Goal: Task Accomplishment & Management: Complete application form

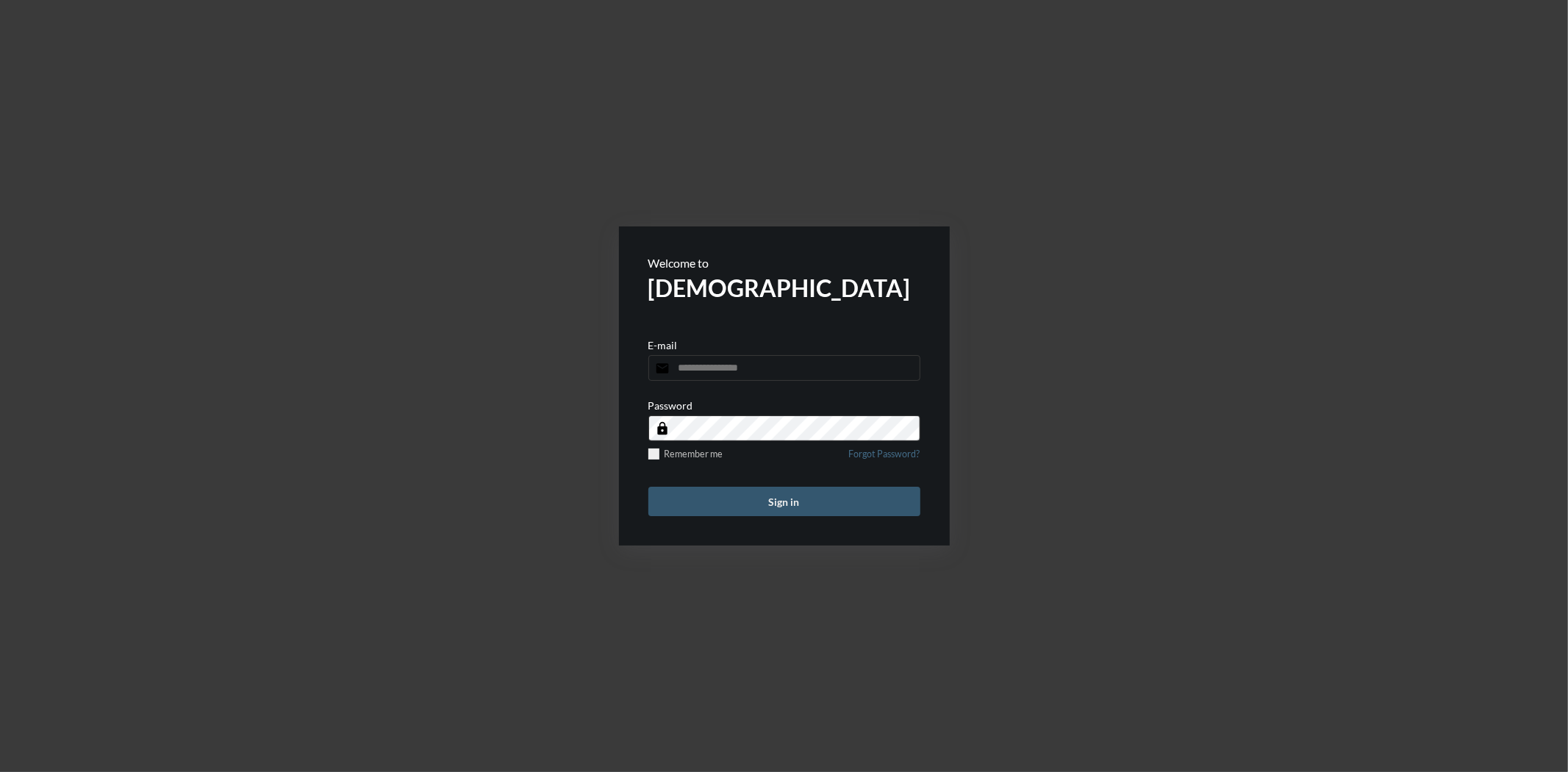
type input "**********"
click at [784, 503] on button "Sign in" at bounding box center [784, 501] width 272 height 30
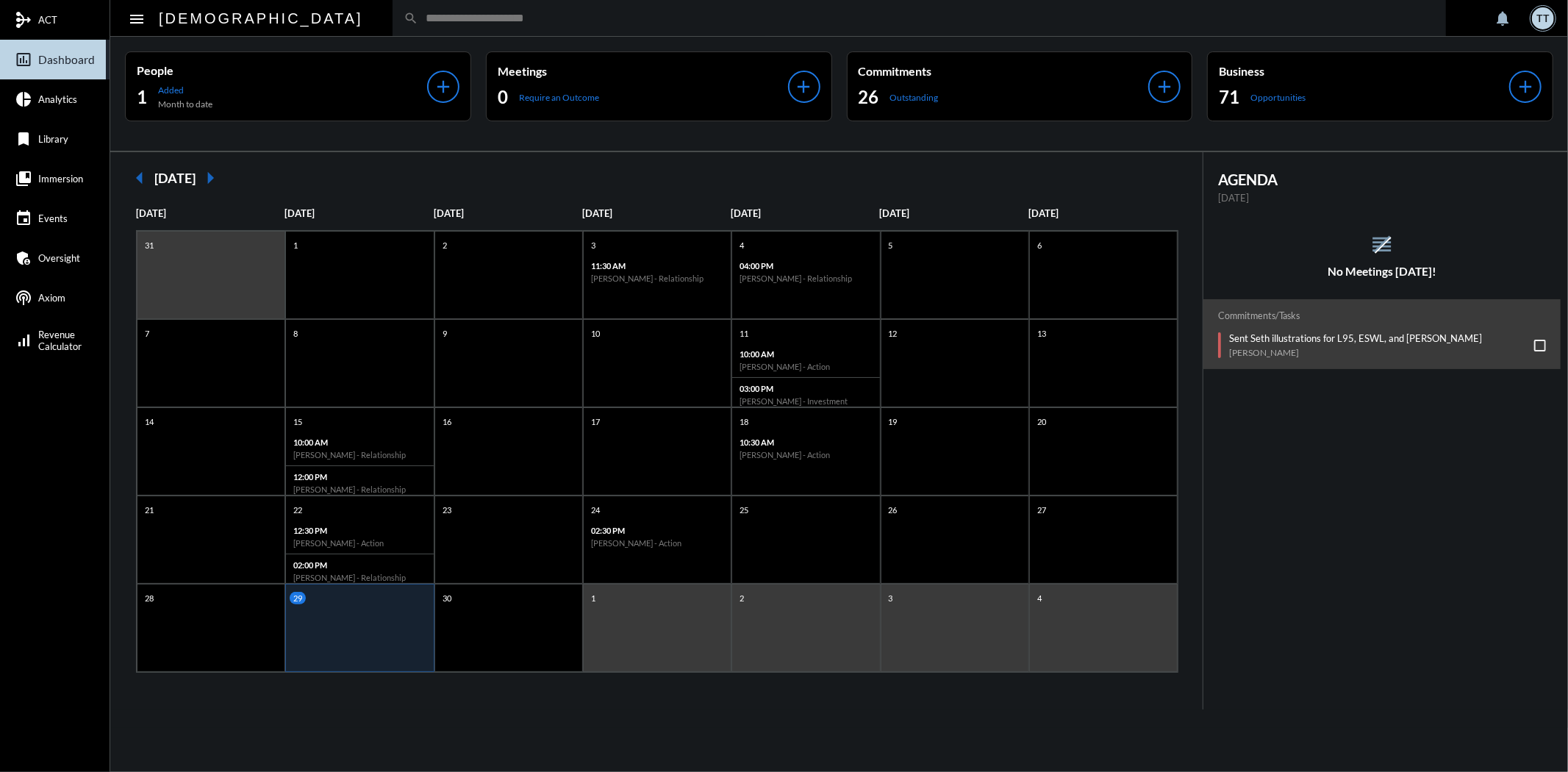
click at [1537, 341] on span at bounding box center [1539, 345] width 11 height 11
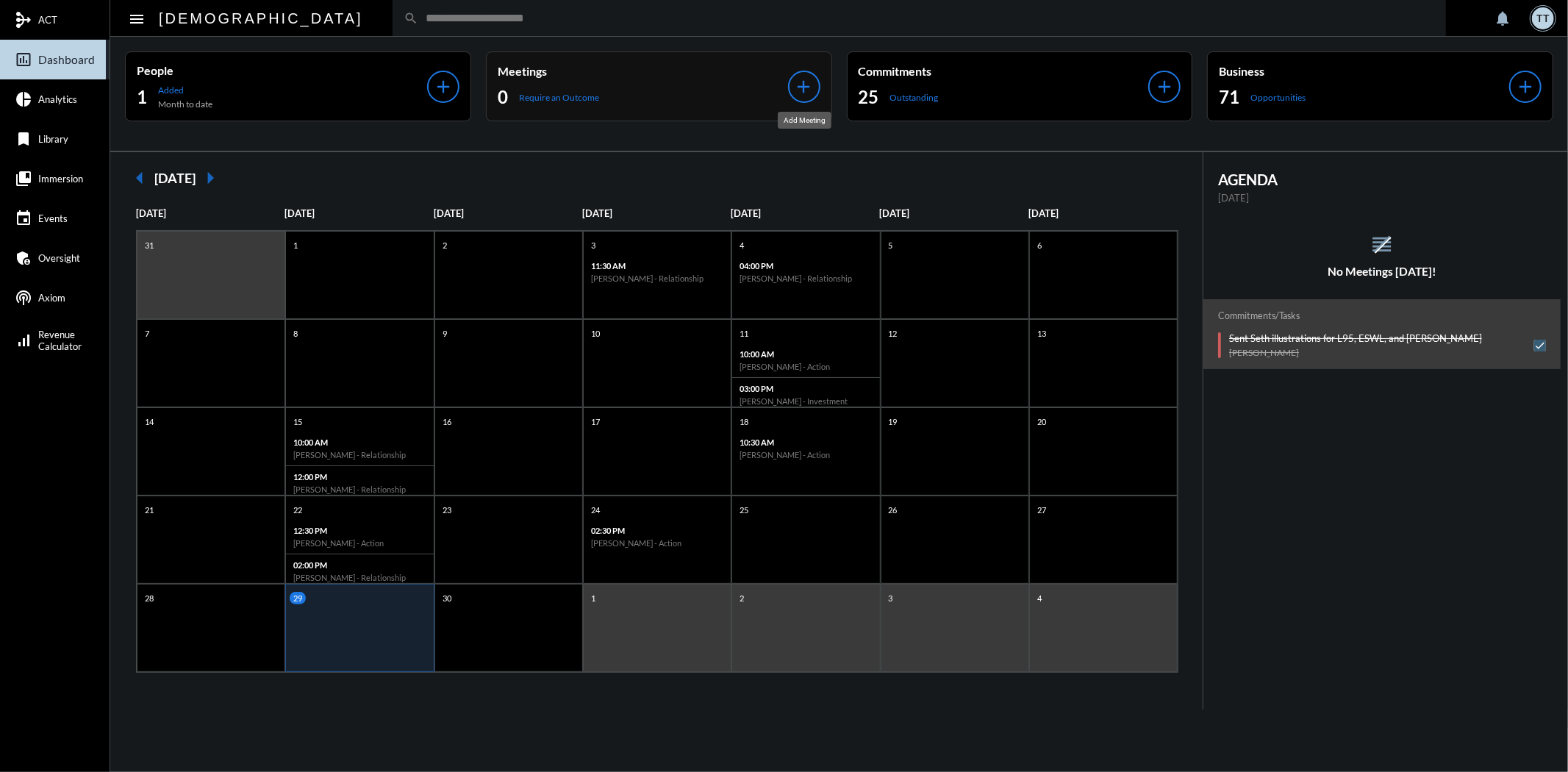
click at [800, 85] on mat-icon "add" at bounding box center [805, 87] width 21 height 21
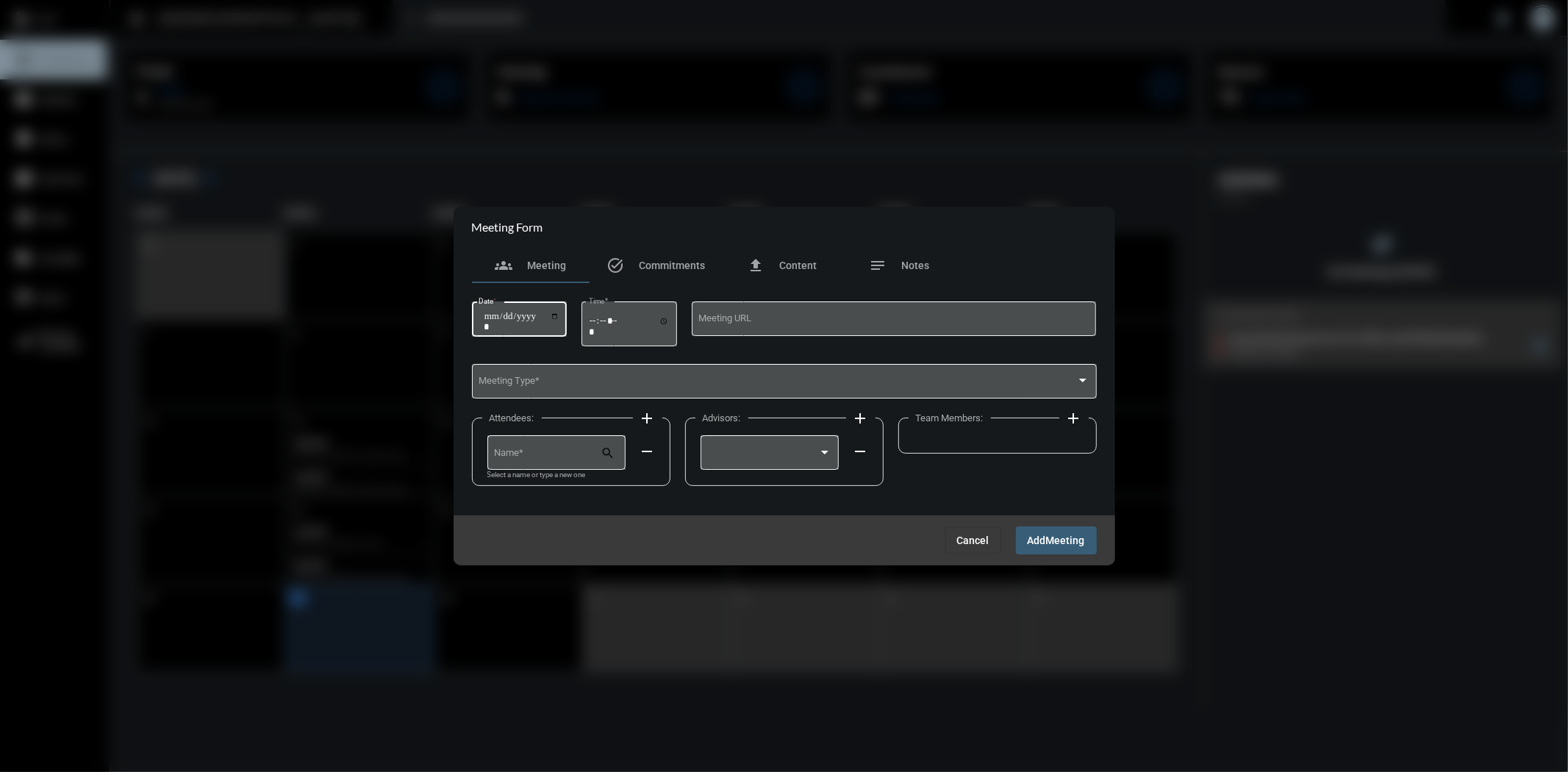
click at [560, 318] on input "Date *" at bounding box center [522, 322] width 76 height 21
type input "**********"
click at [665, 322] on input "Time *" at bounding box center [629, 325] width 81 height 21
type input "*****"
click at [784, 376] on div "Meeting Type *" at bounding box center [784, 379] width 611 height 37
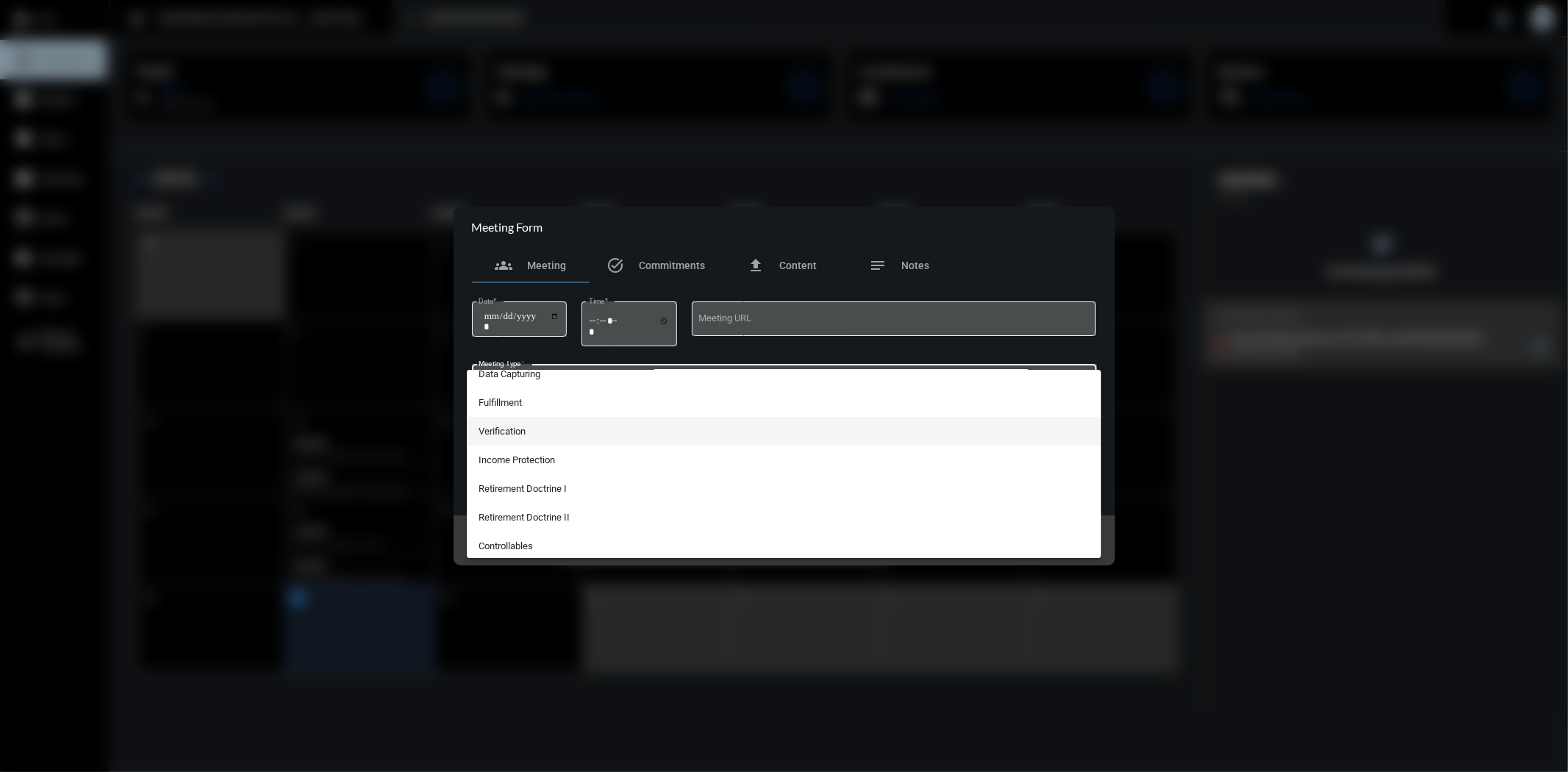
scroll to position [326, 0]
click at [542, 428] on span "Relationship" at bounding box center [784, 430] width 611 height 29
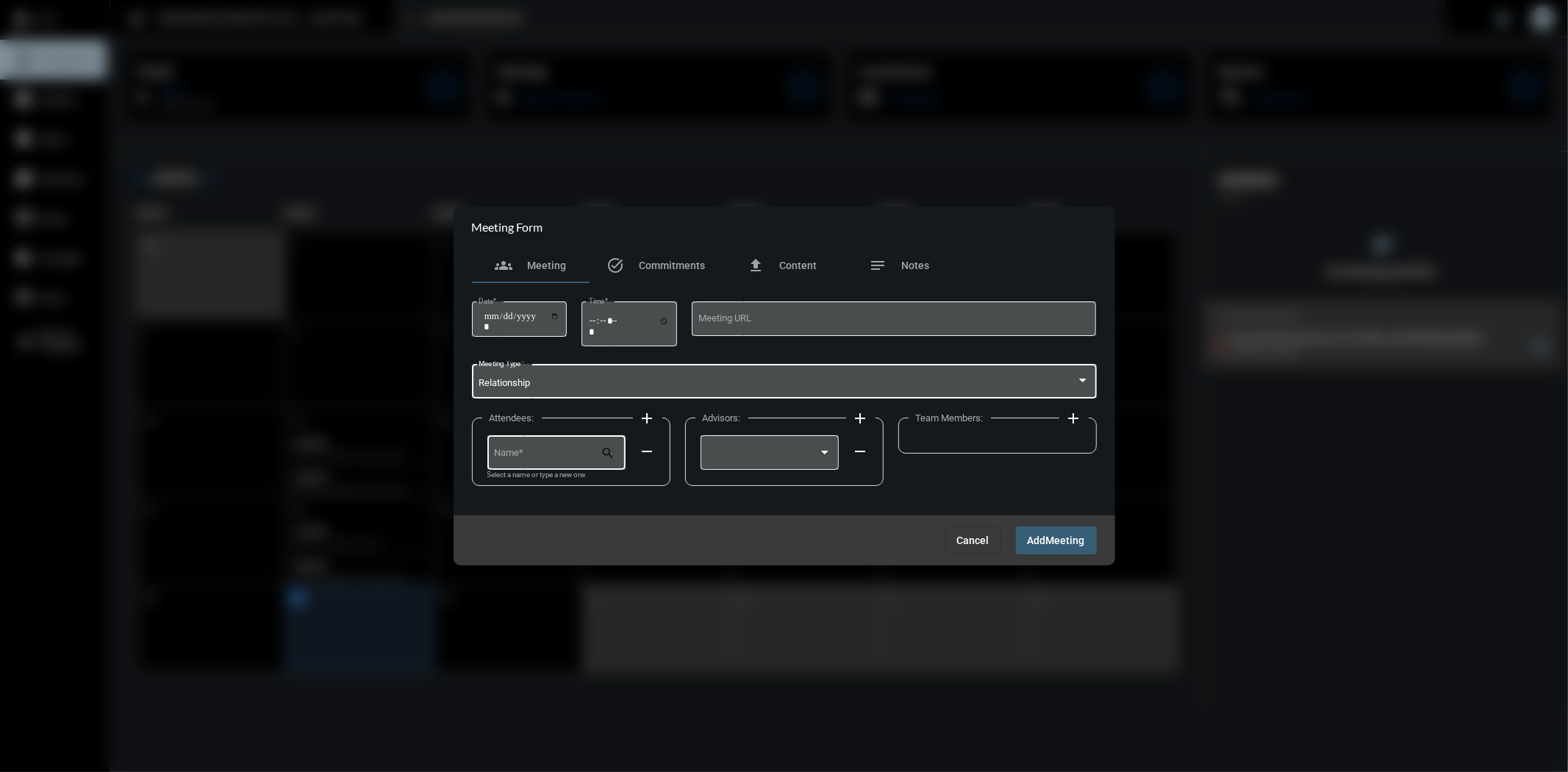
click at [569, 449] on div "Name *" at bounding box center [548, 451] width 107 height 37
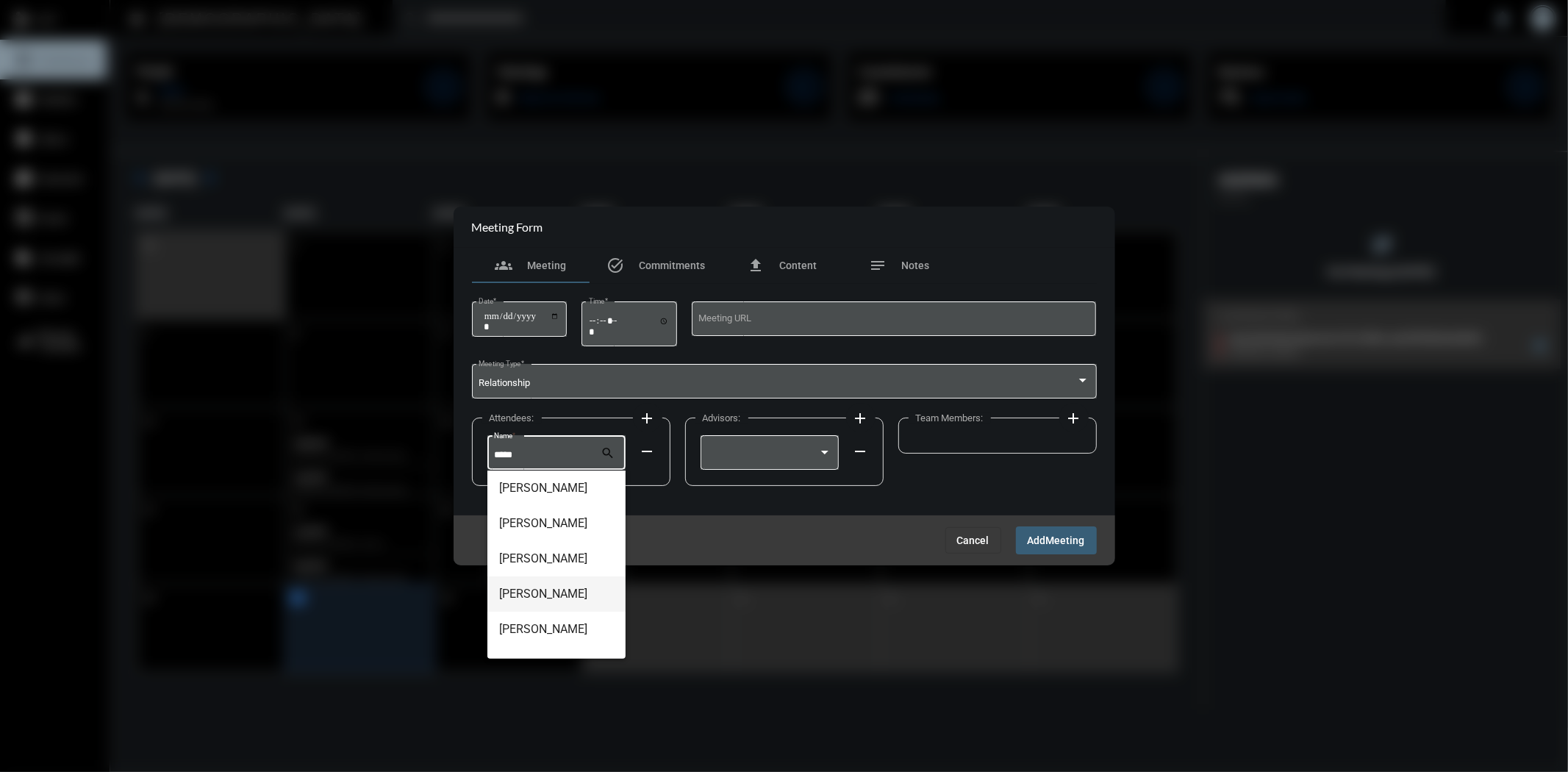
click at [550, 599] on span "[PERSON_NAME]" at bounding box center [556, 594] width 115 height 35
type input "**********"
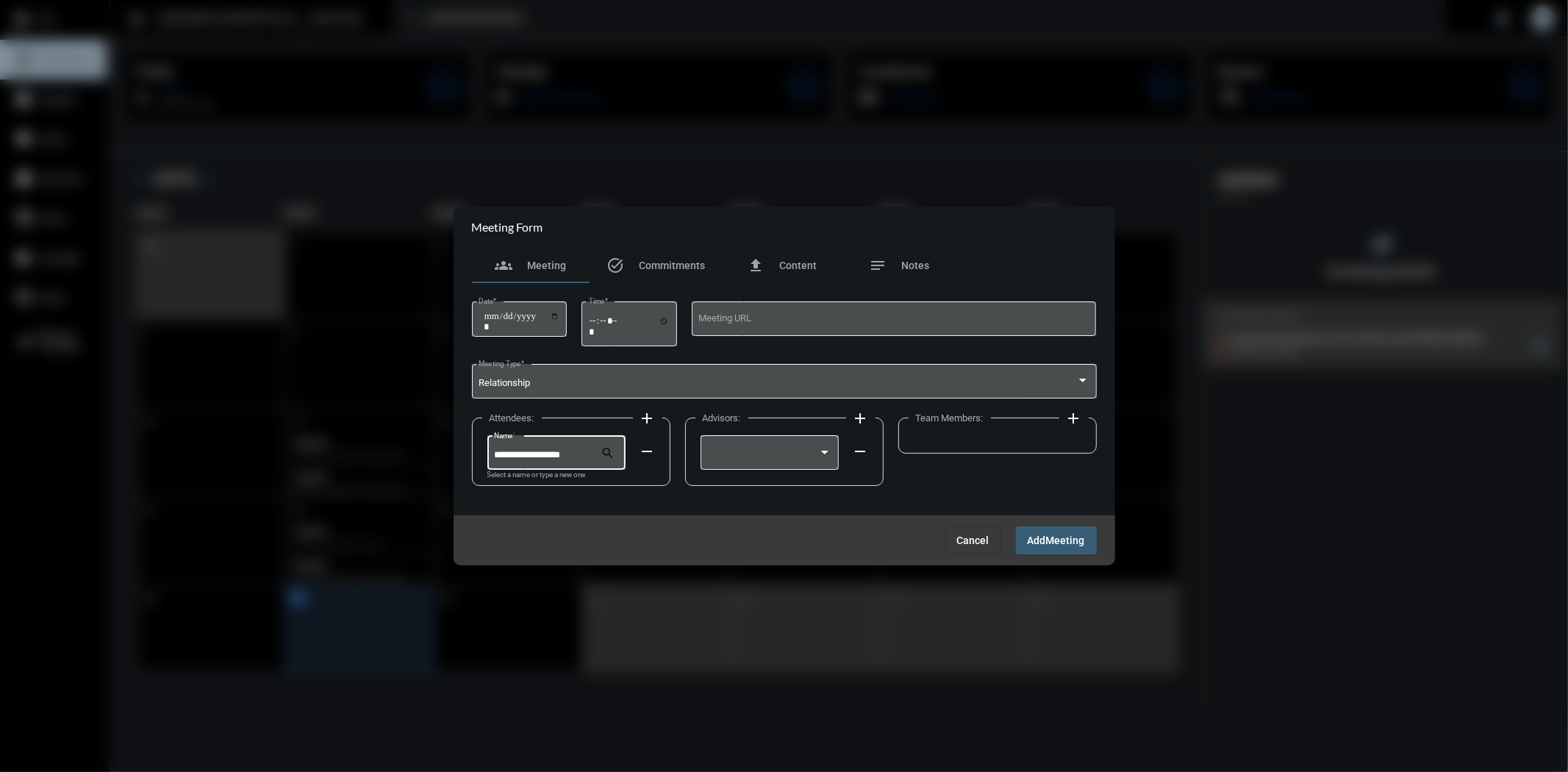
click at [642, 419] on mat-icon "add" at bounding box center [647, 418] width 17 height 17
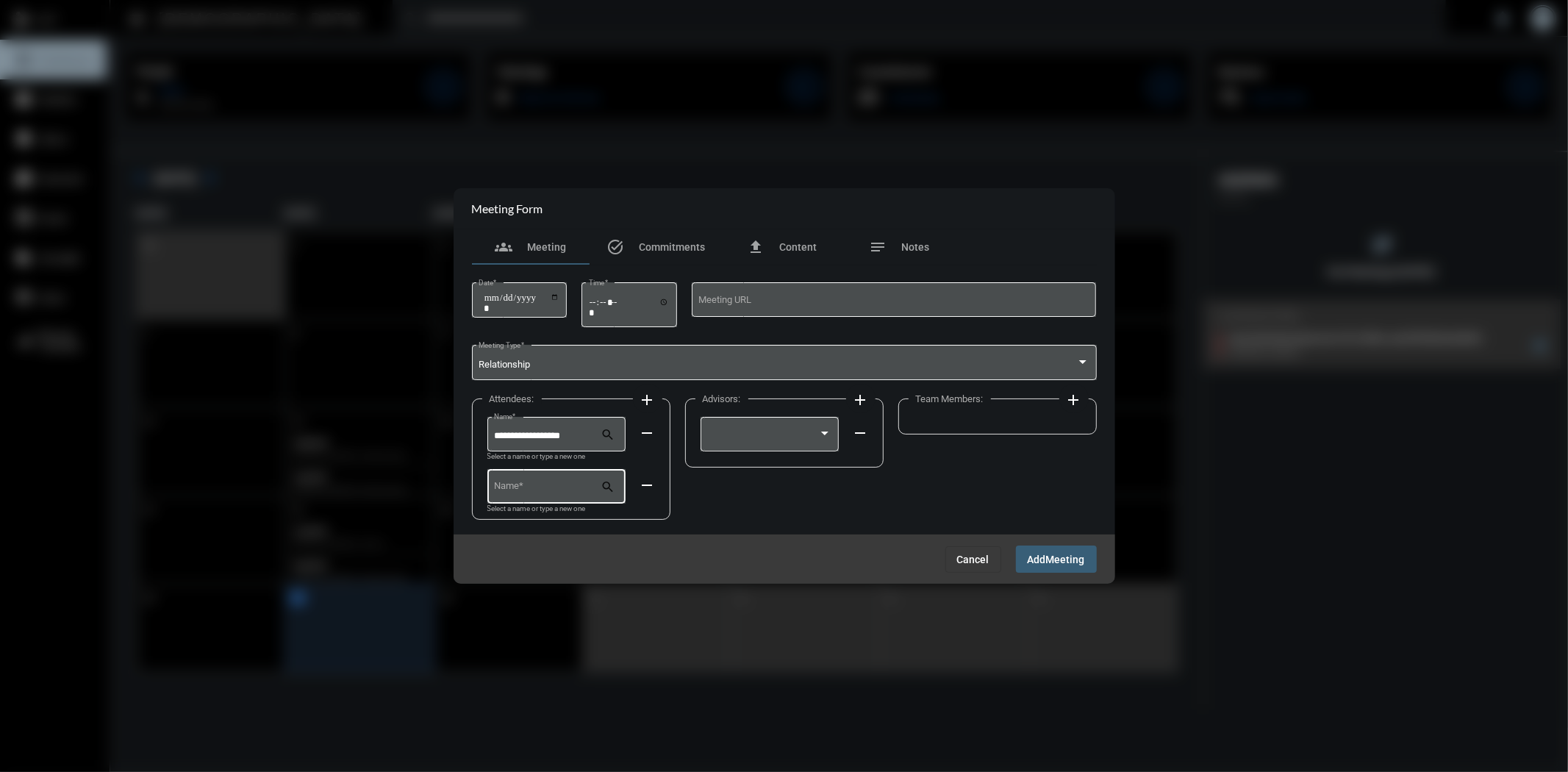
click at [568, 484] on input "Name *" at bounding box center [548, 490] width 107 height 11
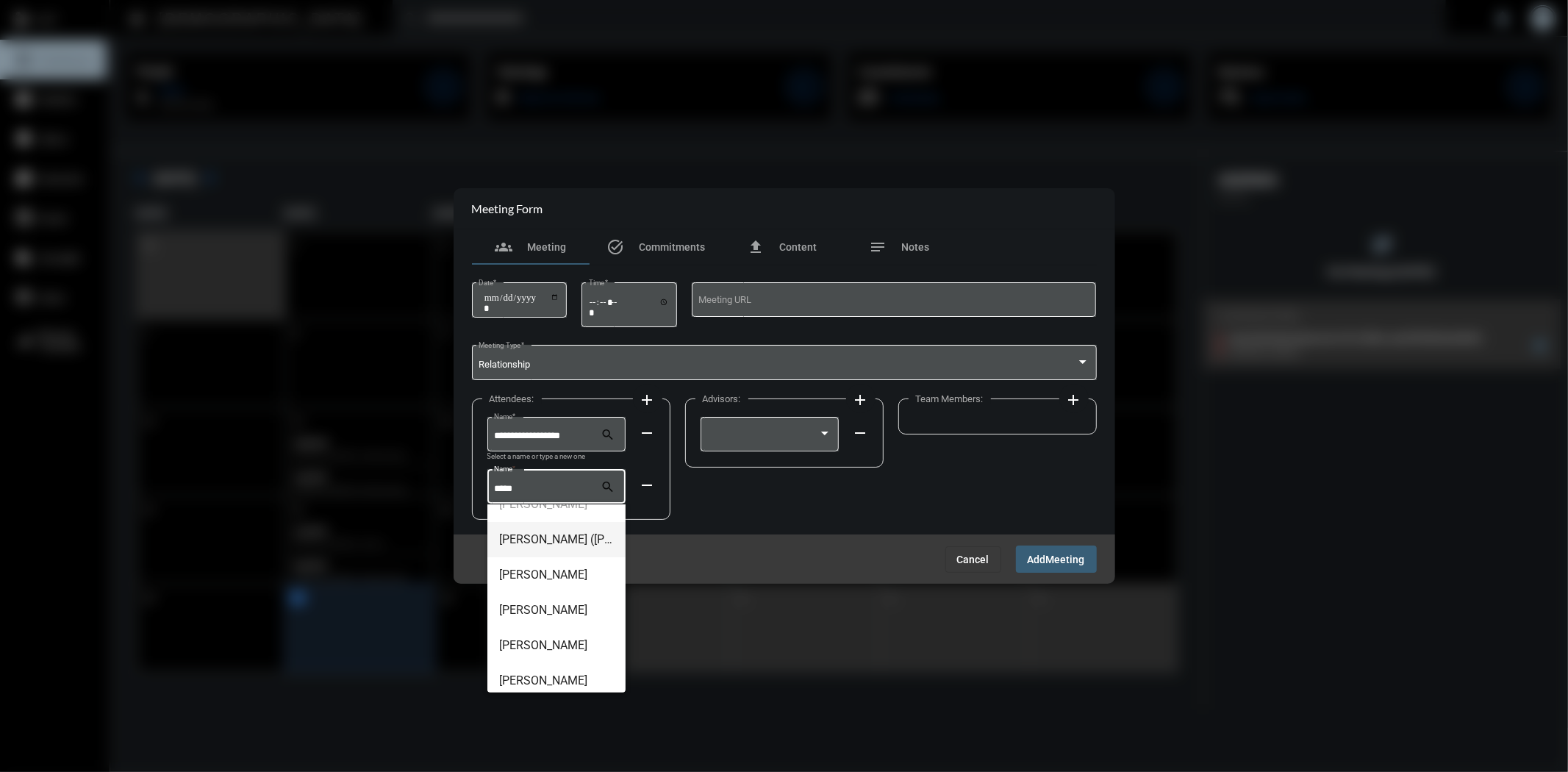
scroll to position [81, 0]
click at [550, 650] on span "[PERSON_NAME]" at bounding box center [556, 652] width 115 height 35
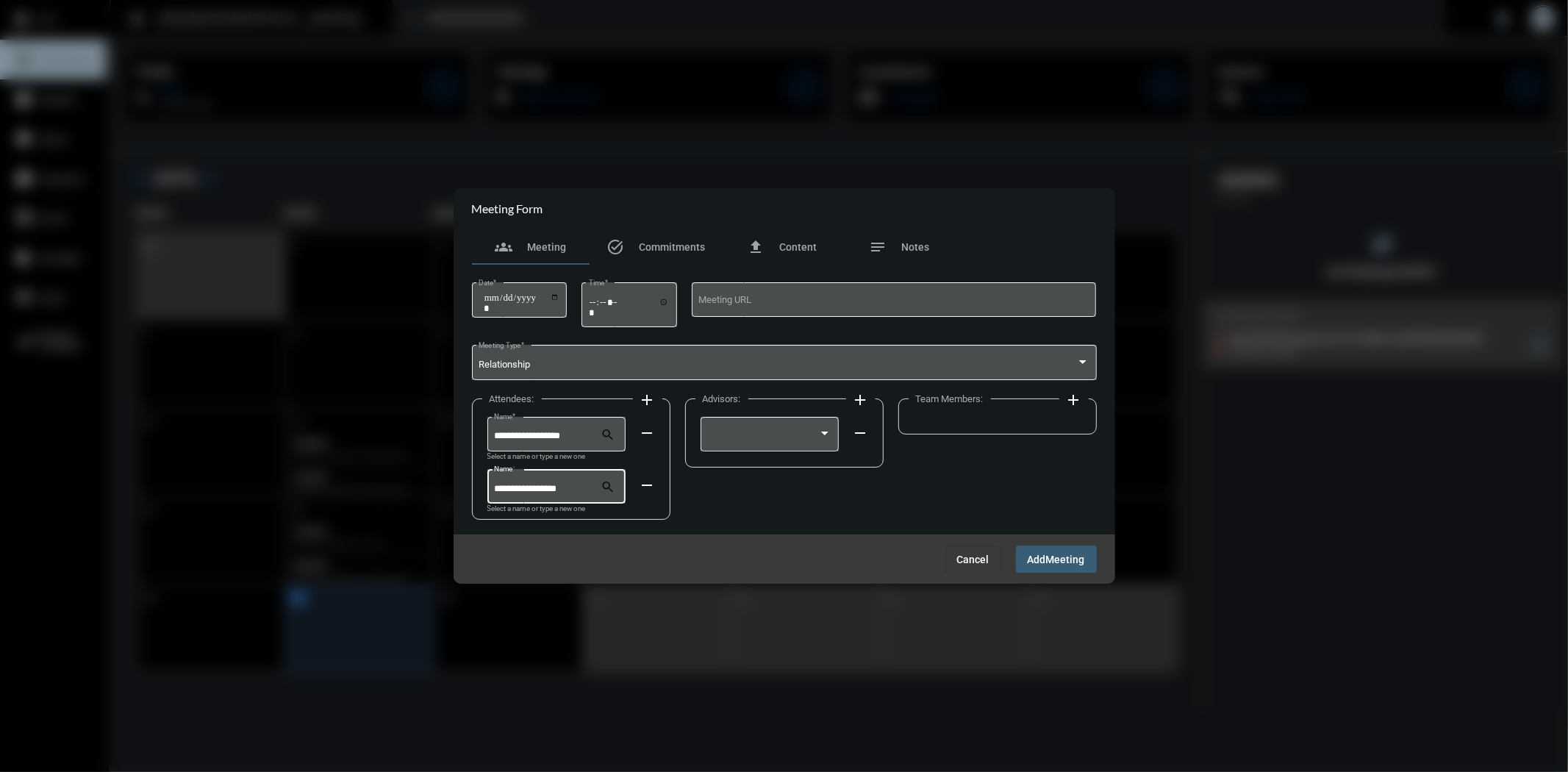
drag, startPoint x: 519, startPoint y: 488, endPoint x: 490, endPoint y: 488, distance: 29.0
click at [490, 488] on div "**********" at bounding box center [556, 485] width 138 height 37
drag, startPoint x: 574, startPoint y: 489, endPoint x: 478, endPoint y: 489, distance: 96.0
click at [478, 489] on div "**********" at bounding box center [571, 458] width 199 height 121
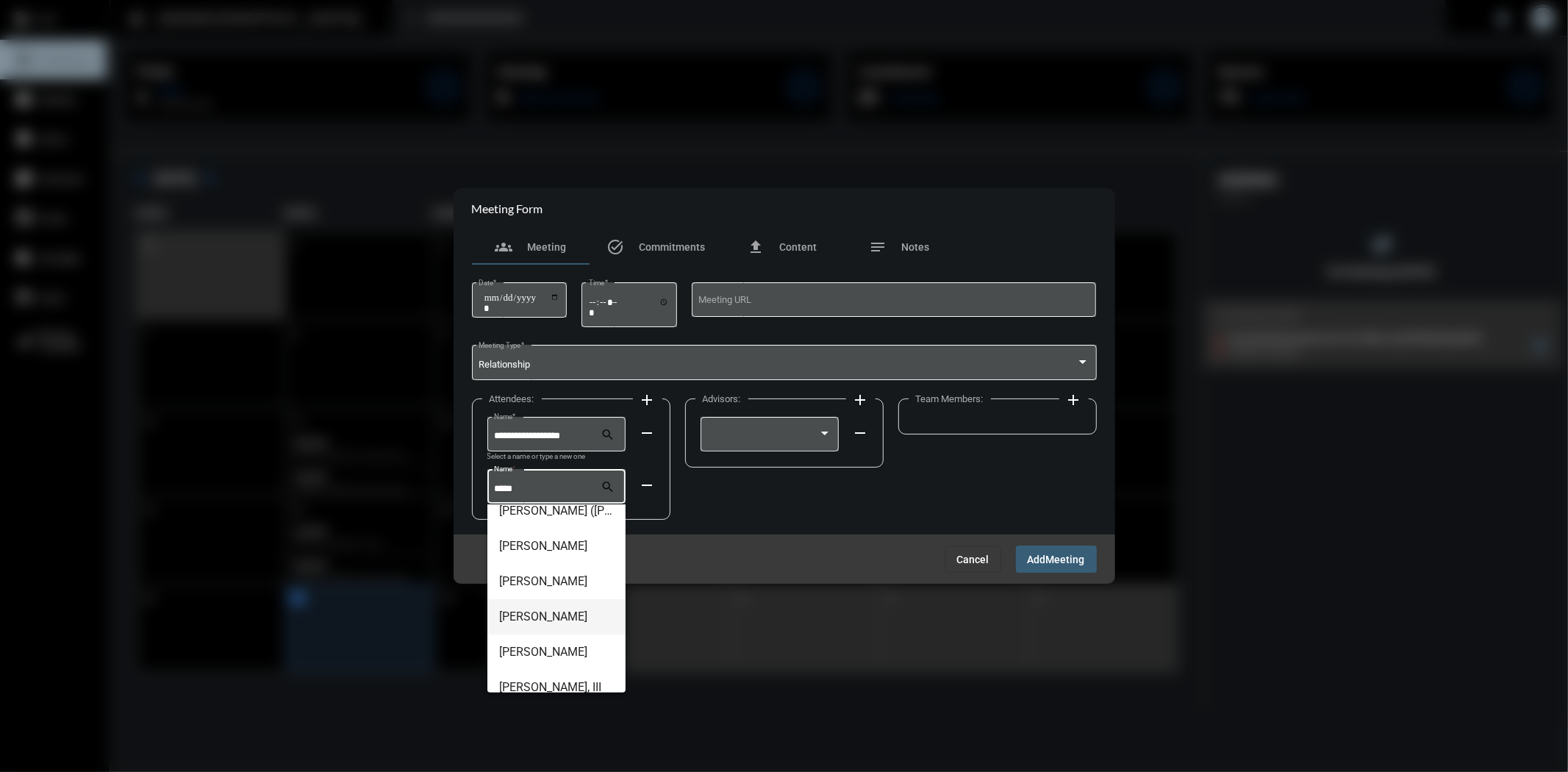
click at [567, 607] on span "[PERSON_NAME]" at bounding box center [556, 616] width 115 height 35
type input "**********"
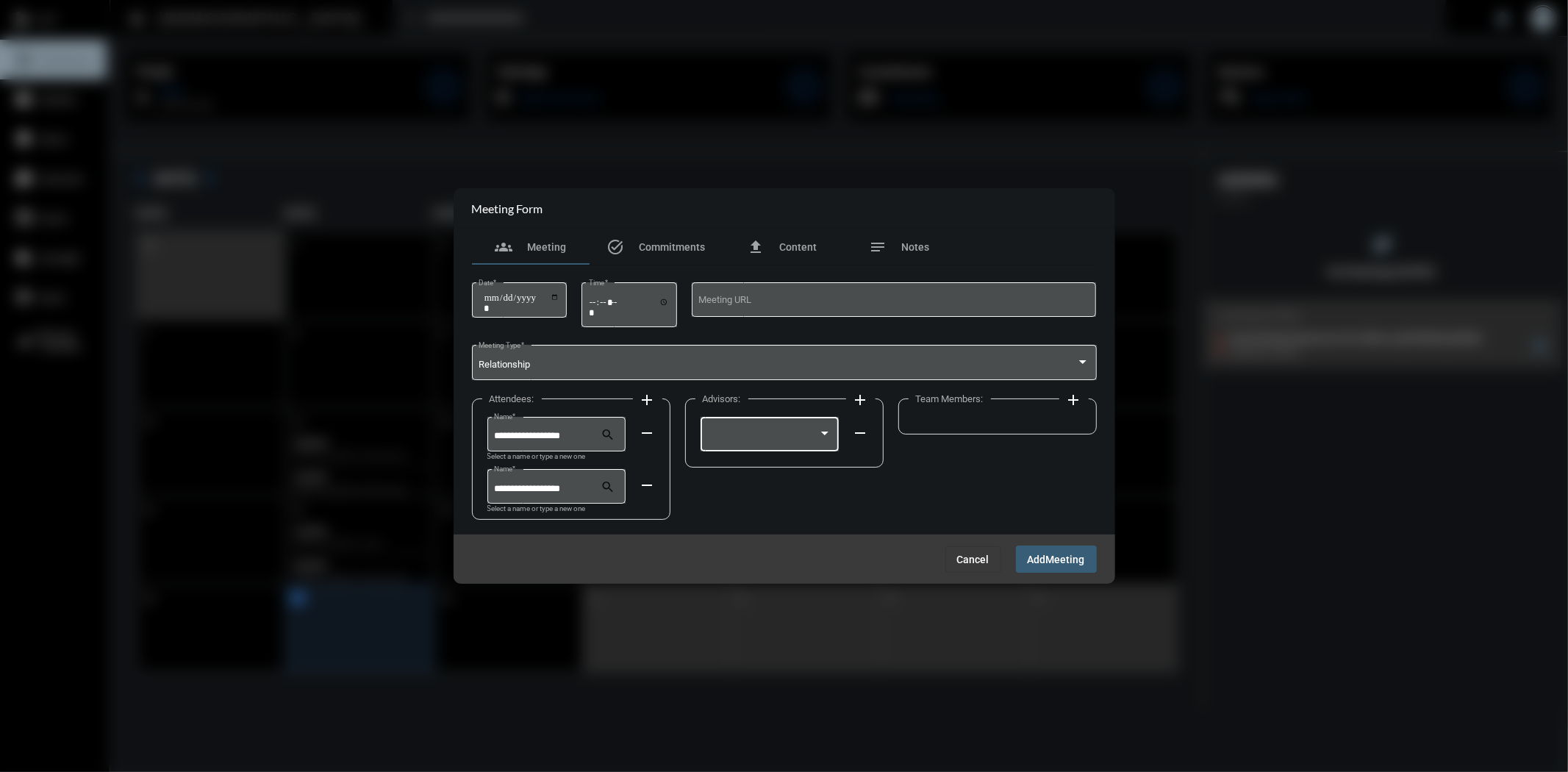
click at [764, 434] on div at bounding box center [763, 436] width 111 height 11
click at [760, 446] on span "[PERSON_NAME]" at bounding box center [769, 437] width 123 height 29
click at [1042, 552] on button "Add Meeting" at bounding box center [1056, 558] width 81 height 27
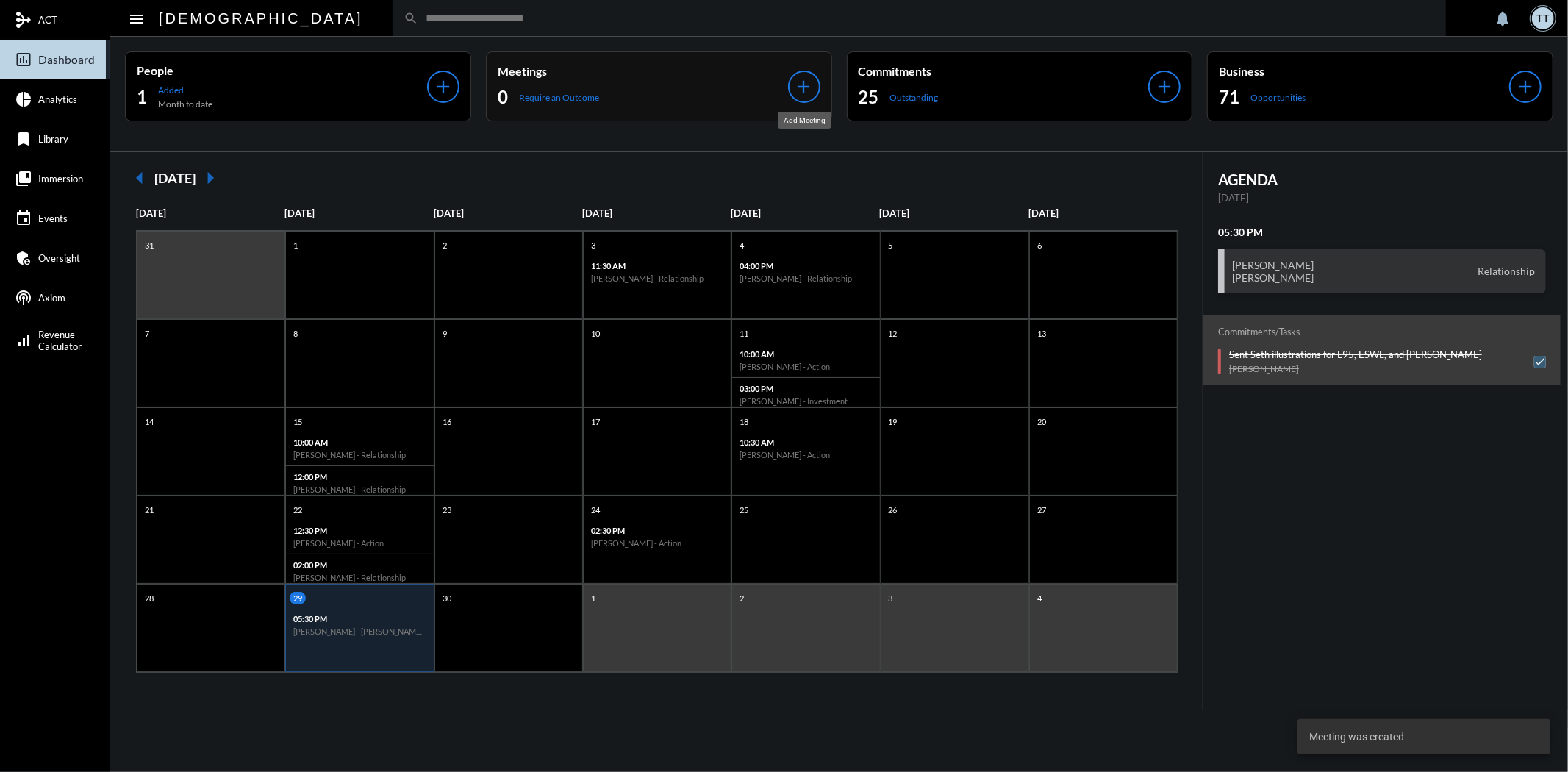
click at [791, 84] on div "add" at bounding box center [805, 87] width 32 height 32
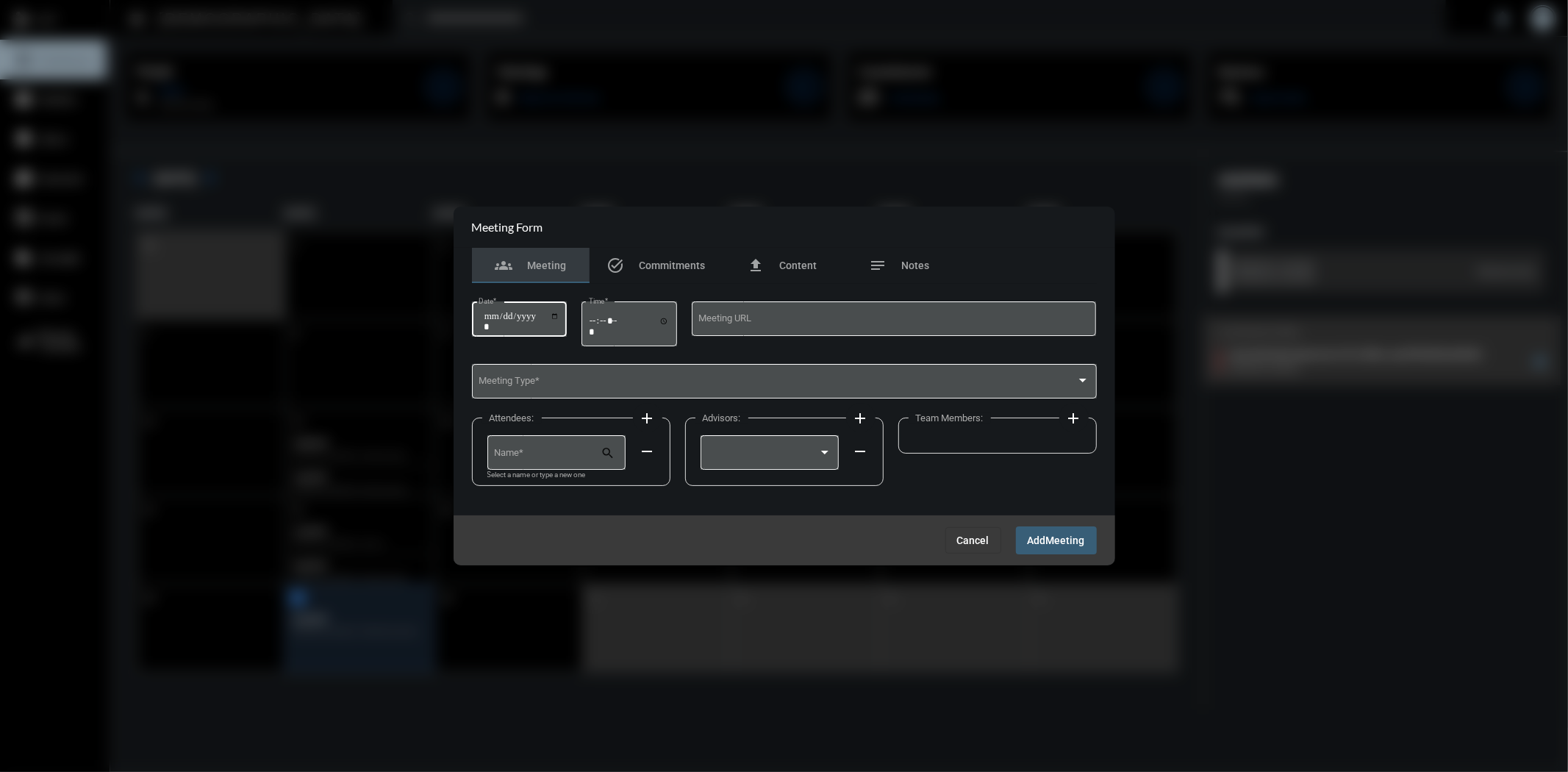
click at [560, 313] on input "Date *" at bounding box center [522, 322] width 76 height 21
type input "**********"
click at [670, 321] on input "Time *" at bounding box center [629, 325] width 81 height 21
type input "*****"
click at [768, 369] on div "Meeting Type *" at bounding box center [784, 379] width 611 height 37
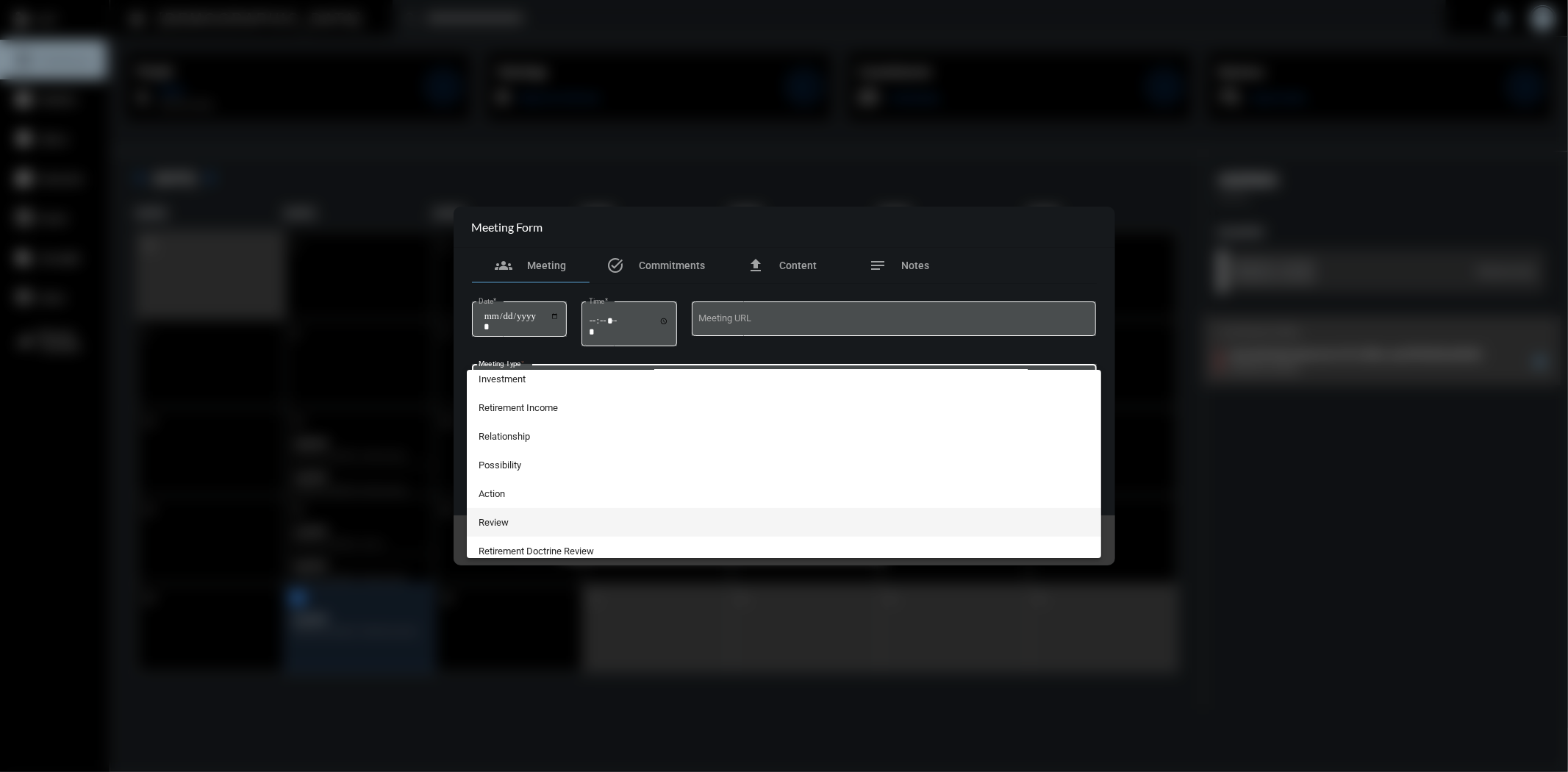
scroll to position [326, 0]
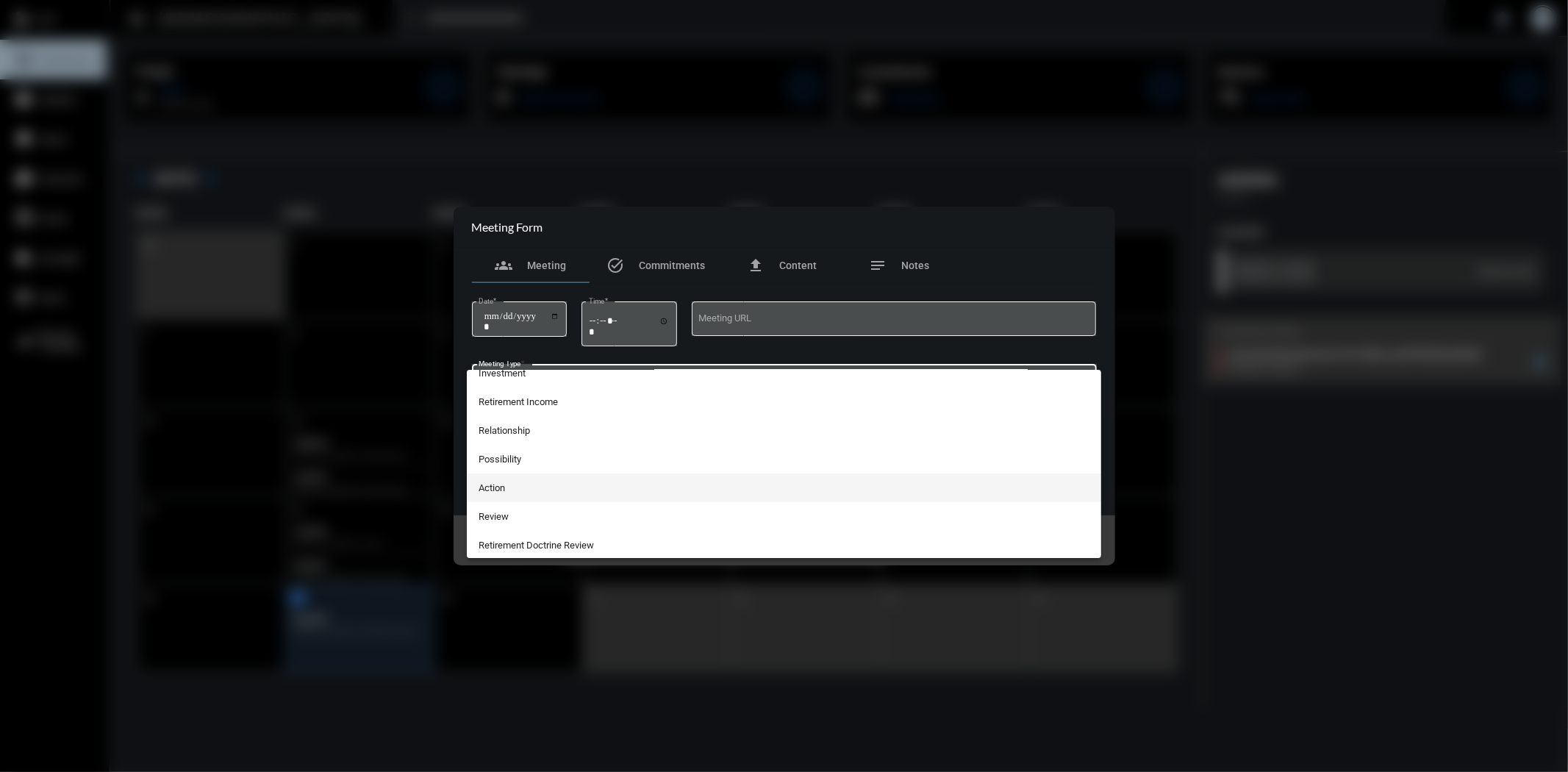
click at [545, 474] on span "Action" at bounding box center [784, 488] width 611 height 29
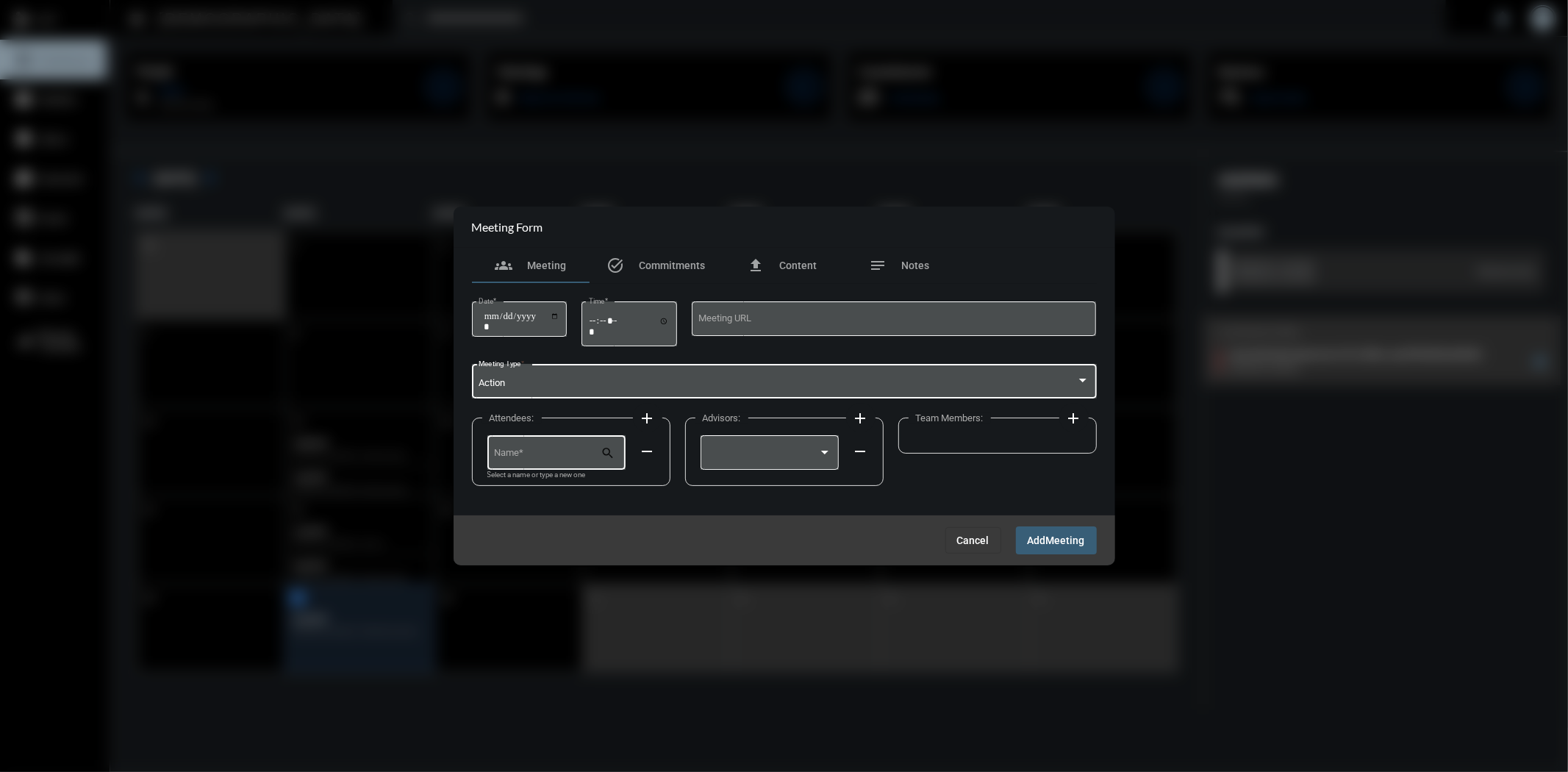
click at [563, 454] on input "Name *" at bounding box center [548, 455] width 107 height 11
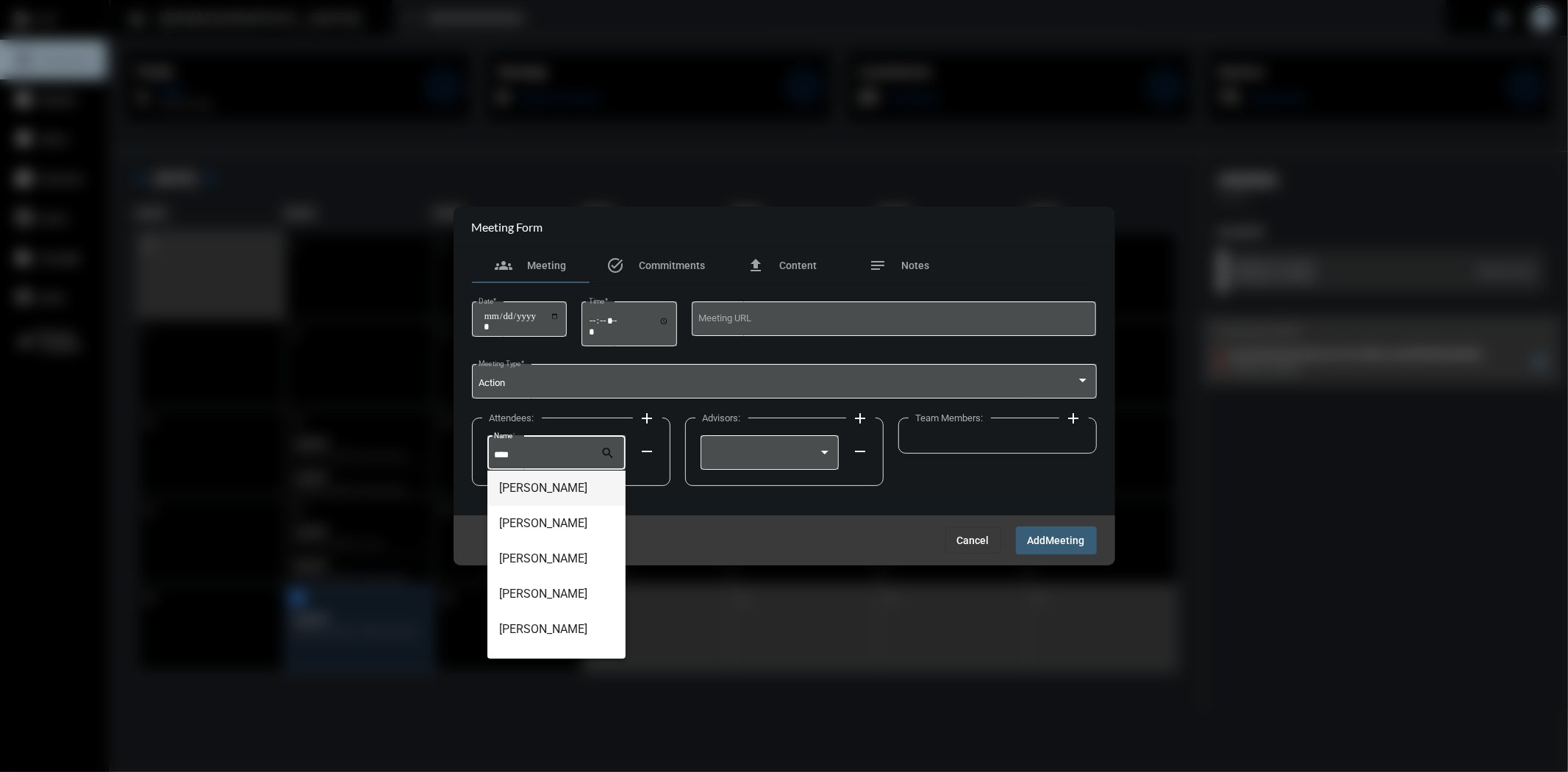
click at [553, 482] on span "[PERSON_NAME]" at bounding box center [556, 488] width 115 height 35
type input "**********"
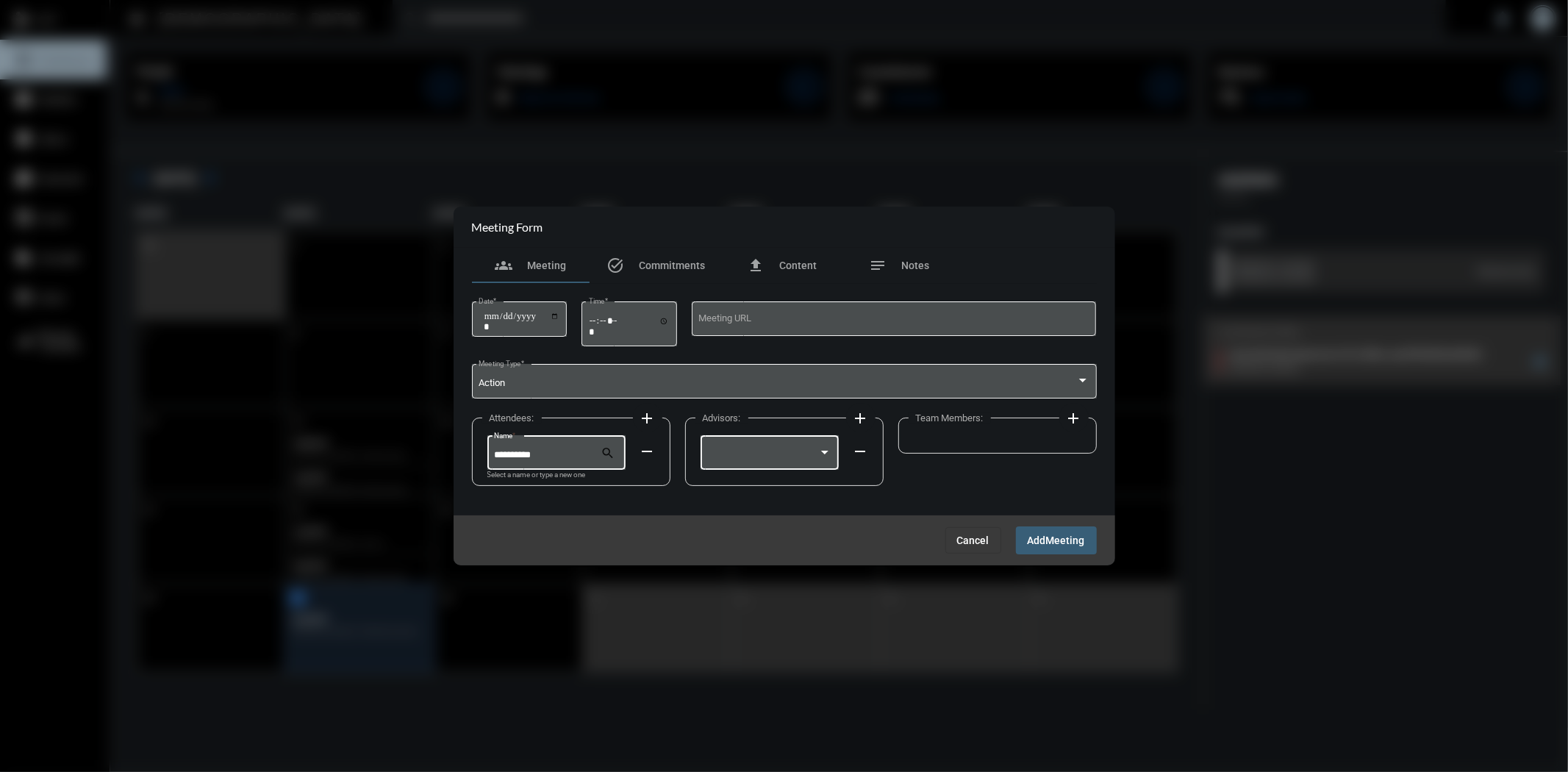
click at [810, 443] on div at bounding box center [769, 451] width 124 height 37
click at [765, 460] on span "[PERSON_NAME]" at bounding box center [769, 455] width 123 height 29
click at [1040, 546] on button "Add Meeting" at bounding box center [1056, 539] width 81 height 27
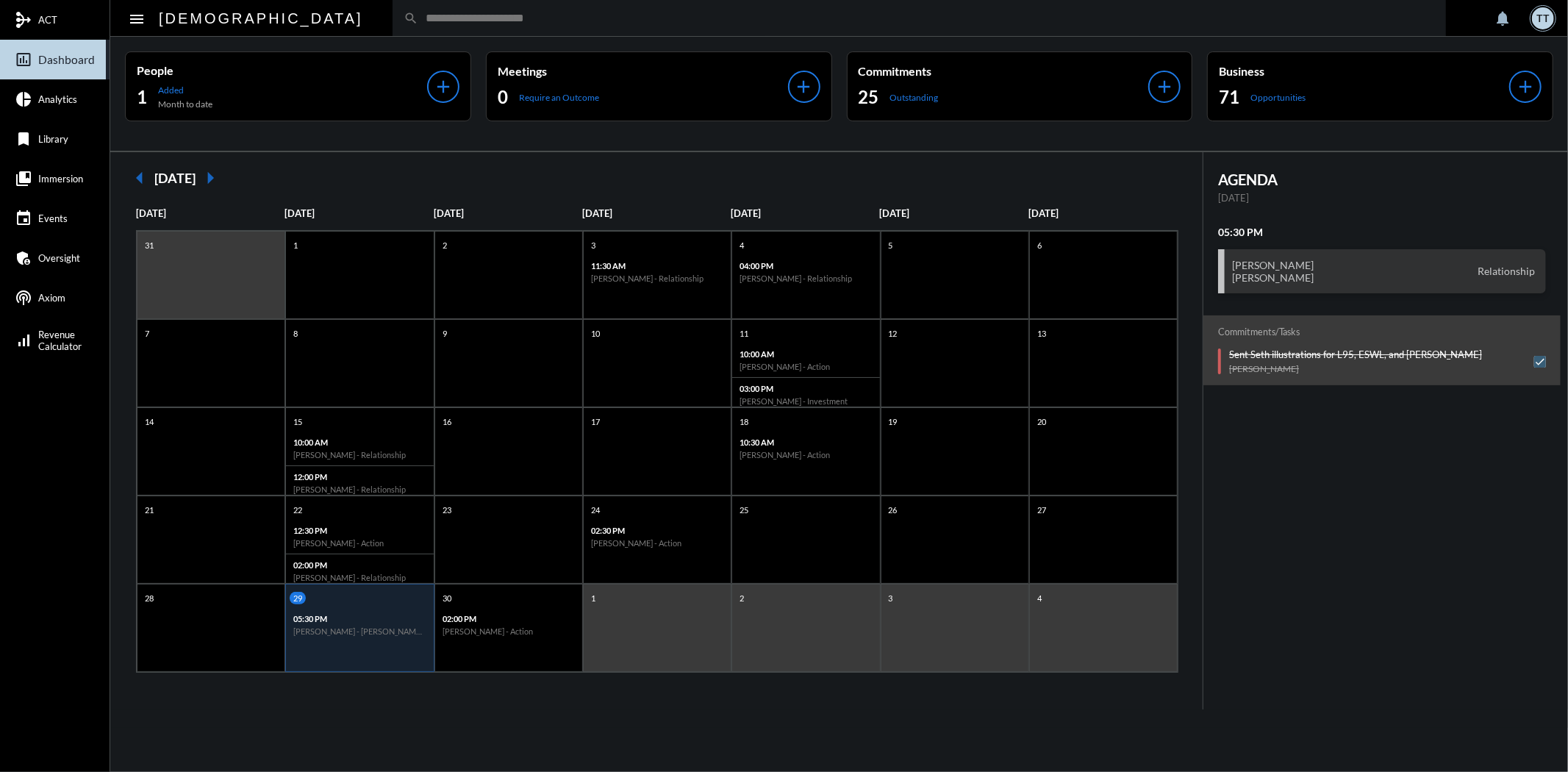
click at [429, 27] on div "search" at bounding box center [919, 18] width 1054 height 36
click at [427, 14] on input "text" at bounding box center [926, 17] width 1016 height 12
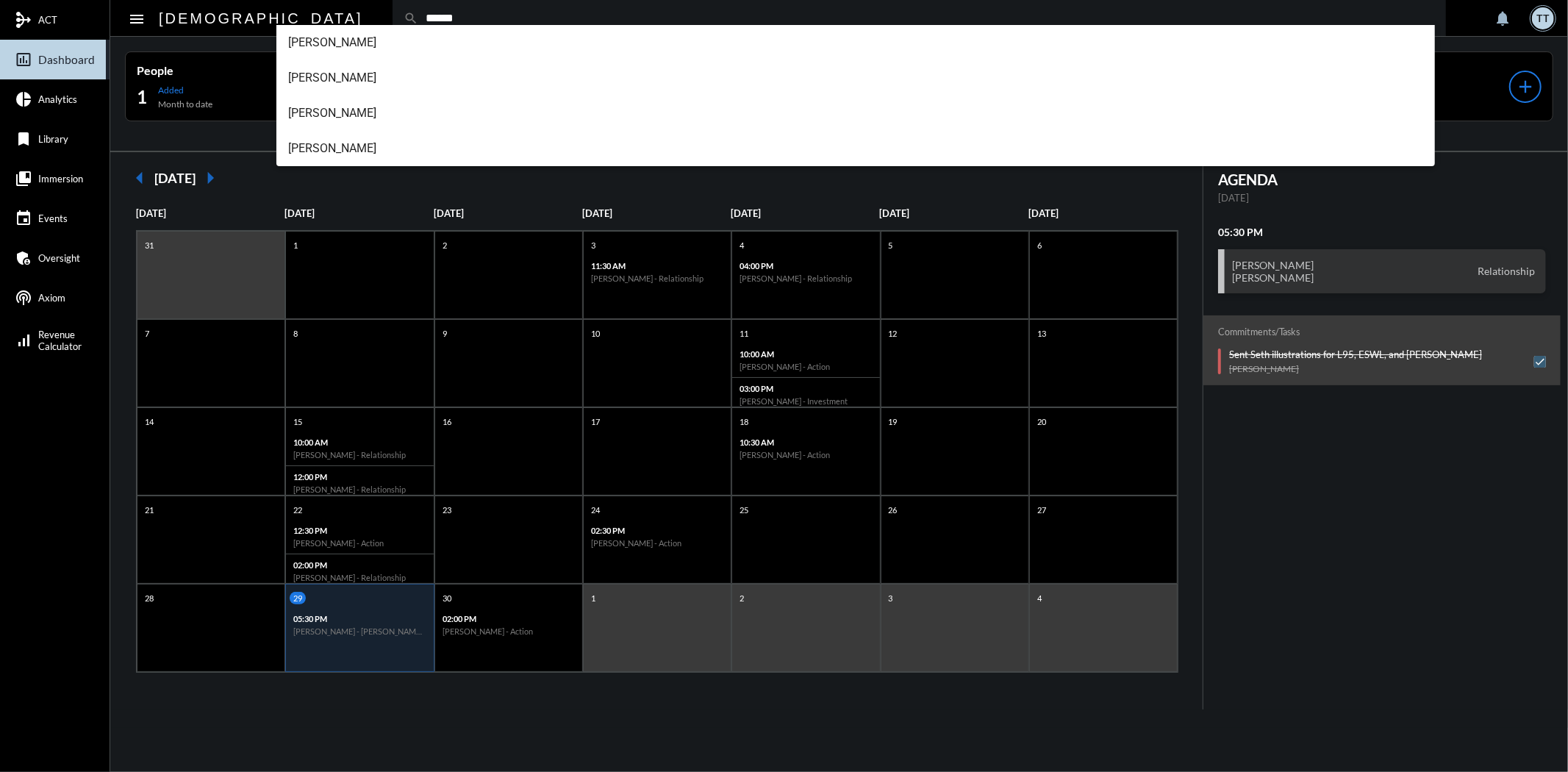
type input "******"
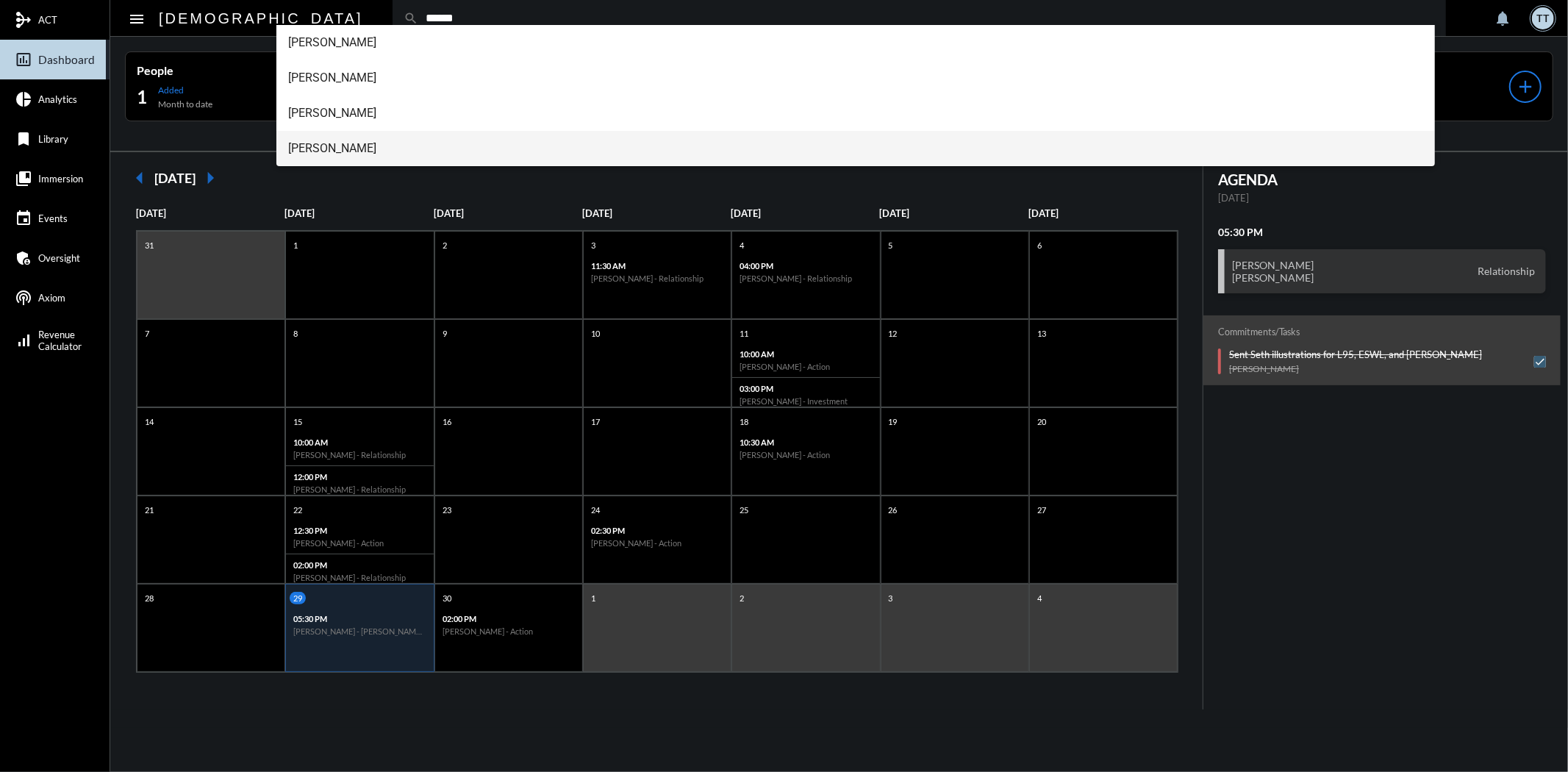
click at [353, 148] on span "[PERSON_NAME]" at bounding box center [855, 148] width 1135 height 35
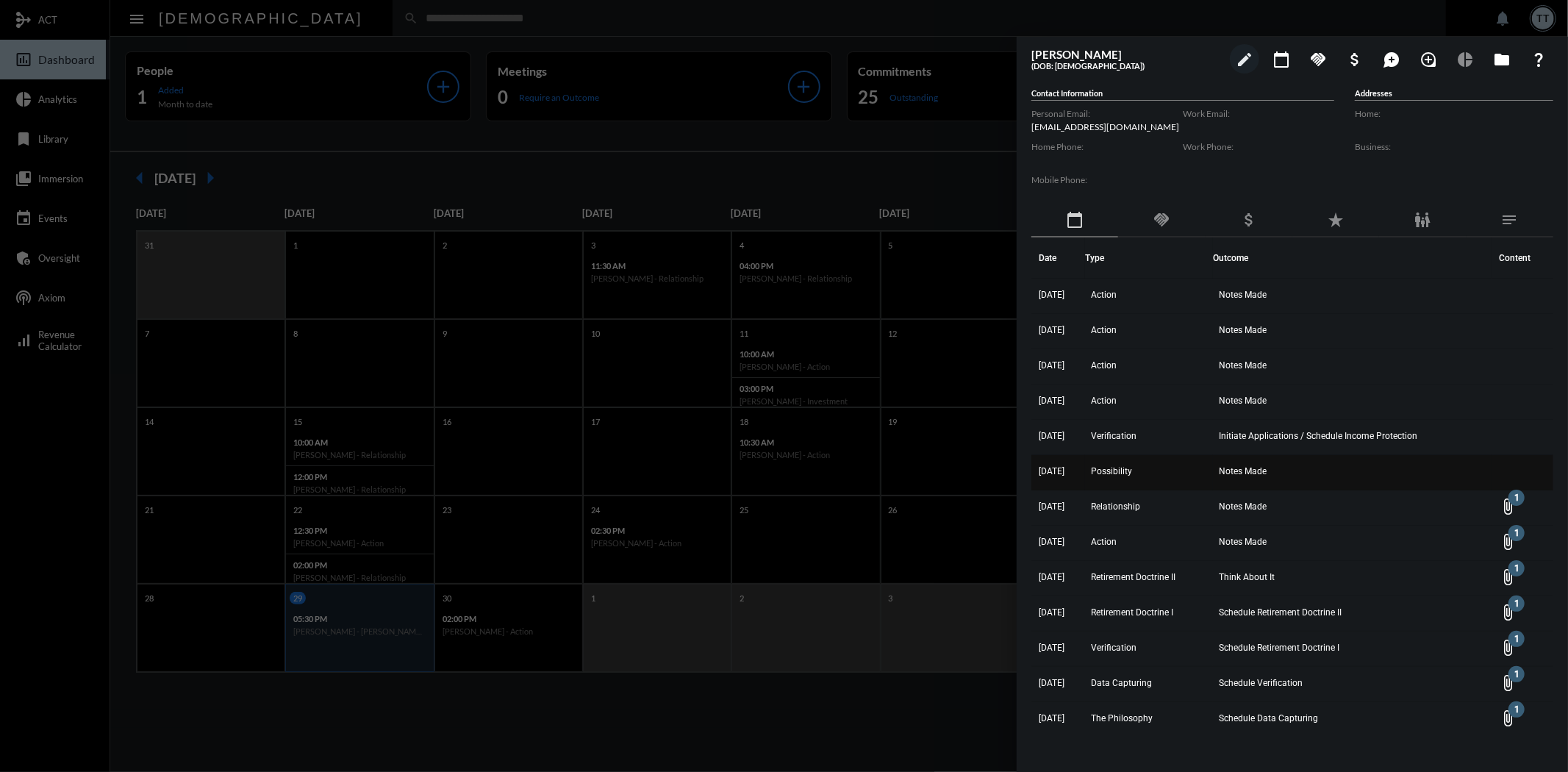
scroll to position [3, 0]
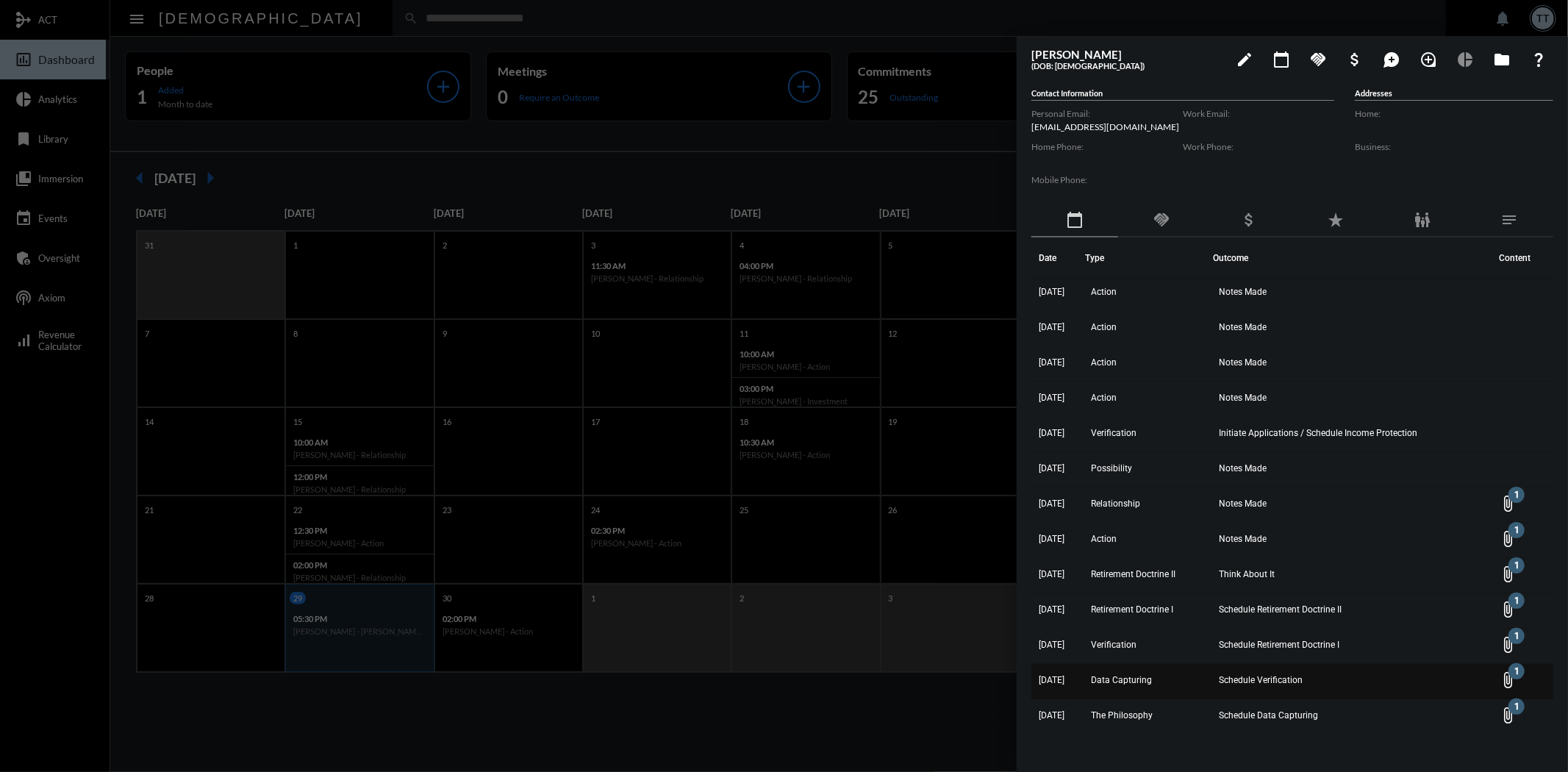
click at [1306, 666] on td "Schedule Verification" at bounding box center [1352, 680] width 280 height 35
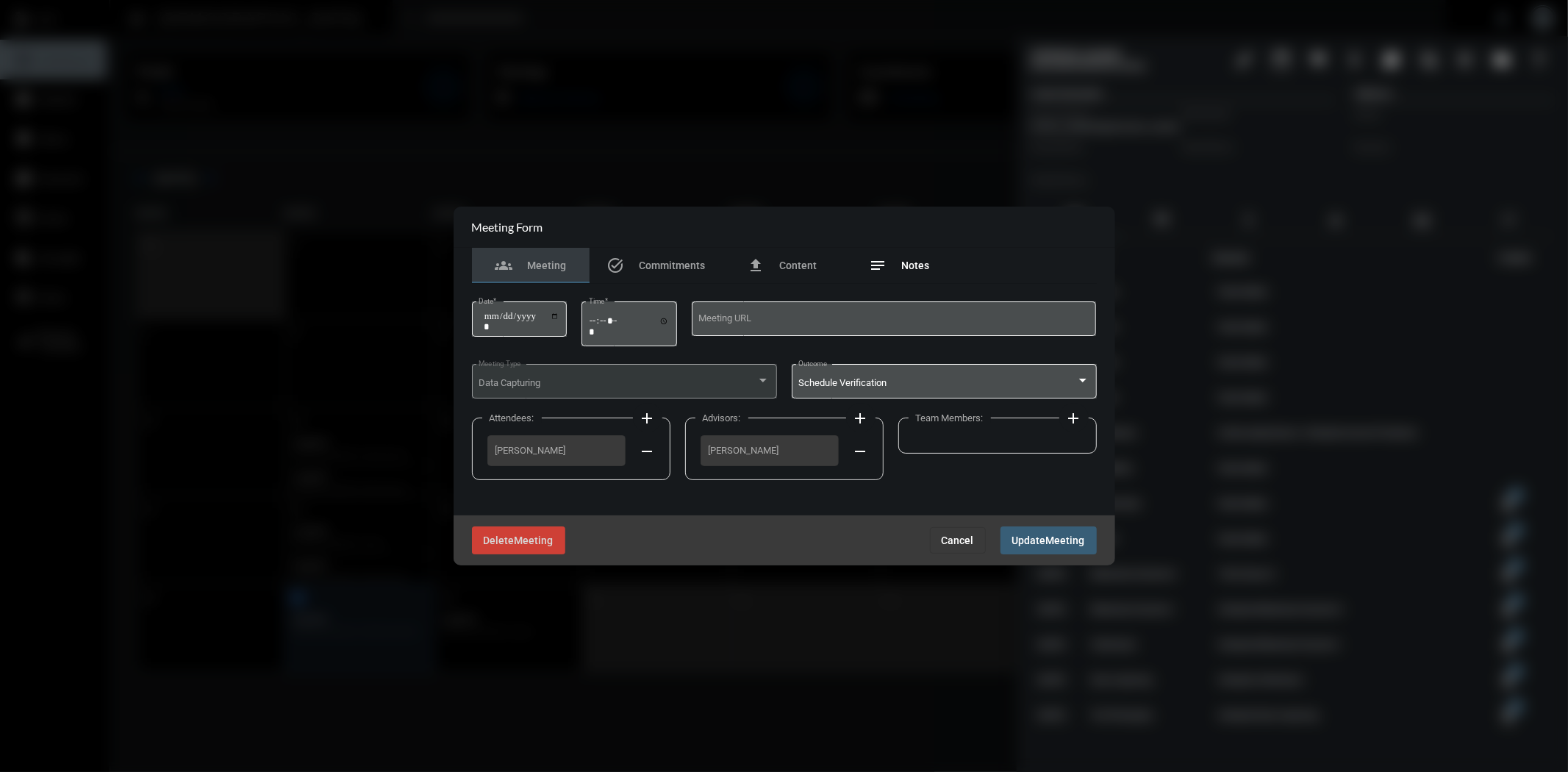
click at [915, 272] on div "notes Notes" at bounding box center [899, 265] width 60 height 17
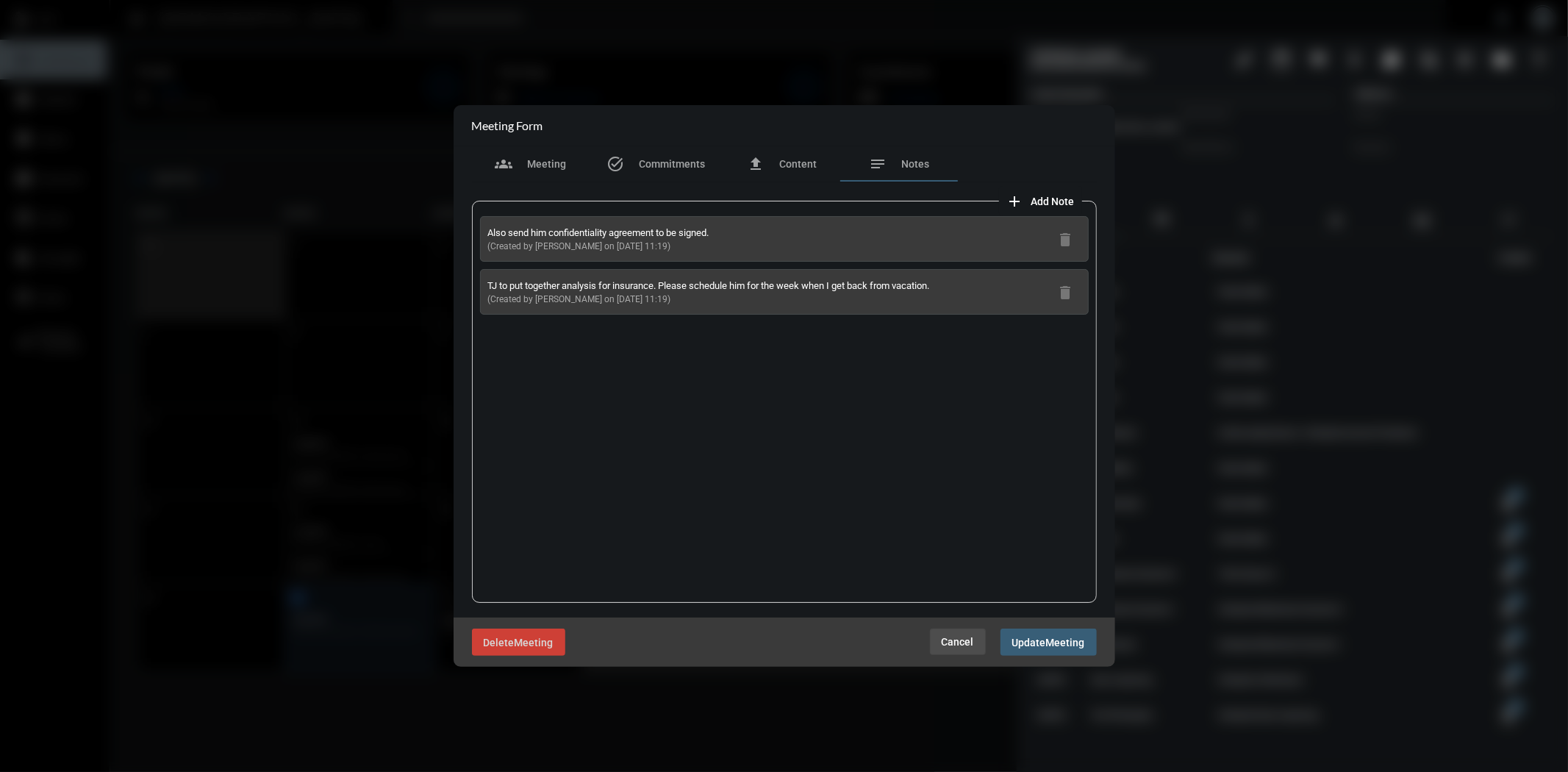
click at [971, 639] on span "Cancel" at bounding box center [958, 641] width 32 height 11
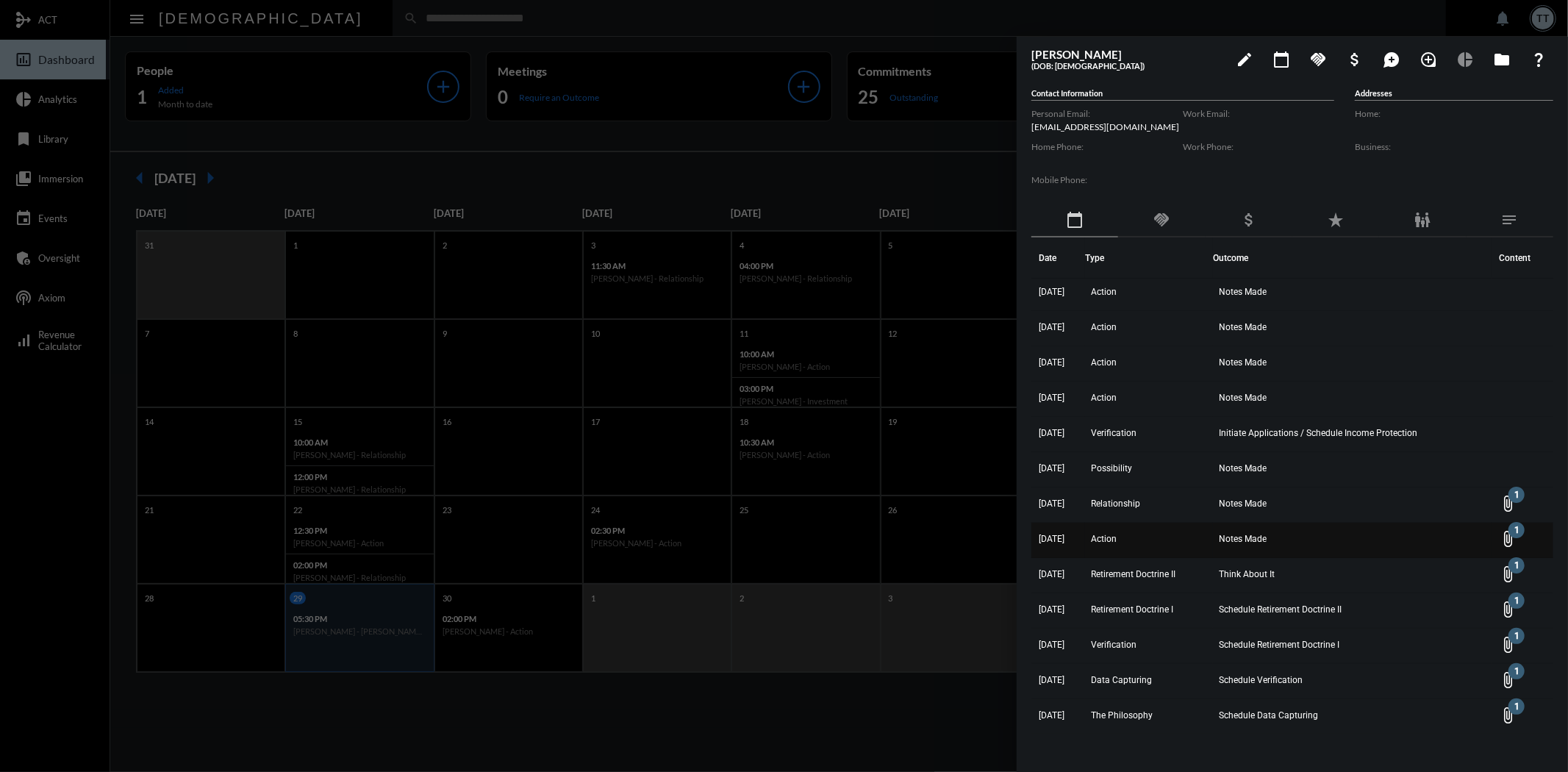
click at [1213, 526] on td "Action" at bounding box center [1149, 540] width 128 height 35
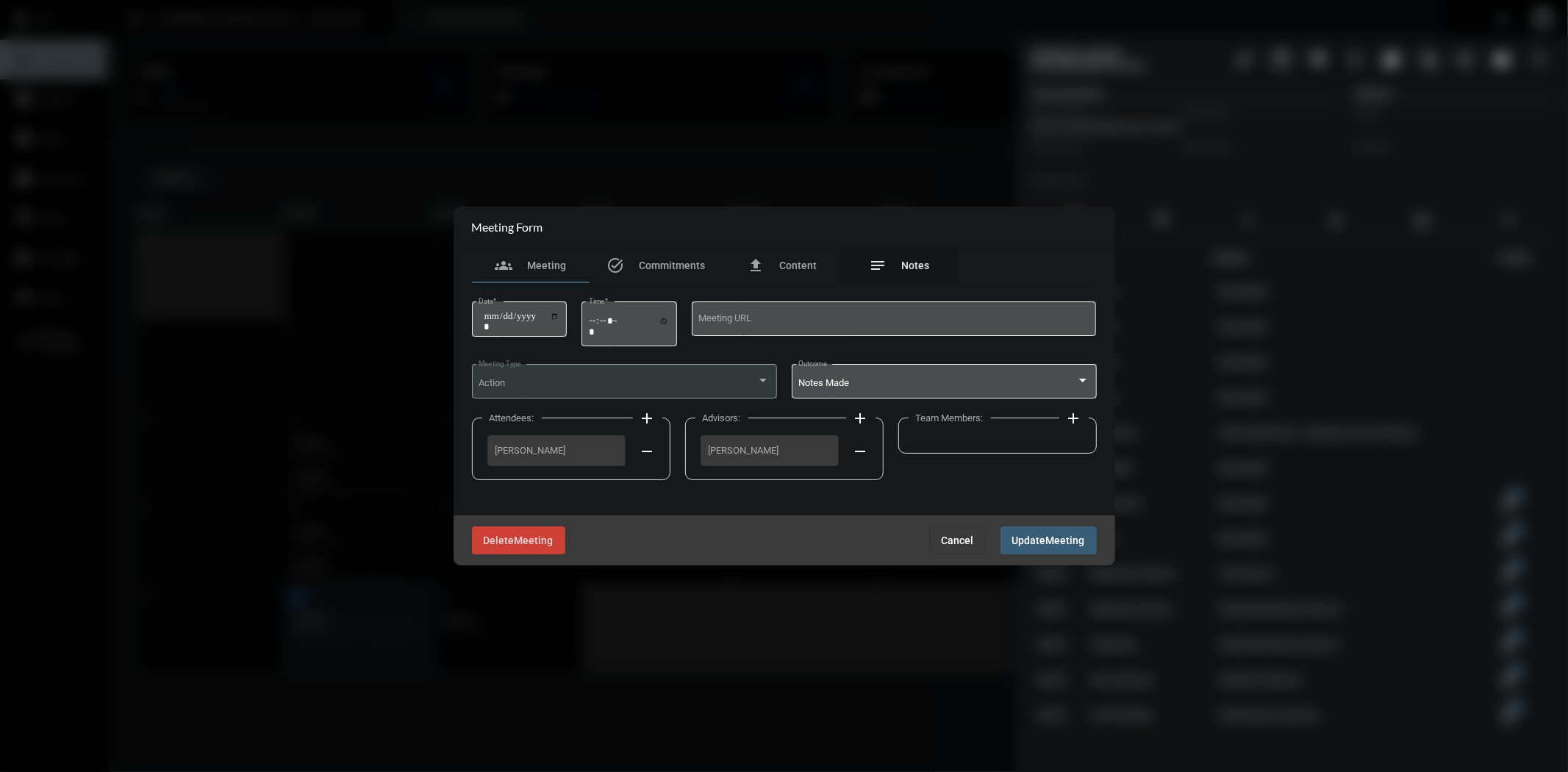
click at [915, 254] on div "notes Notes" at bounding box center [899, 265] width 117 height 35
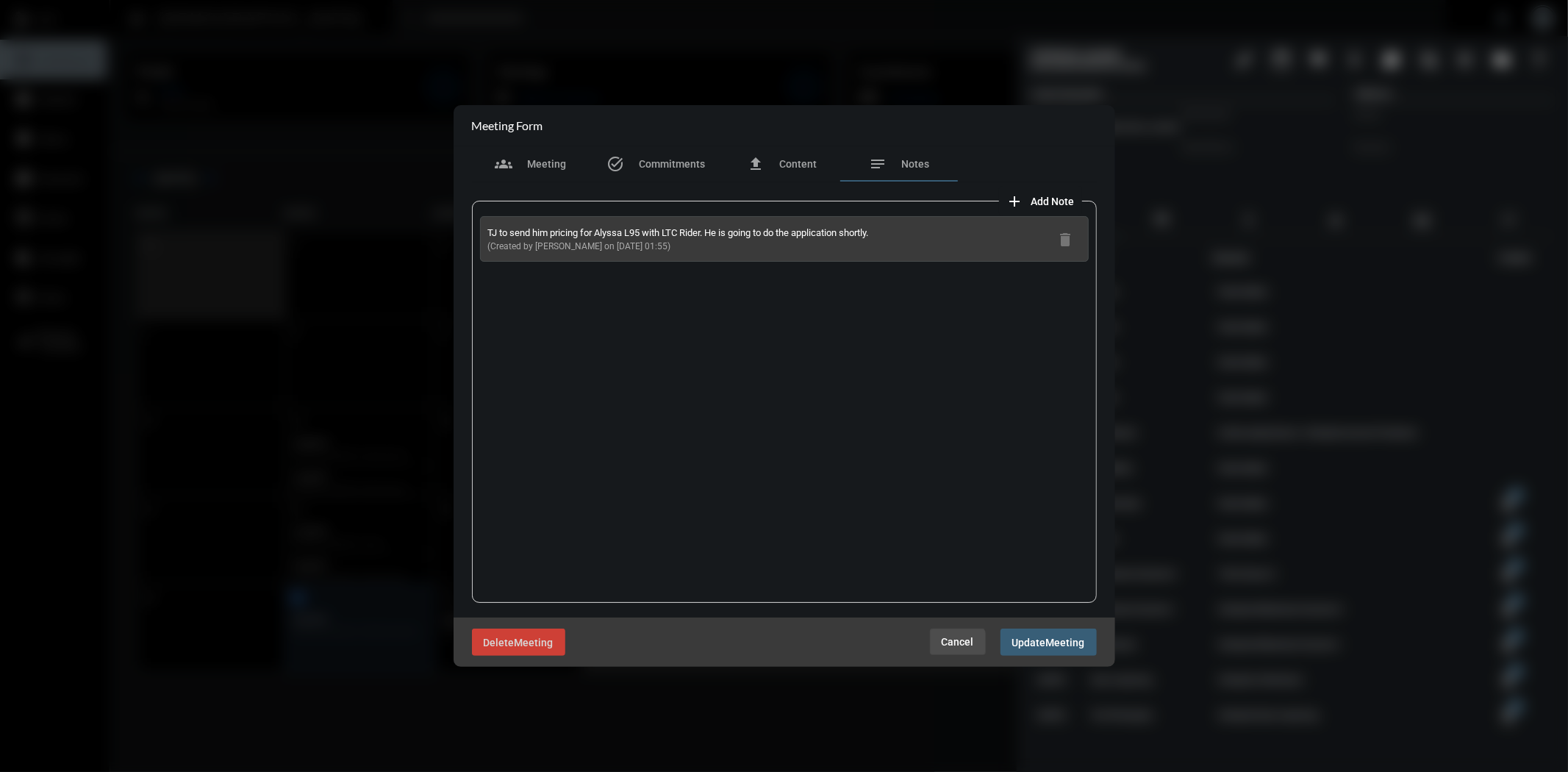
click at [955, 644] on span "Cancel" at bounding box center [958, 641] width 32 height 11
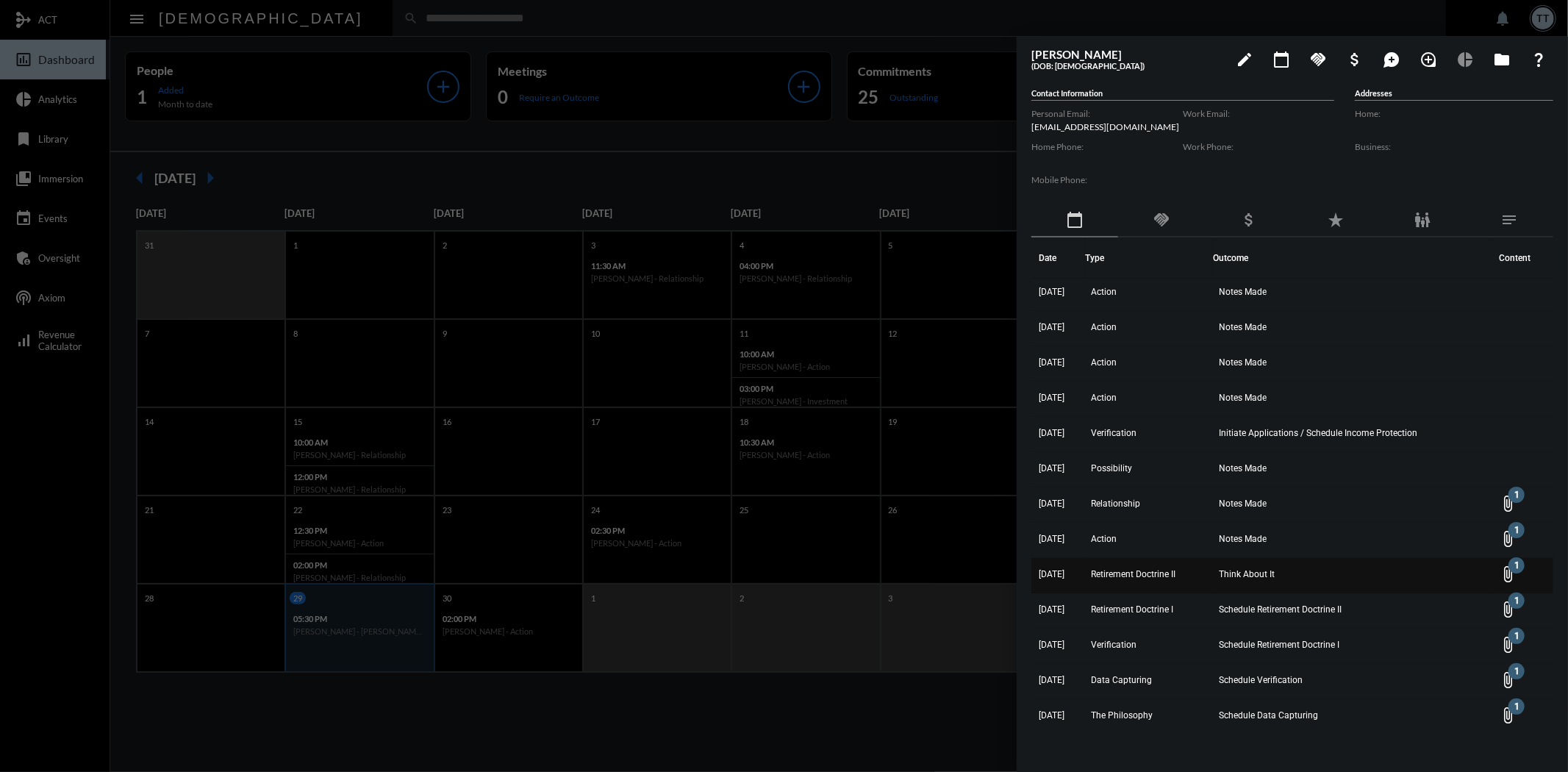
click at [1267, 571] on span "Think About It" at bounding box center [1246, 574] width 56 height 10
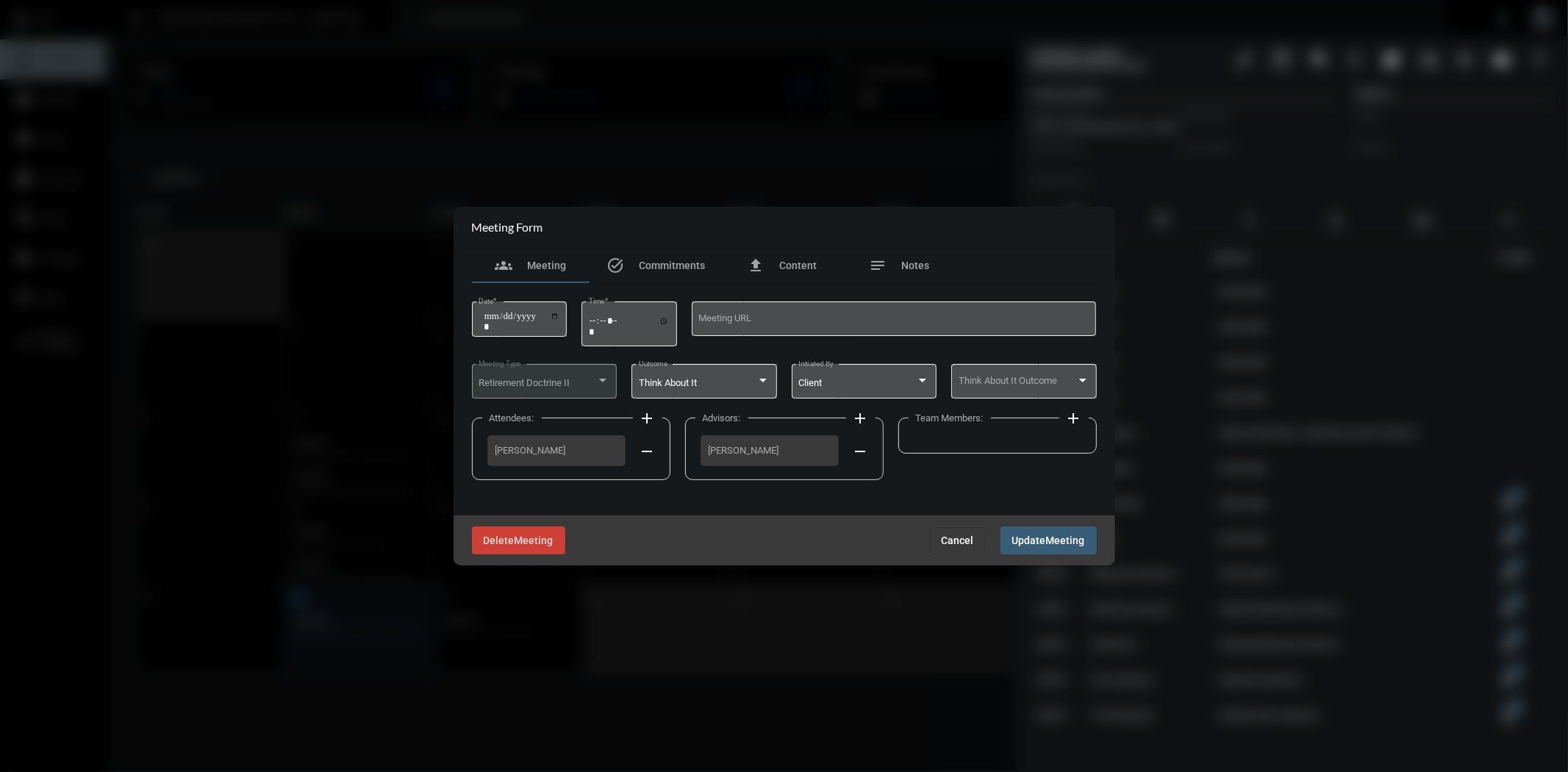
click at [922, 245] on section "Meeting Form" at bounding box center [784, 226] width 661 height 41
click at [923, 273] on div "notes Notes" at bounding box center [899, 265] width 60 height 17
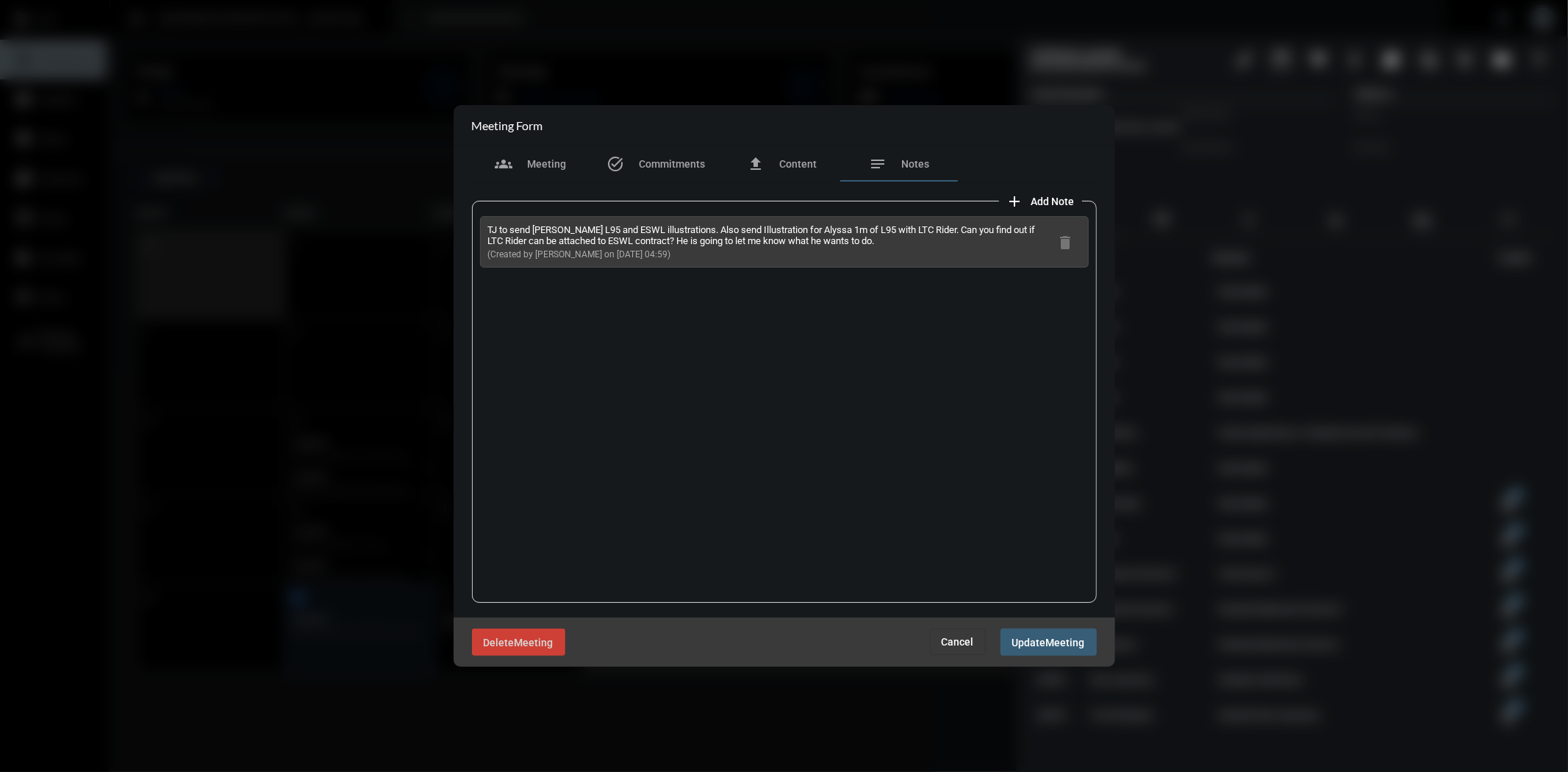
click at [967, 643] on span "Cancel" at bounding box center [958, 641] width 32 height 11
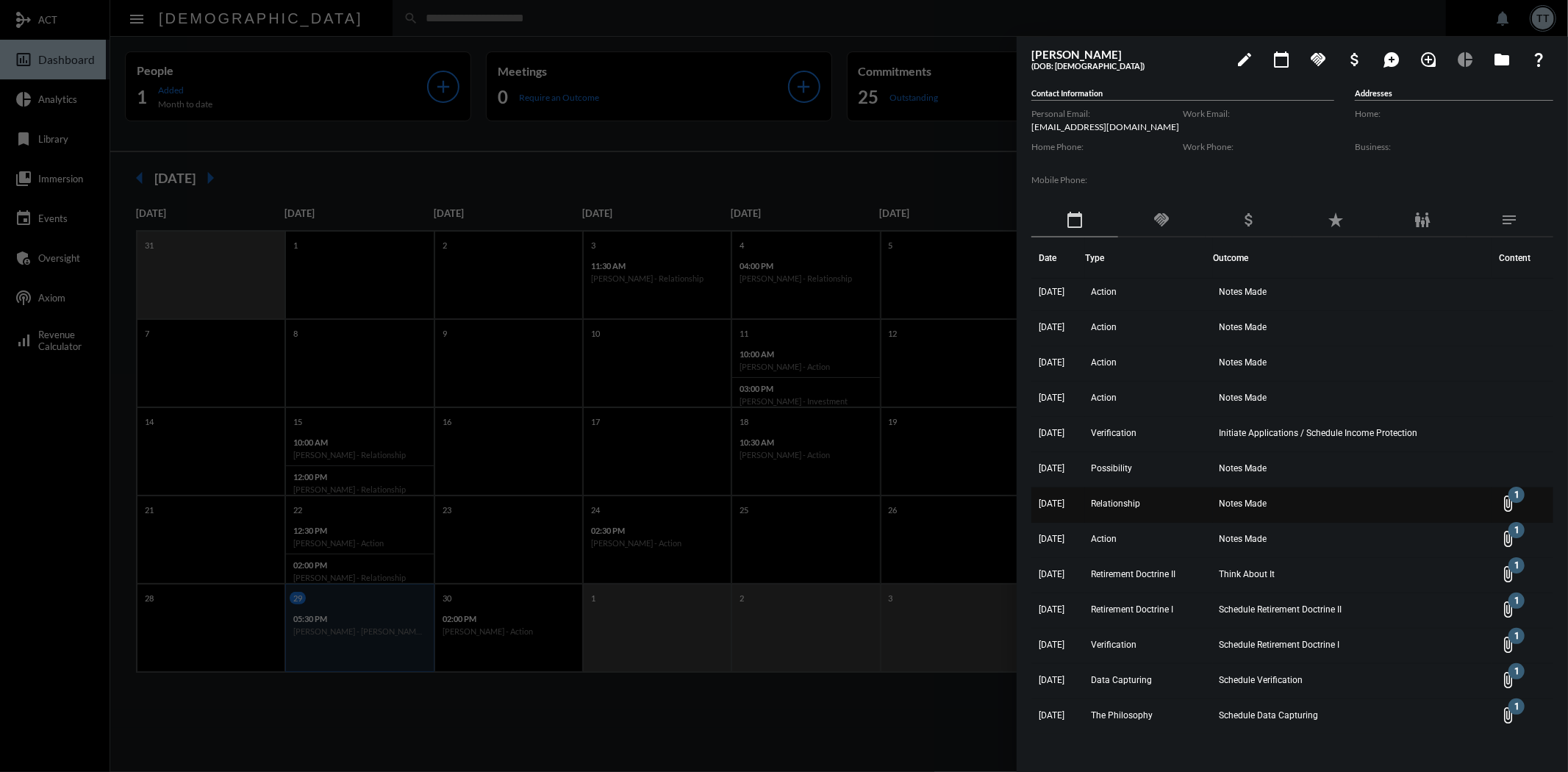
click at [1224, 488] on td "Notes Made" at bounding box center [1352, 505] width 280 height 35
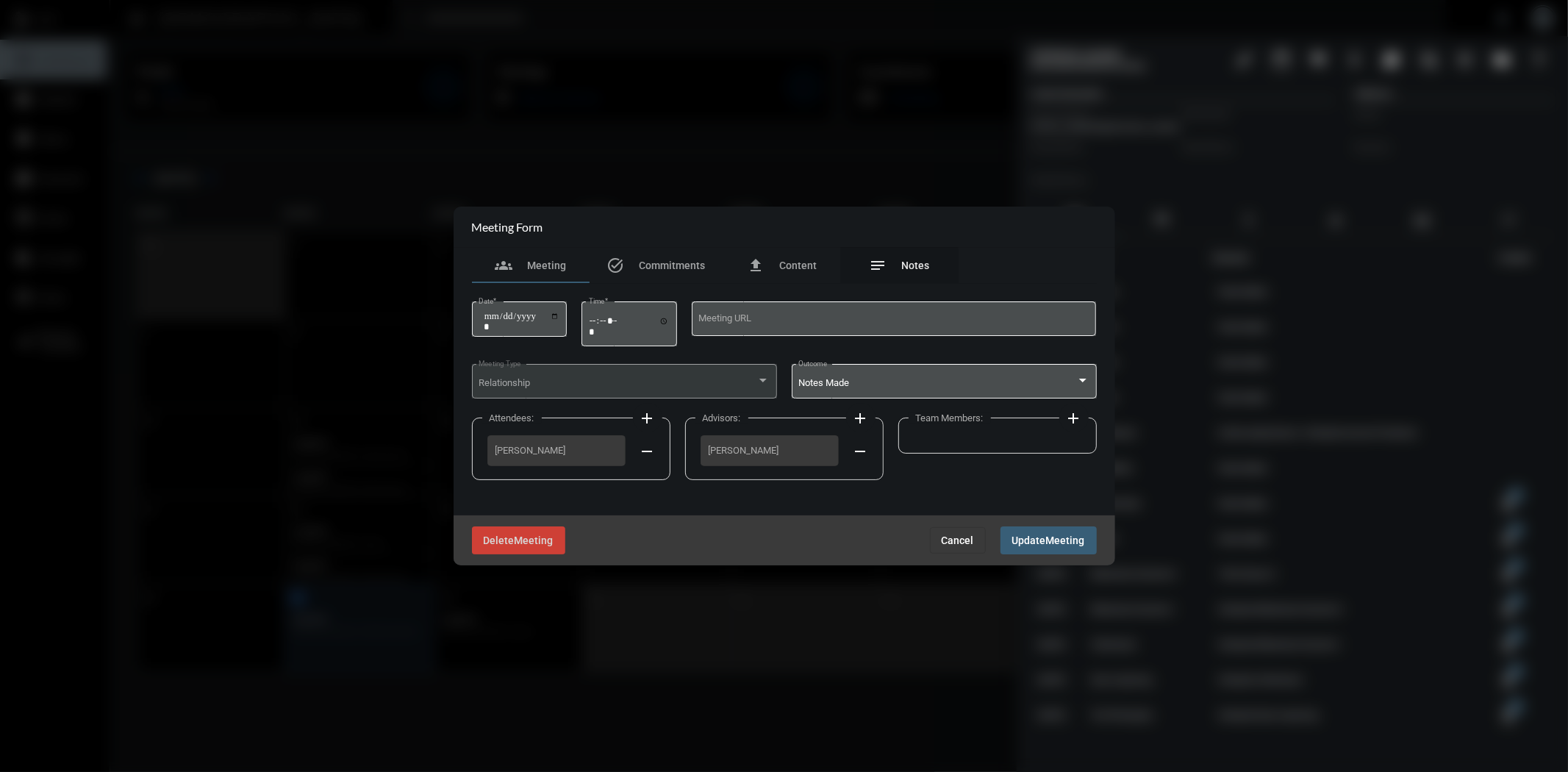
click at [897, 274] on div "notes Notes" at bounding box center [899, 265] width 60 height 17
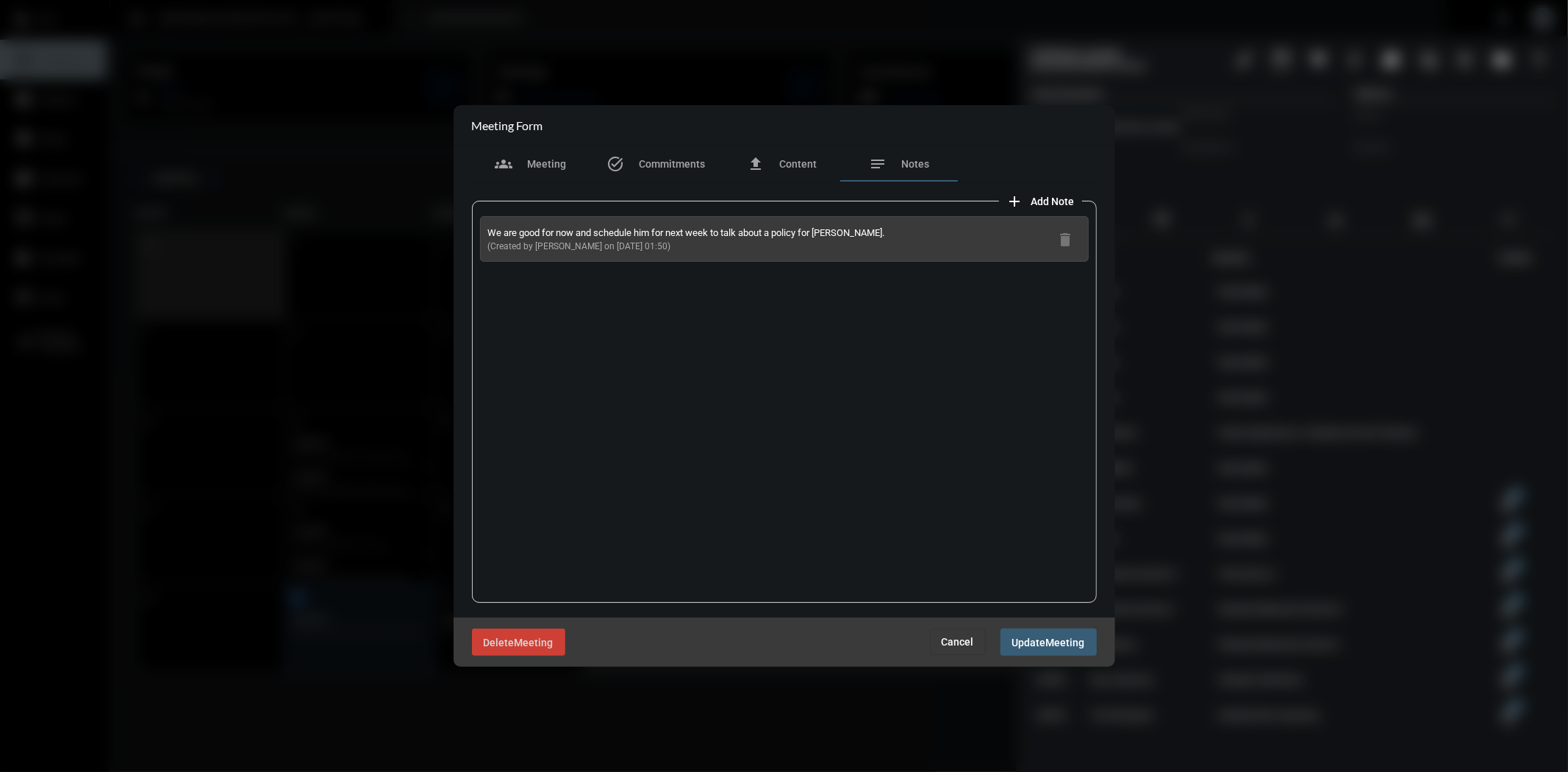
click at [958, 637] on span "Cancel" at bounding box center [958, 641] width 32 height 11
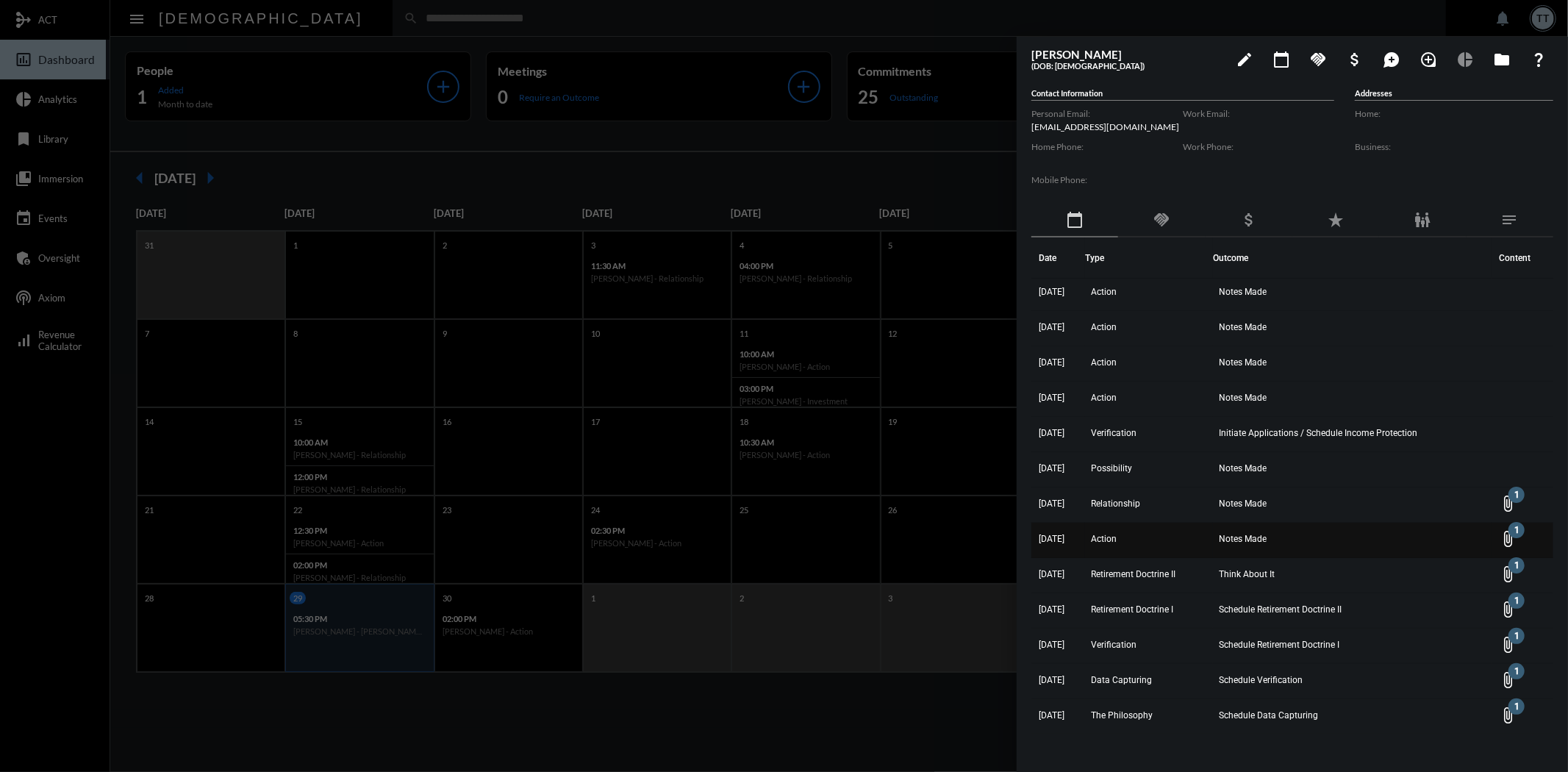
click at [1245, 540] on span "Notes Made" at bounding box center [1243, 538] width 48 height 10
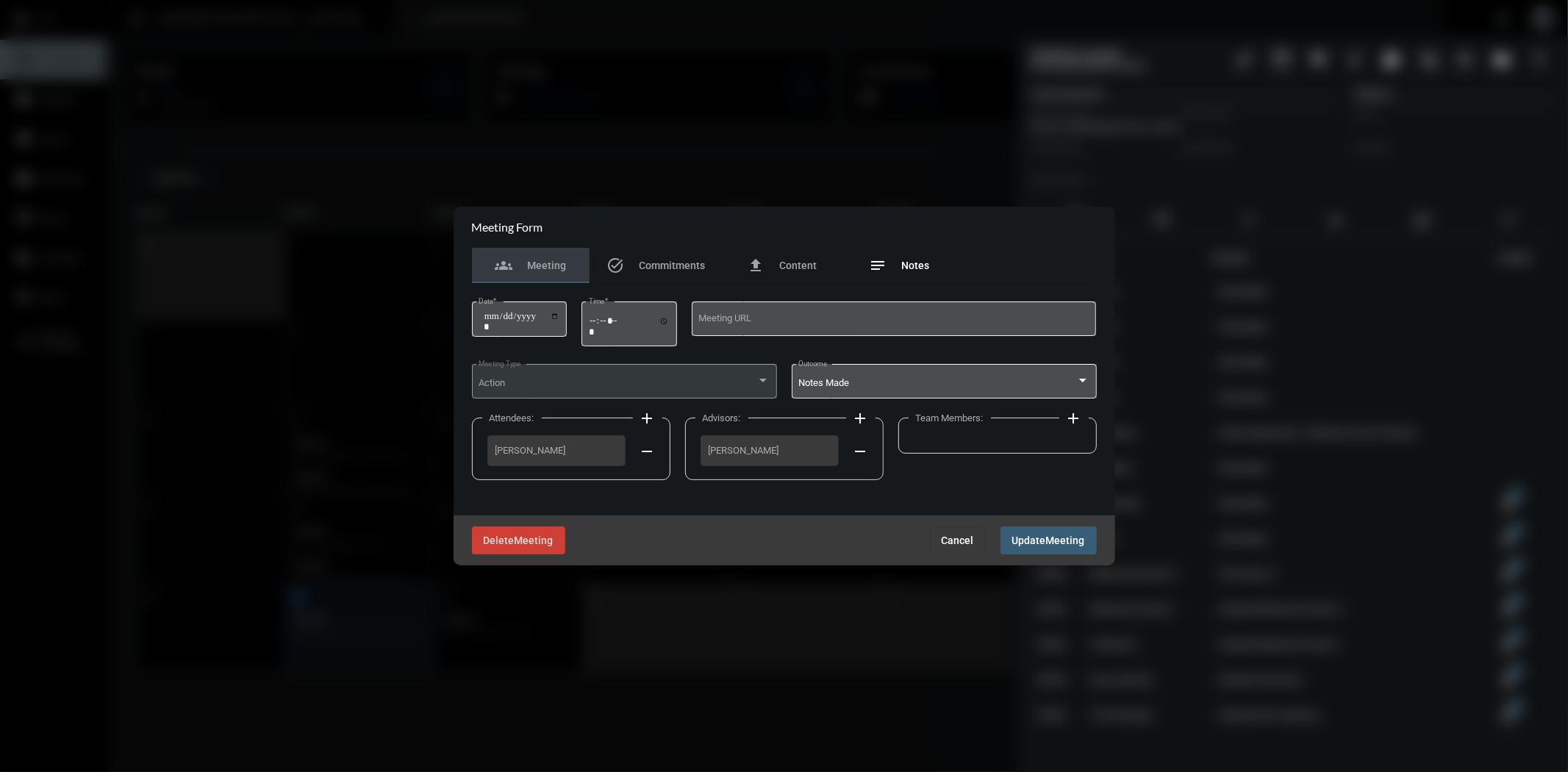
click at [923, 261] on span "Notes" at bounding box center [915, 265] width 28 height 11
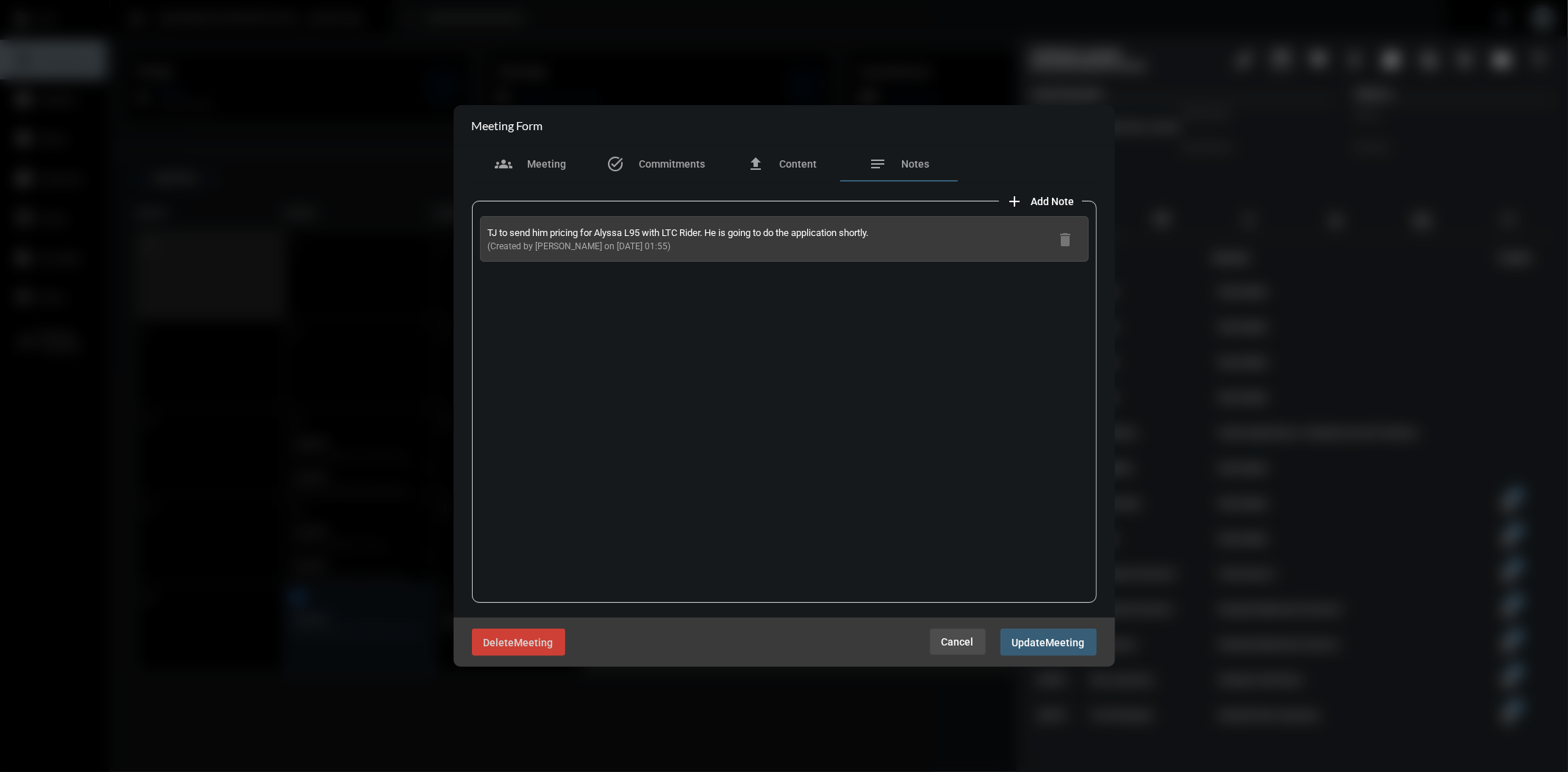
click at [961, 647] on span "Cancel" at bounding box center [958, 641] width 32 height 11
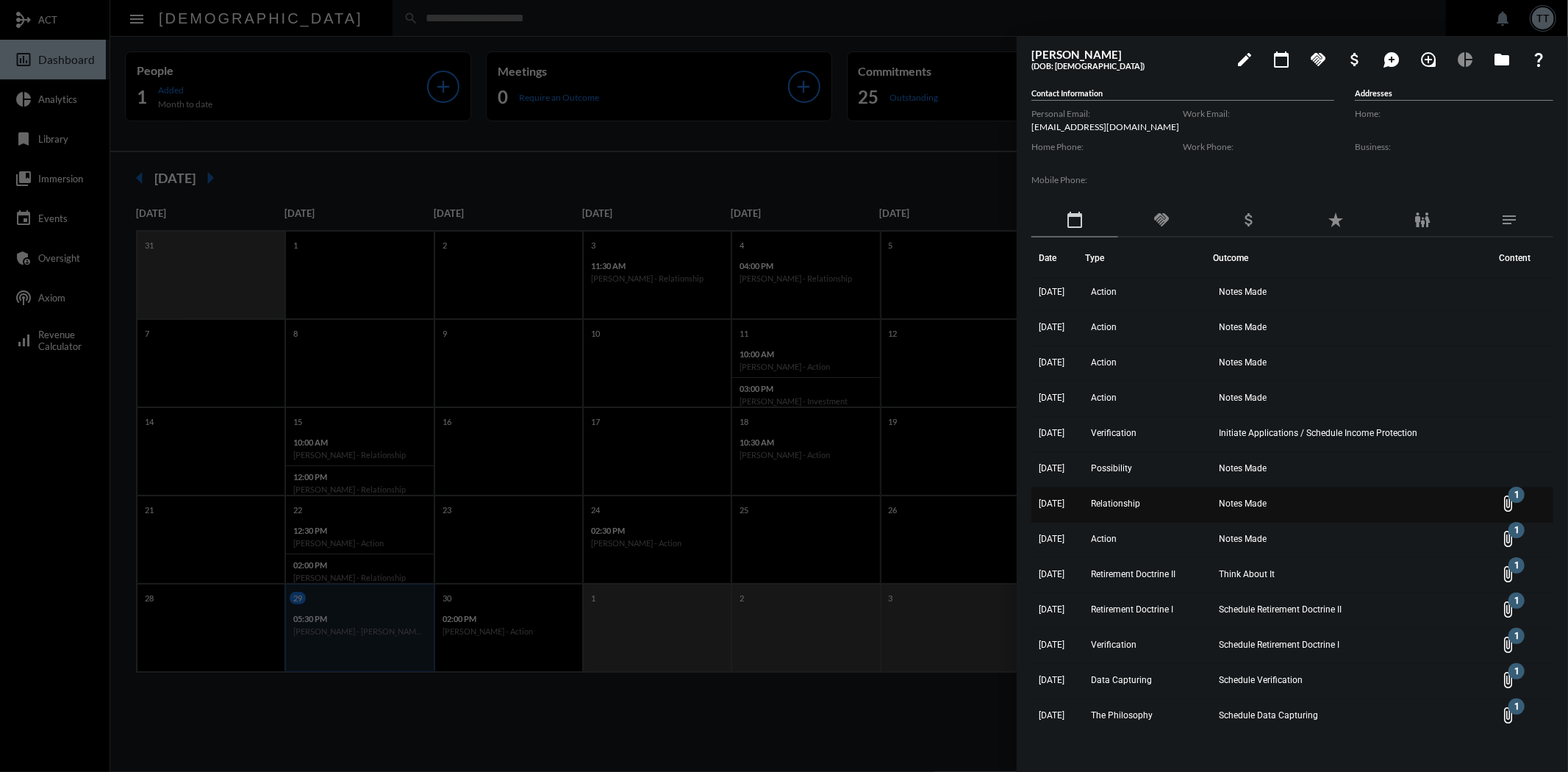
click at [1248, 498] on span "Notes Made" at bounding box center [1243, 503] width 48 height 10
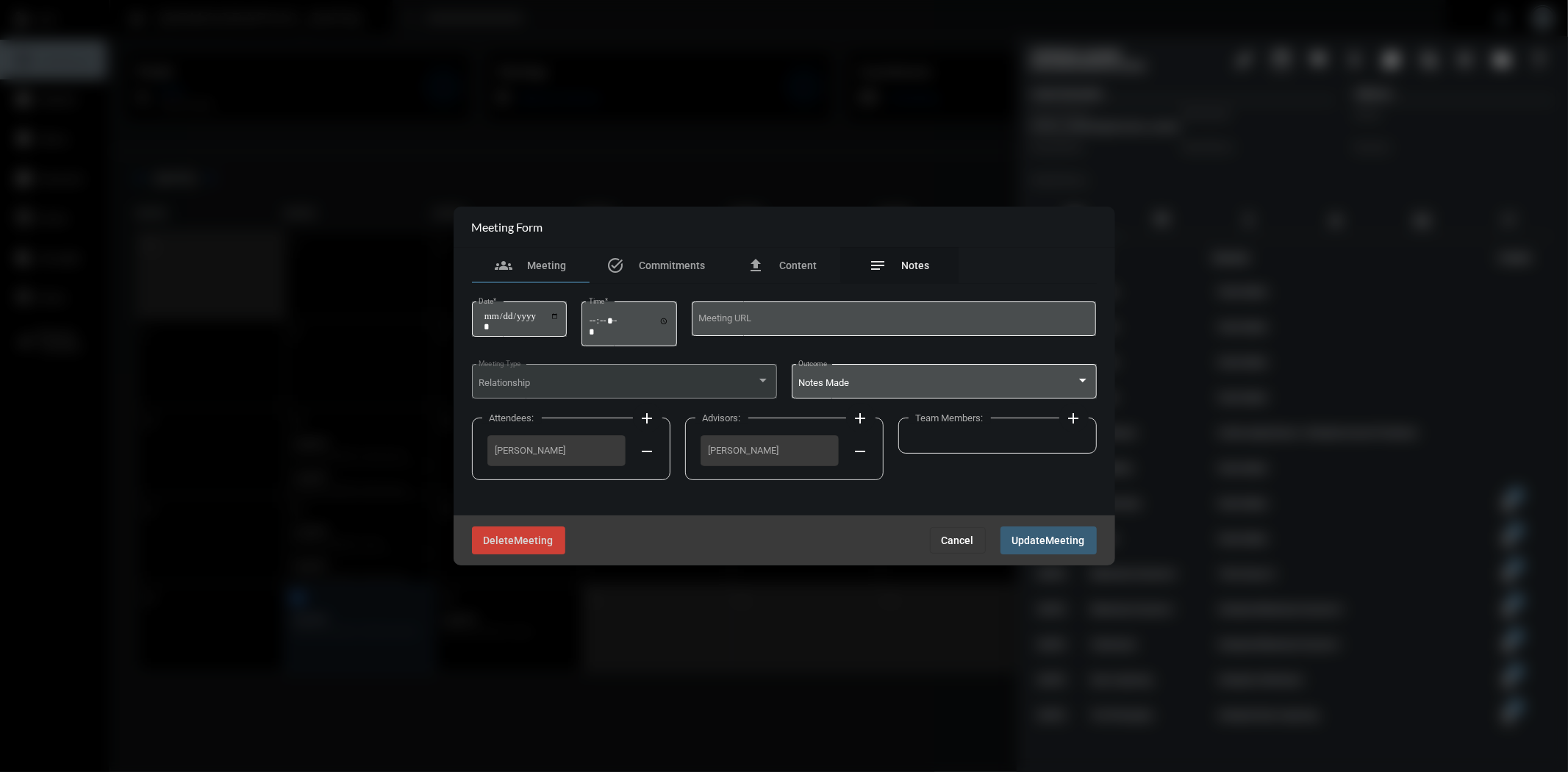
click at [899, 264] on div "notes Notes" at bounding box center [899, 265] width 60 height 17
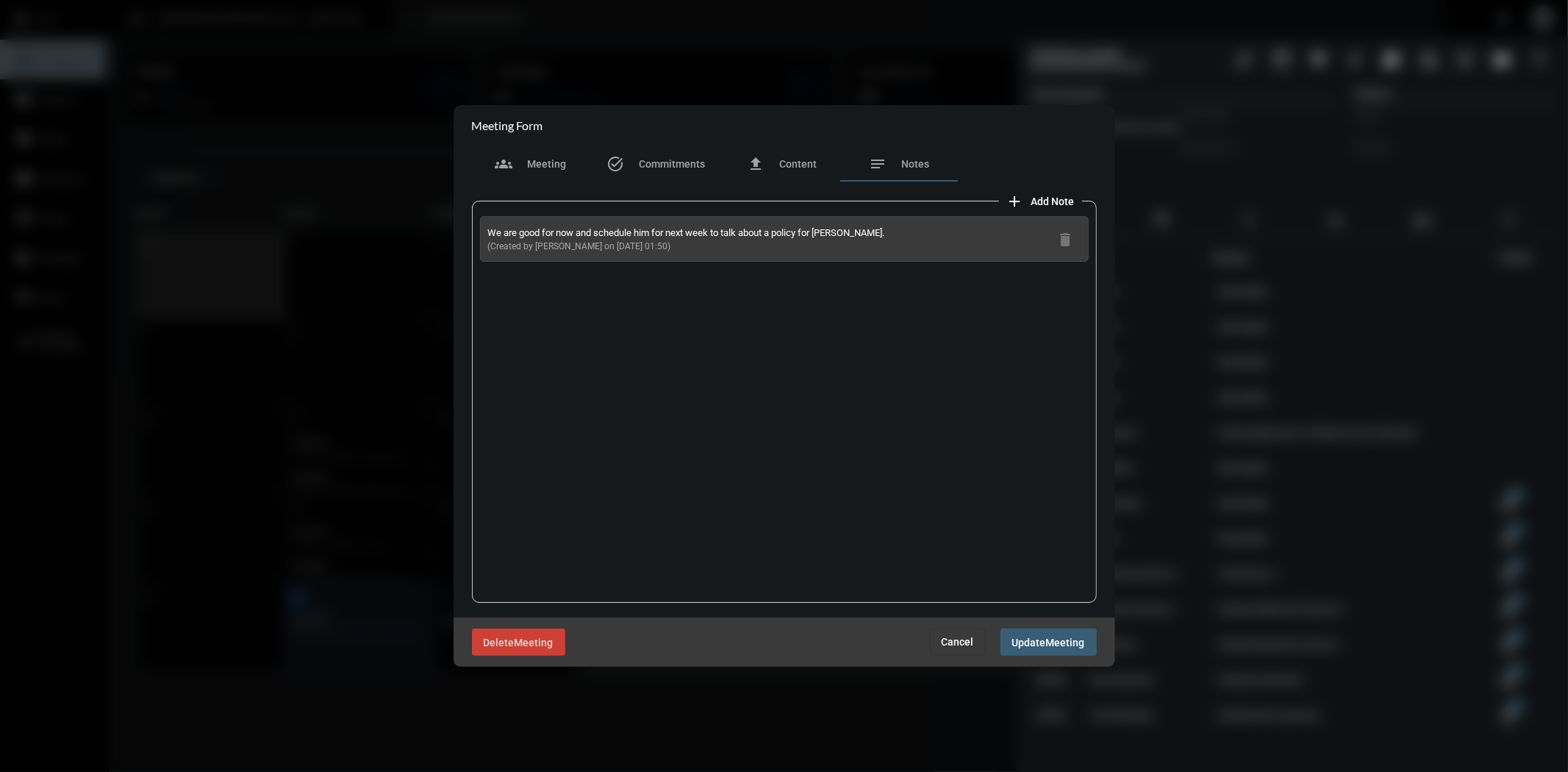
click at [947, 637] on span "Cancel" at bounding box center [958, 641] width 32 height 11
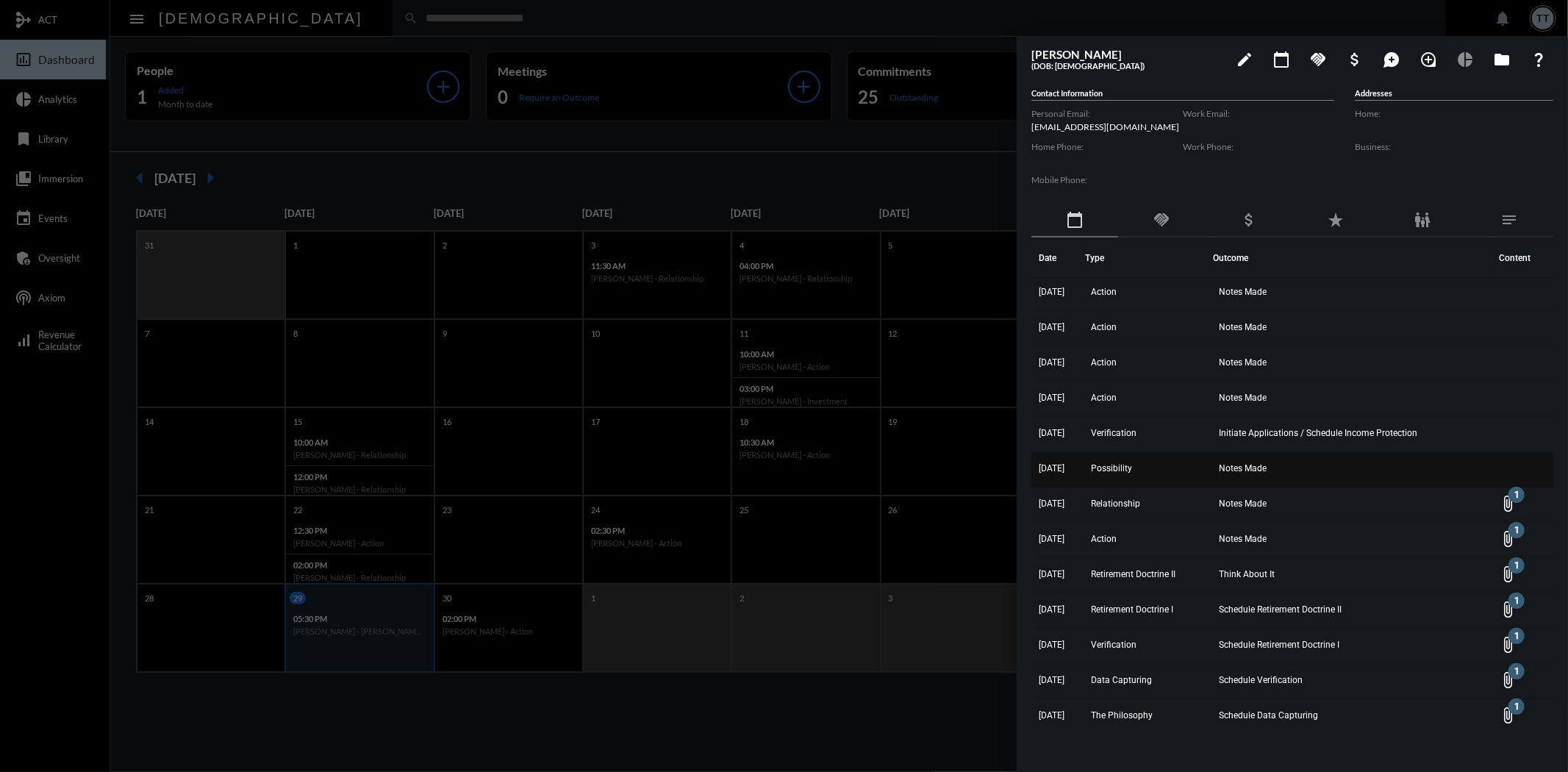
click at [1122, 465] on span "Possibility" at bounding box center [1111, 468] width 41 height 10
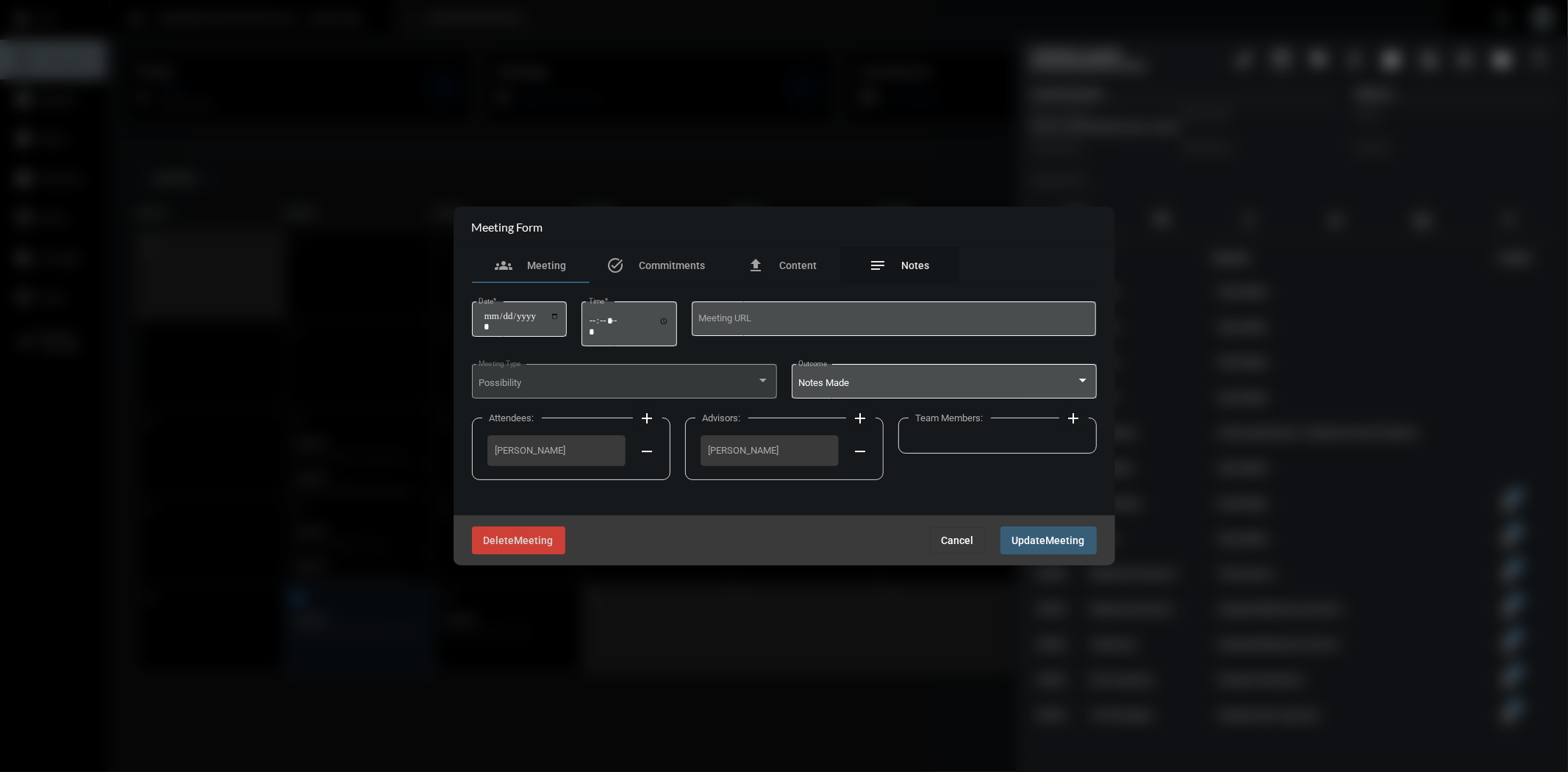
click at [912, 259] on div "notes Notes" at bounding box center [899, 265] width 60 height 17
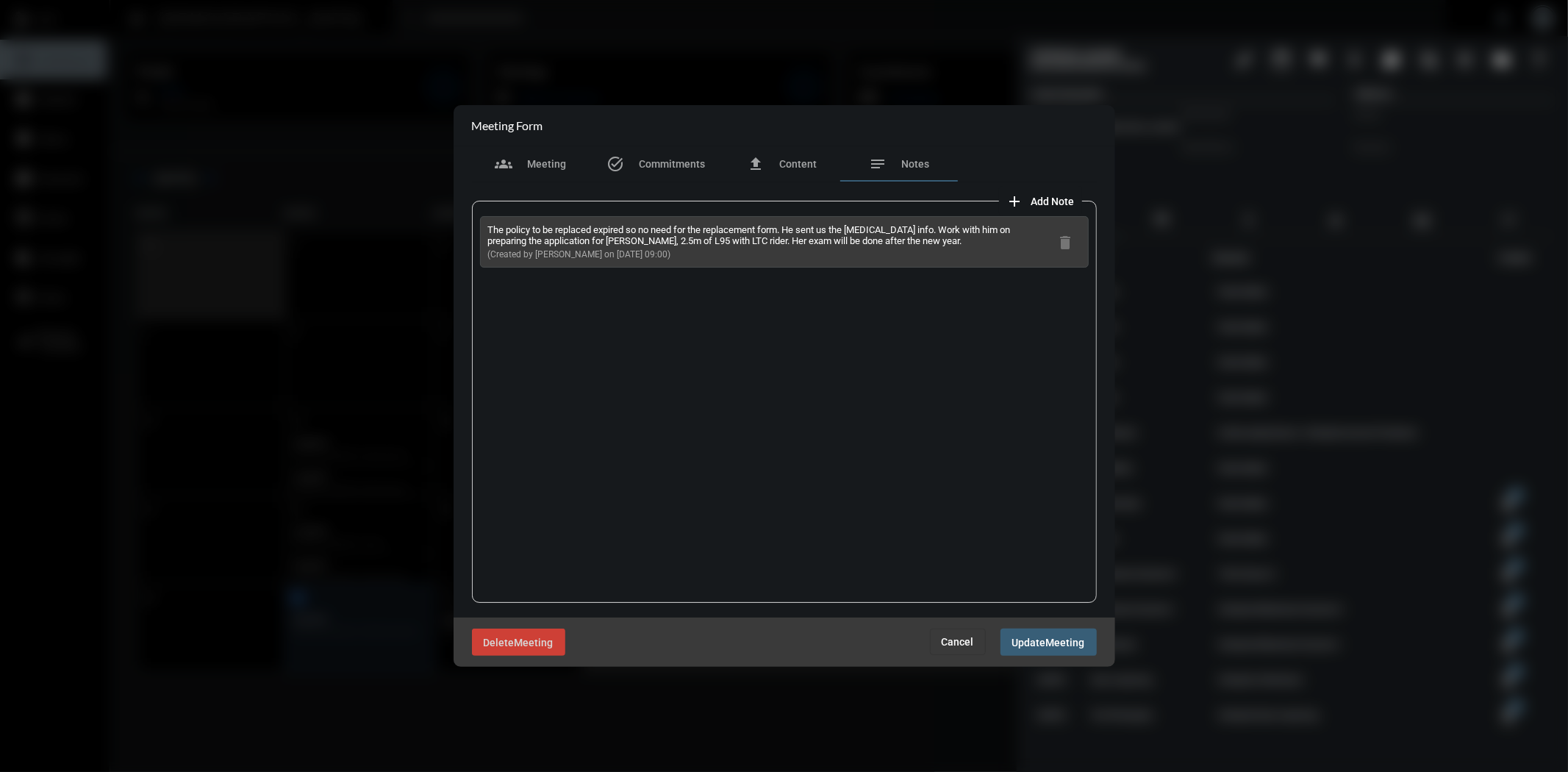
click at [967, 637] on span "Cancel" at bounding box center [958, 641] width 32 height 11
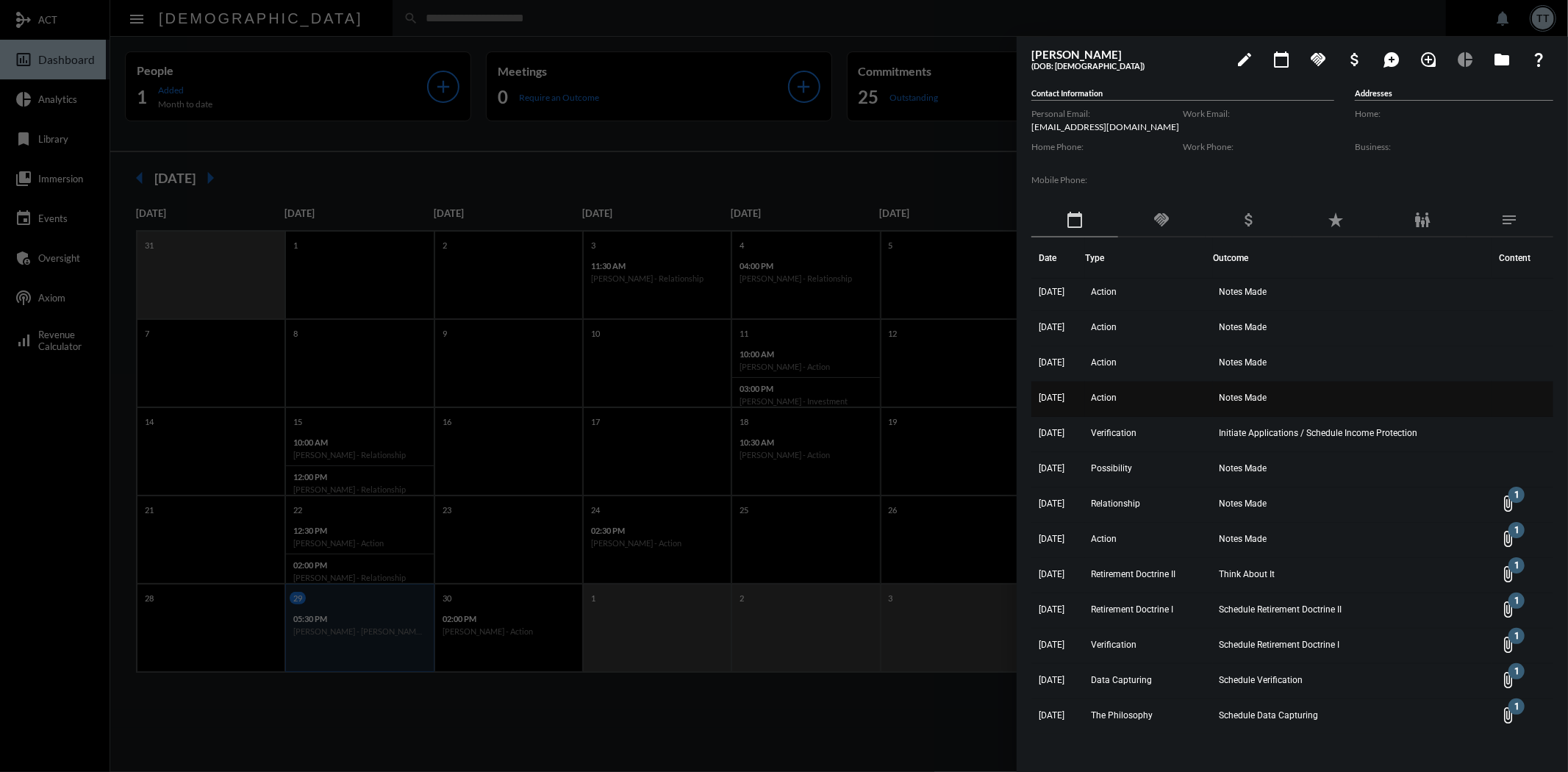
click at [1233, 387] on td "Notes Made" at bounding box center [1352, 399] width 280 height 35
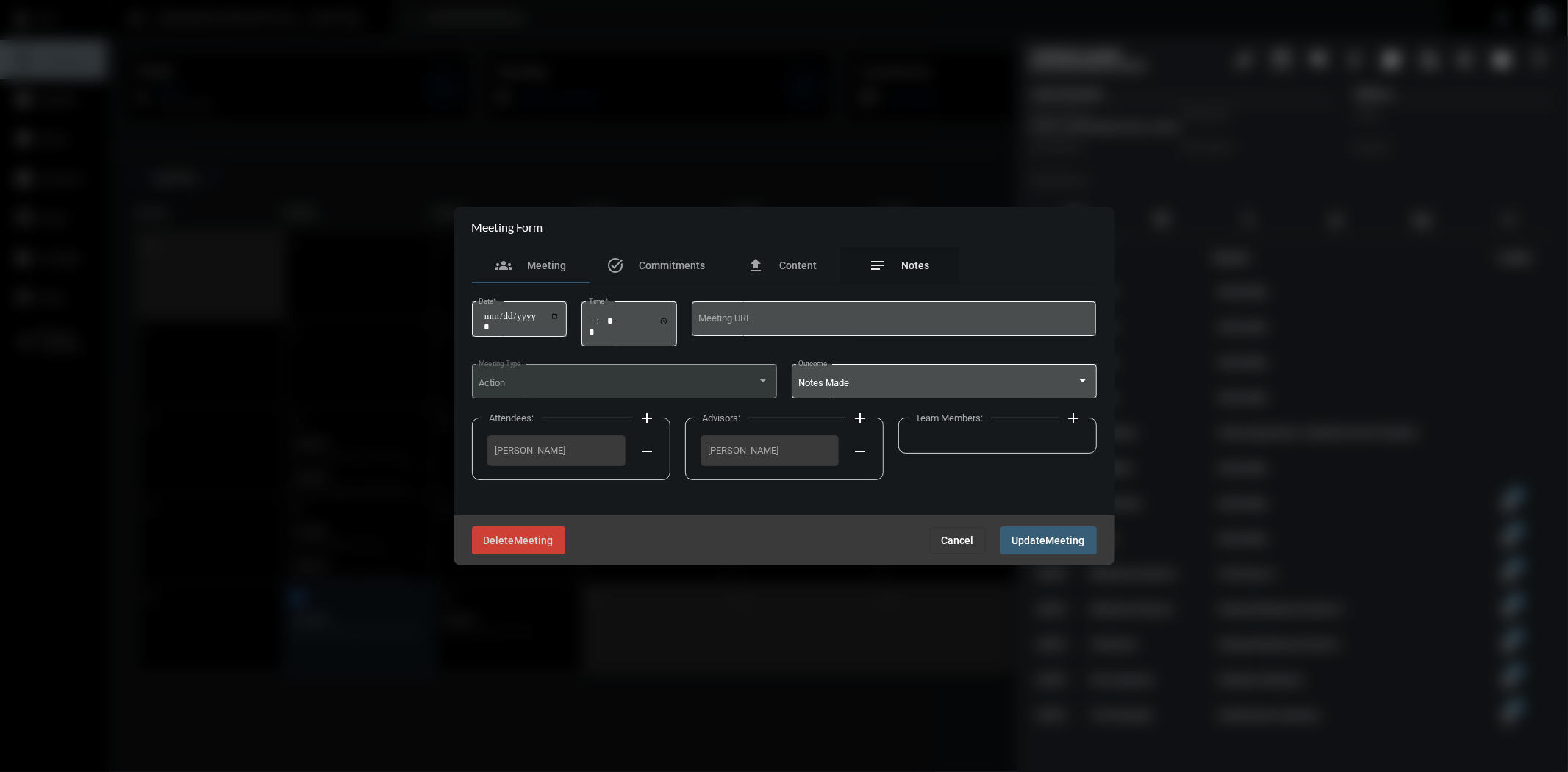
click at [909, 273] on div "notes Notes" at bounding box center [899, 265] width 60 height 17
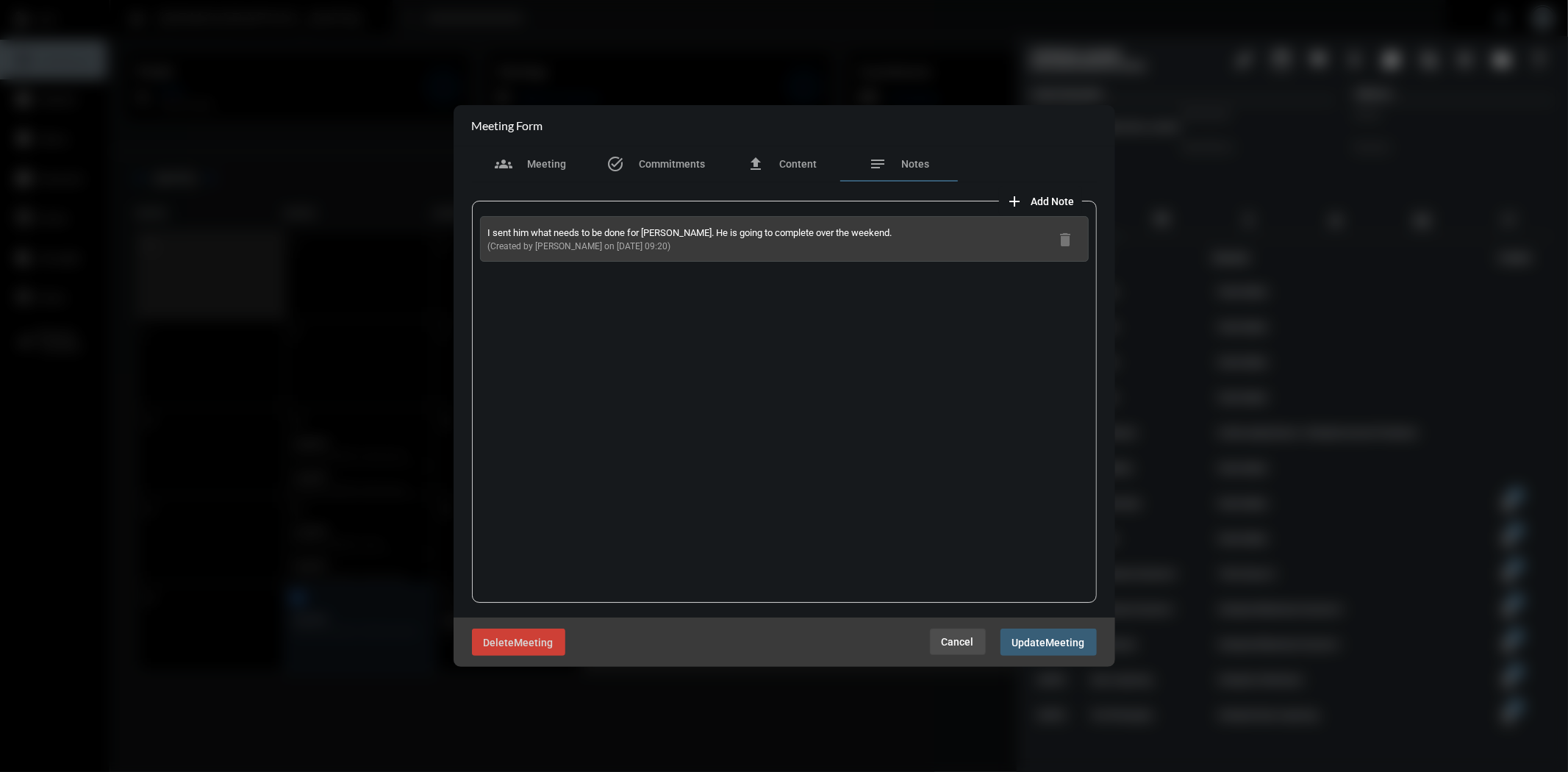
click at [949, 636] on span "Cancel" at bounding box center [958, 641] width 32 height 11
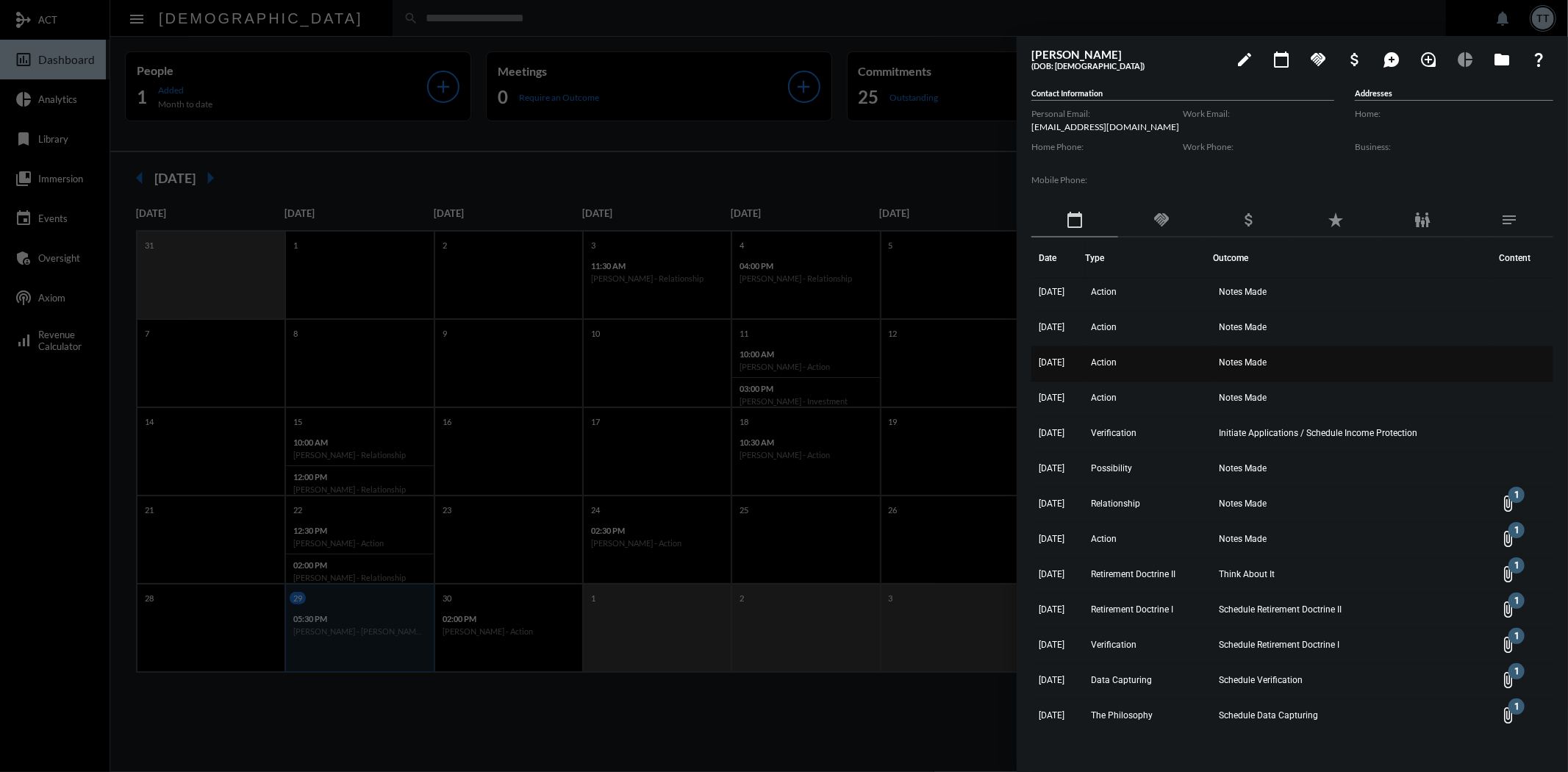
click at [1243, 364] on span "Notes Made" at bounding box center [1243, 362] width 48 height 10
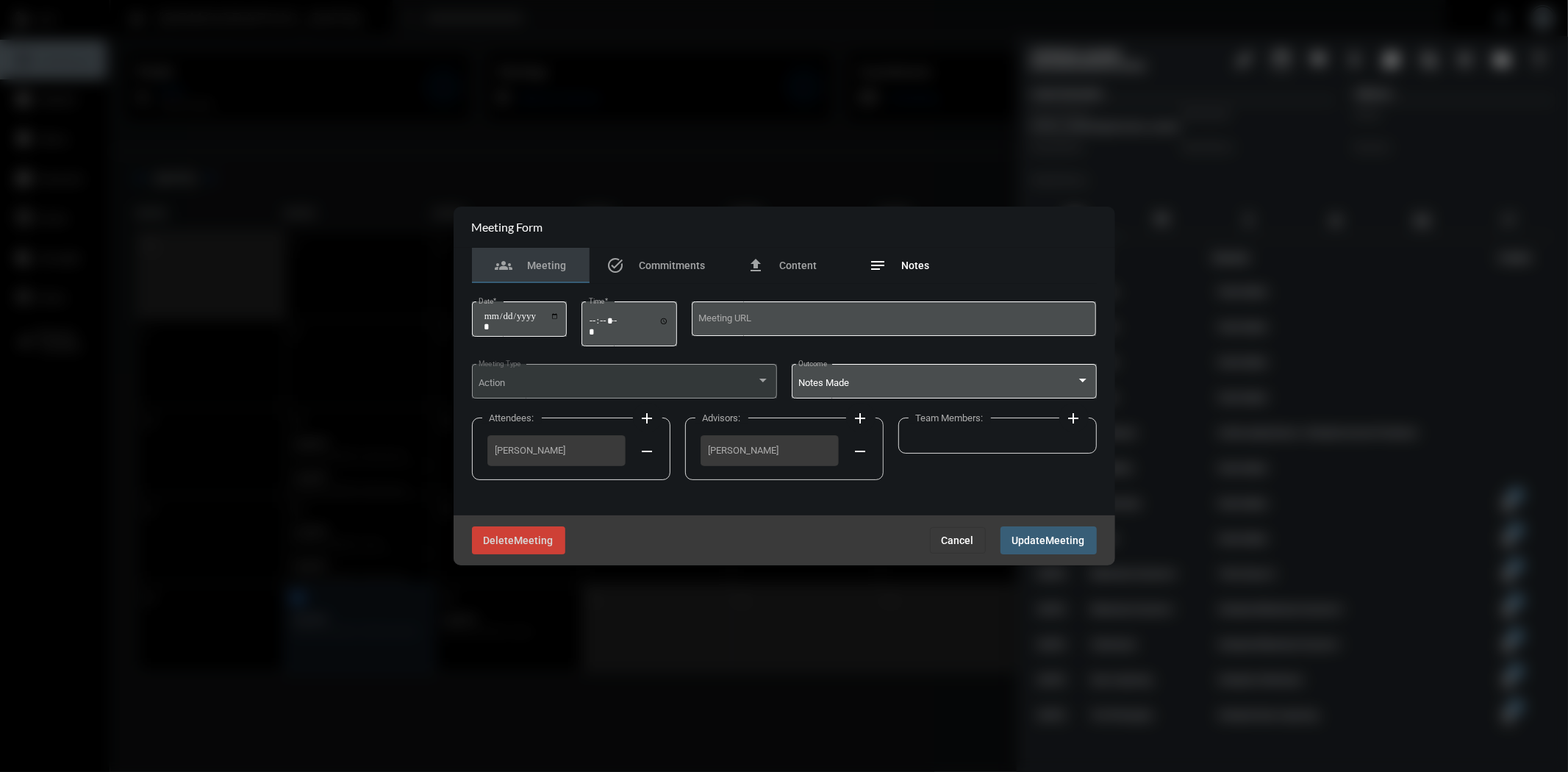
click at [925, 277] on div "notes Notes" at bounding box center [899, 265] width 117 height 35
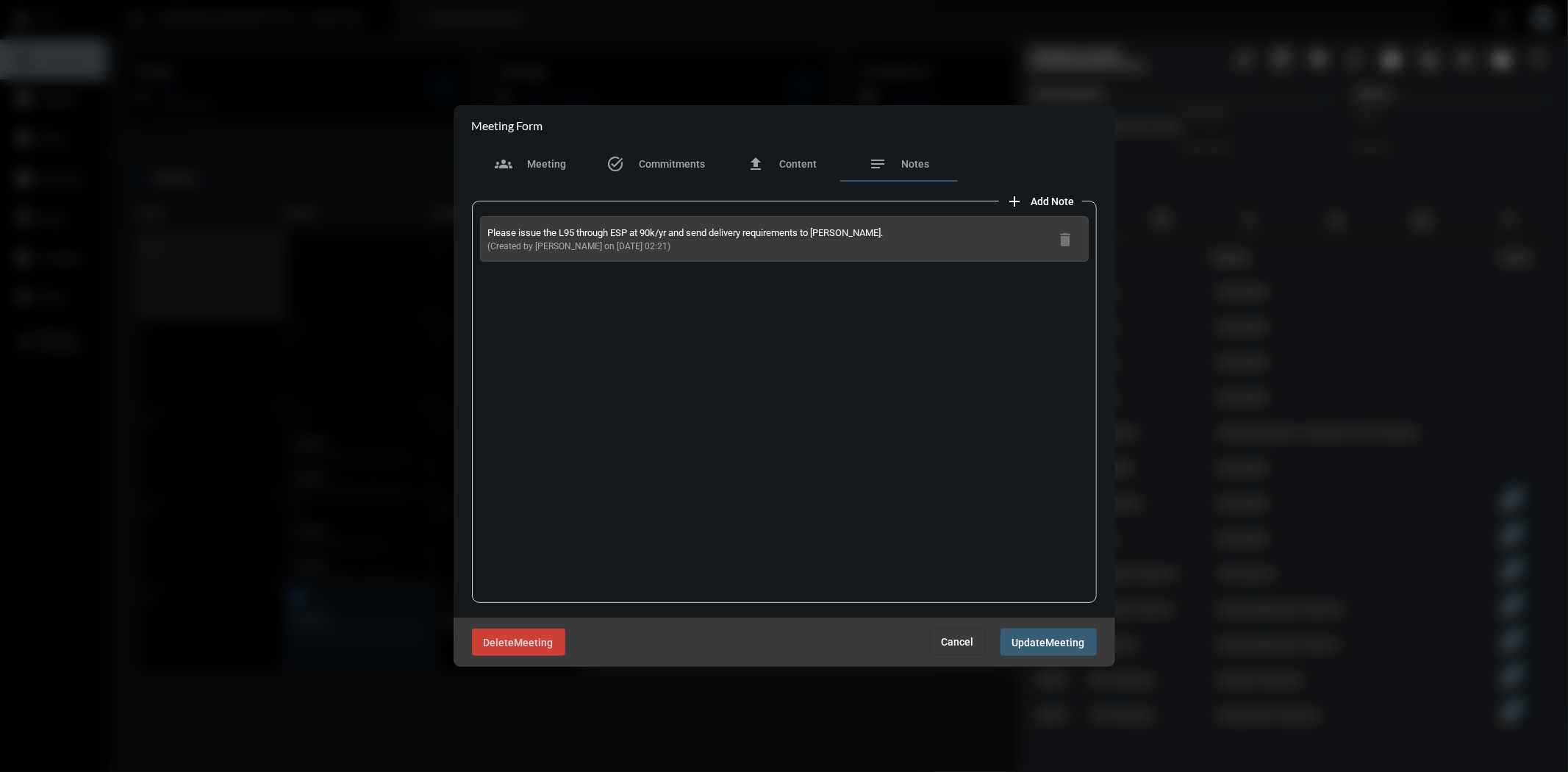
click at [972, 639] on span "Cancel" at bounding box center [958, 641] width 32 height 11
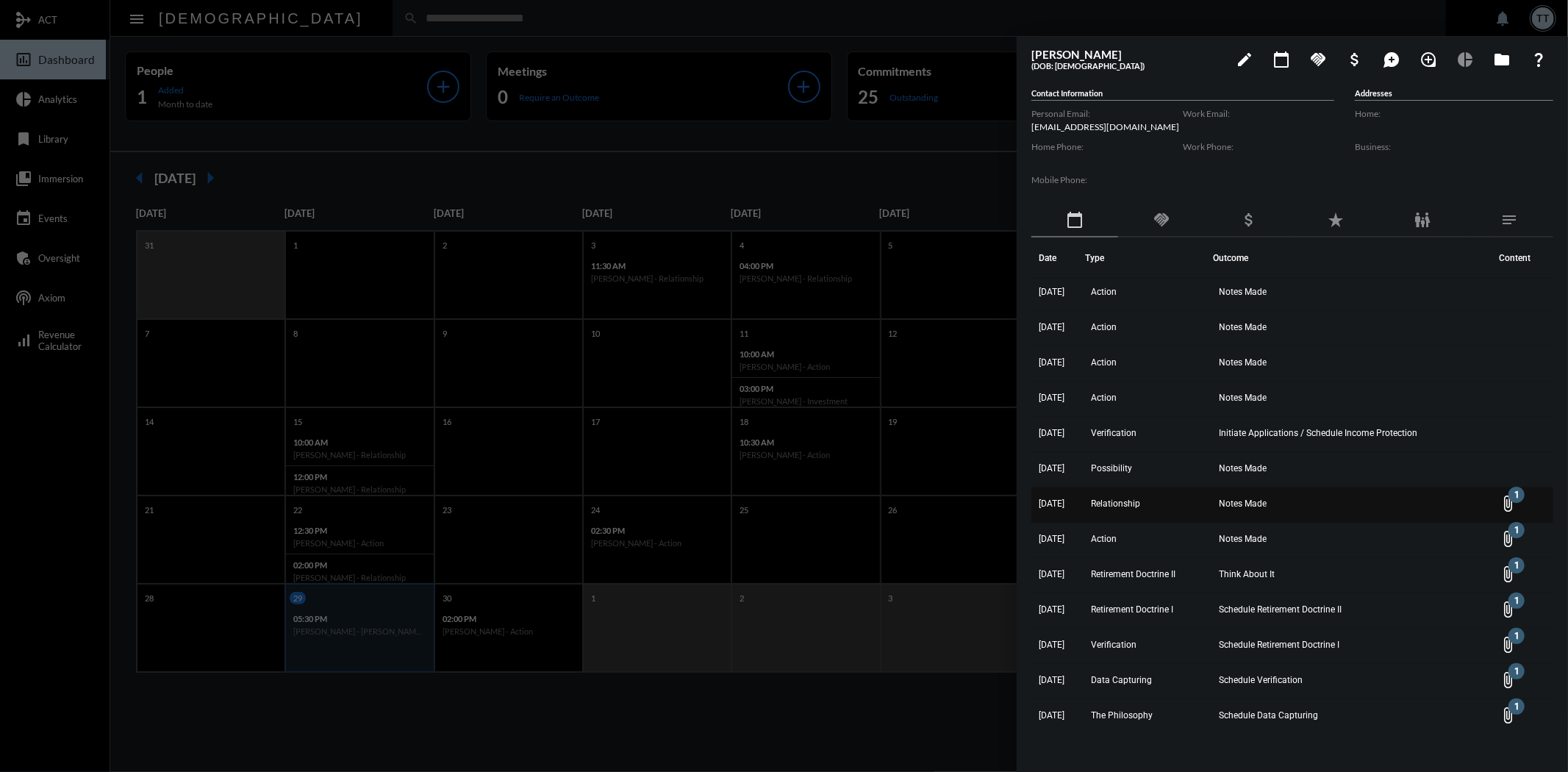
scroll to position [0, 0]
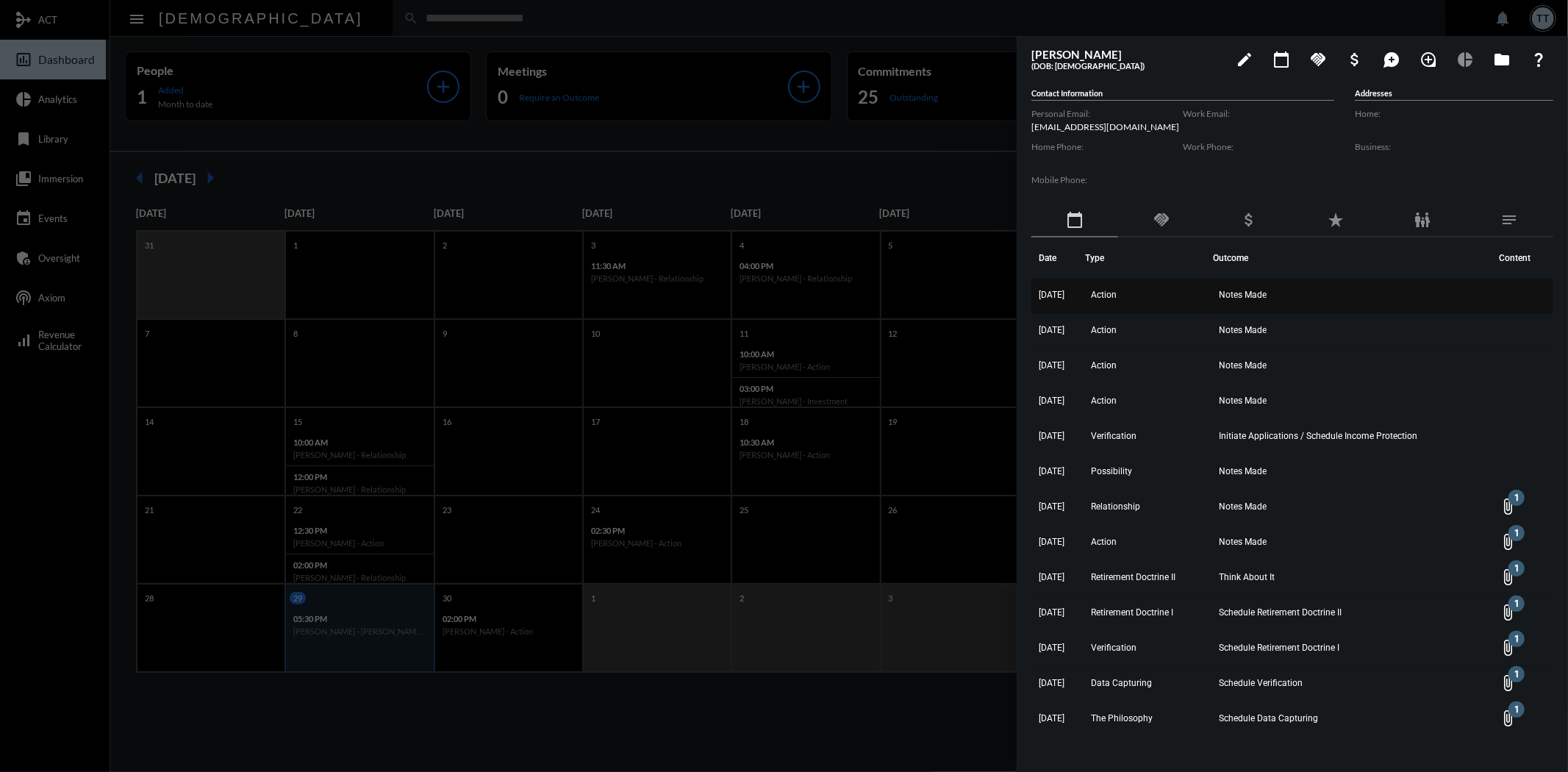
click at [1213, 283] on td "Action" at bounding box center [1149, 296] width 128 height 35
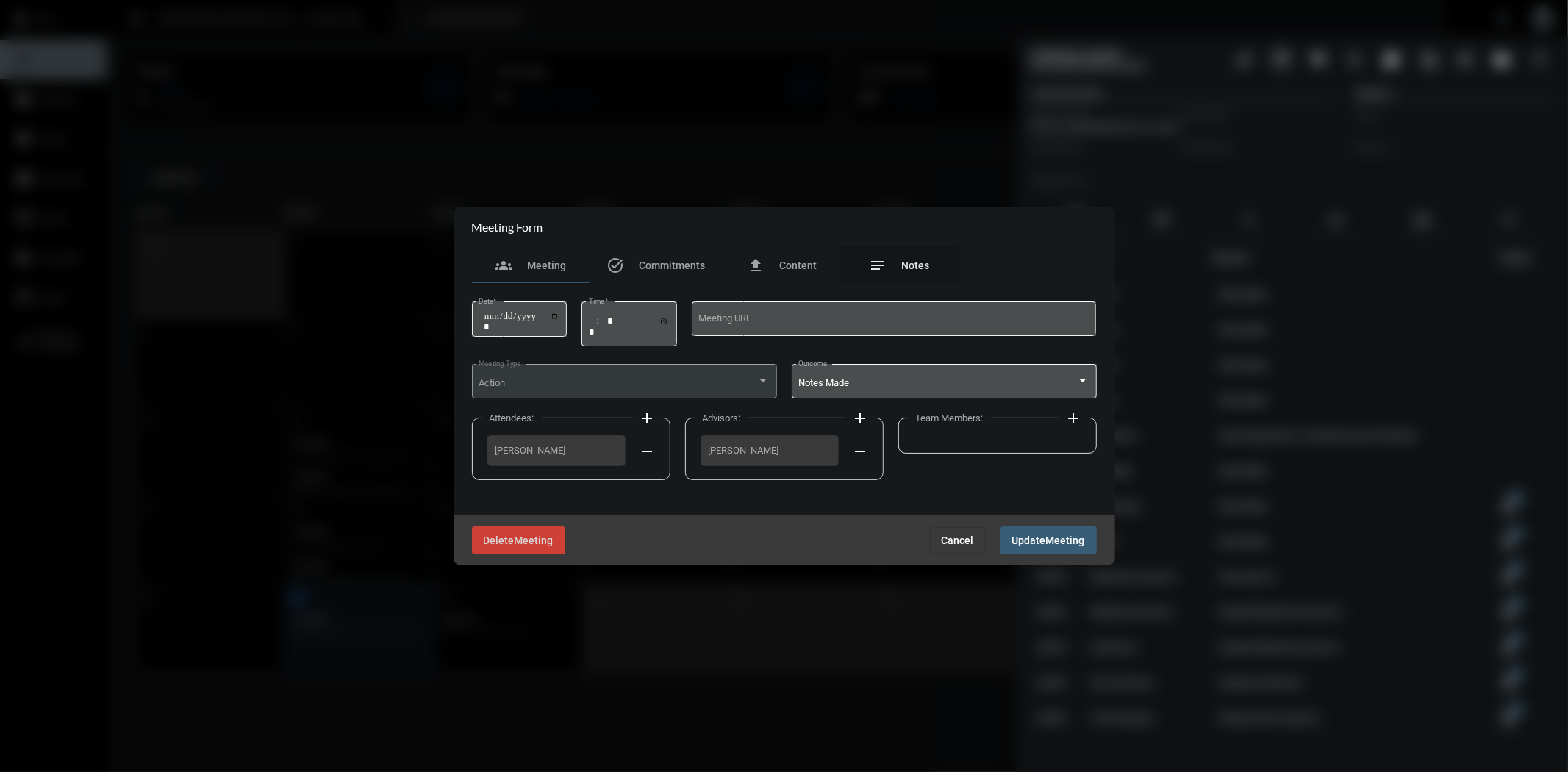
click at [894, 259] on div "notes Notes" at bounding box center [899, 265] width 60 height 17
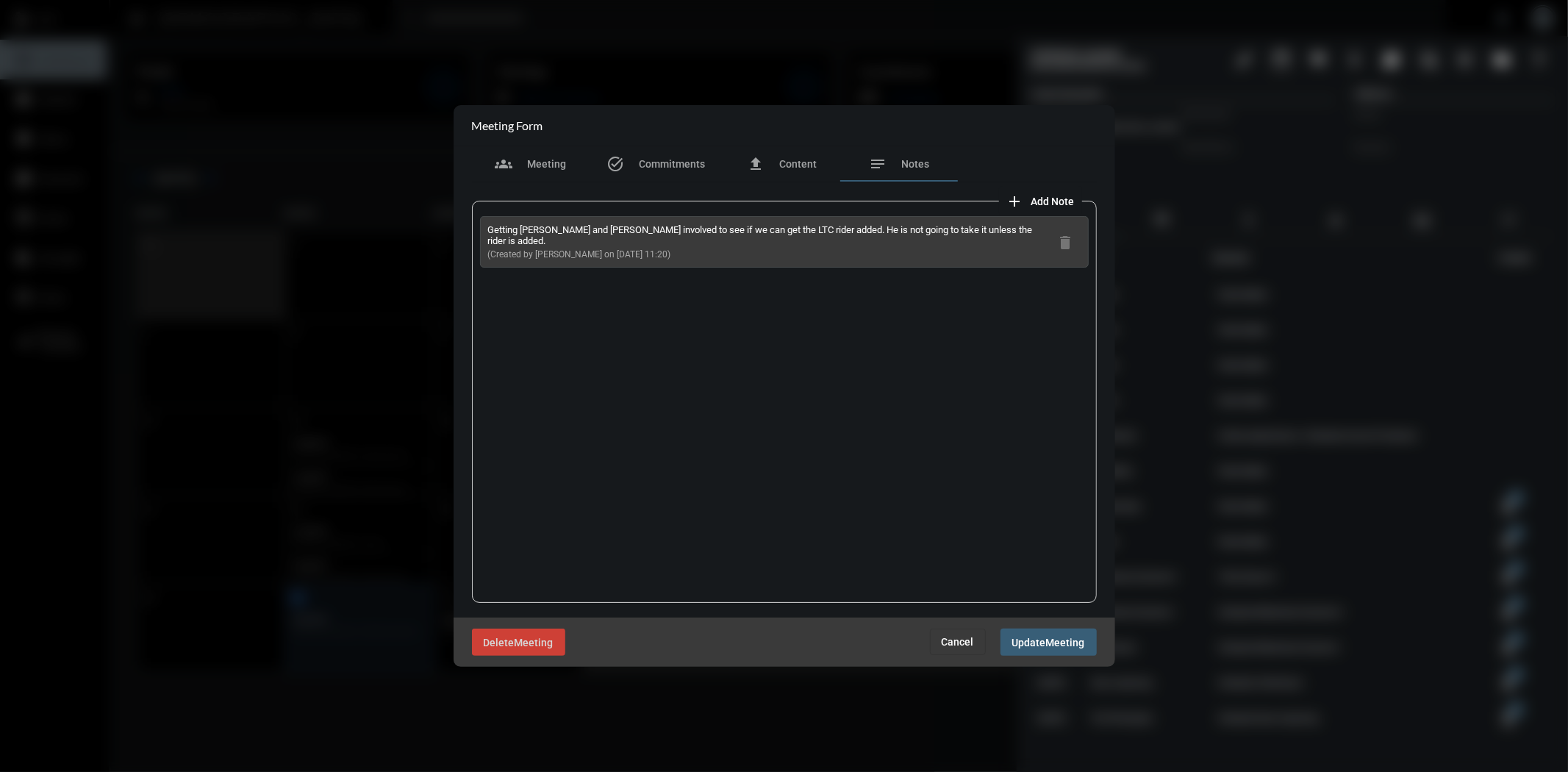
click at [961, 643] on span "Cancel" at bounding box center [958, 641] width 32 height 11
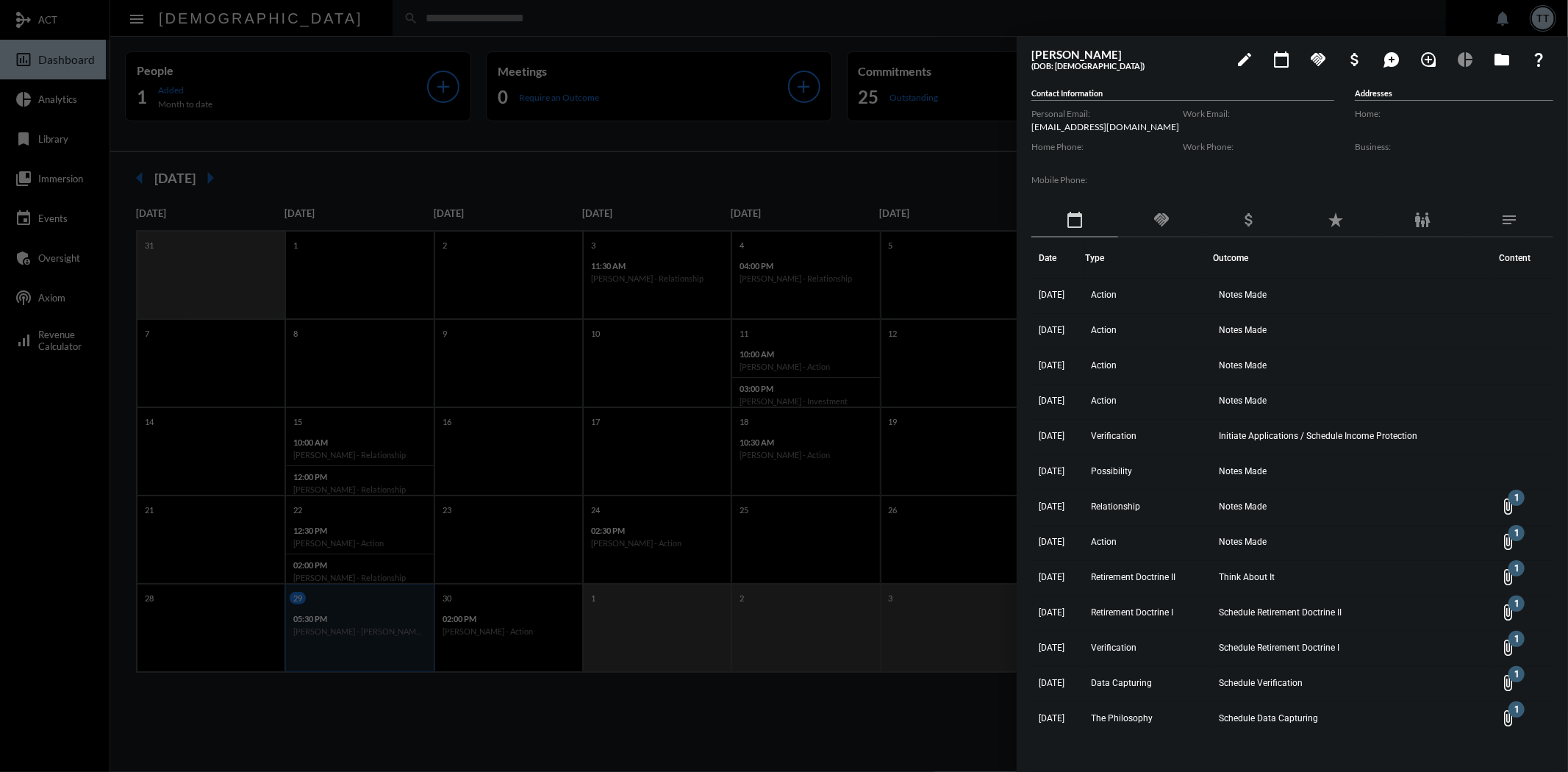
click at [804, 156] on div at bounding box center [784, 386] width 1568 height 772
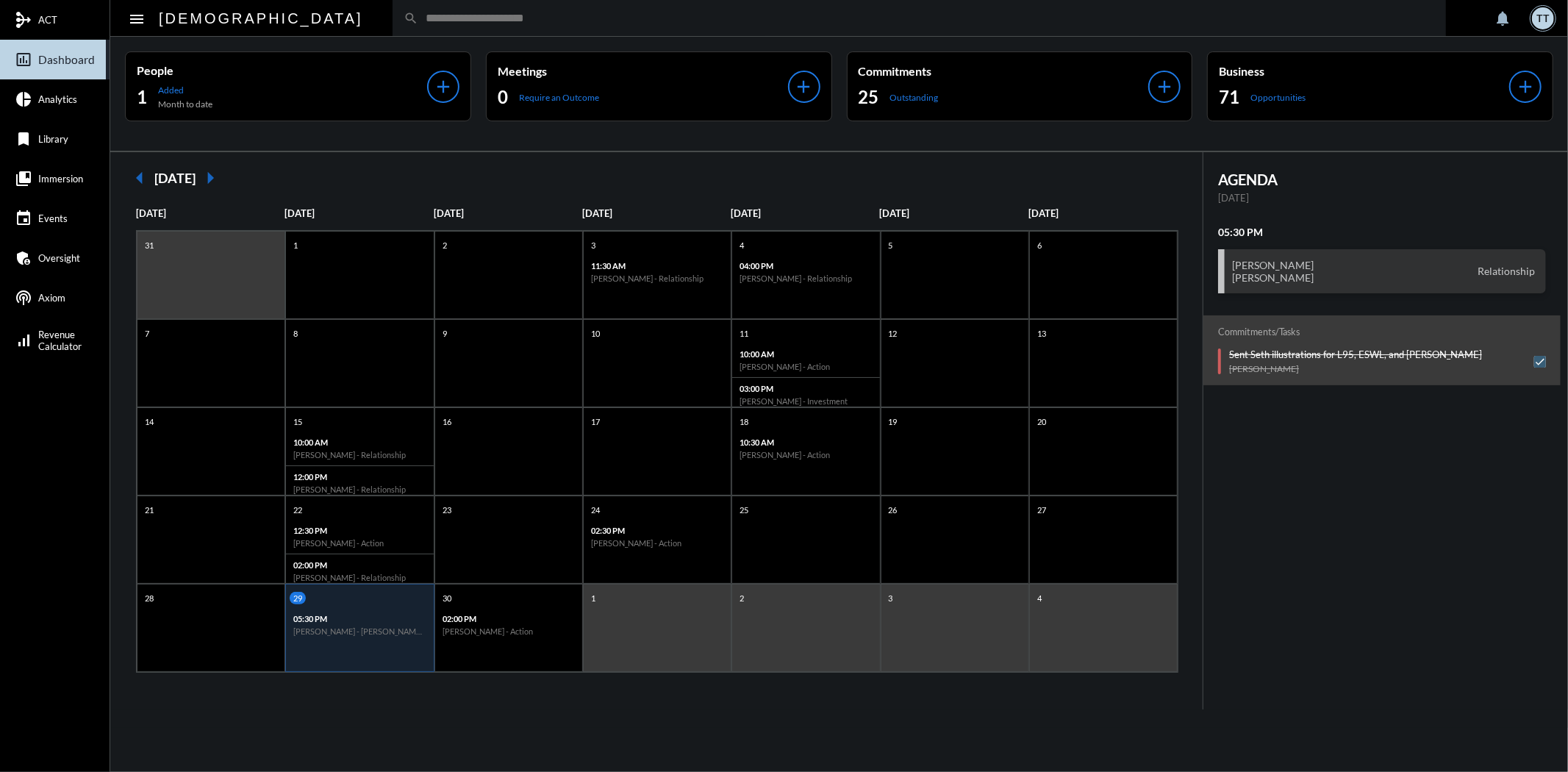
click at [418, 17] on input "text" at bounding box center [926, 17] width 1016 height 12
click at [418, 19] on input "text" at bounding box center [926, 17] width 1016 height 12
drag, startPoint x: 391, startPoint y: 22, endPoint x: 322, endPoint y: 21, distance: 69.0
click at [418, 21] on input "text" at bounding box center [926, 17] width 1016 height 12
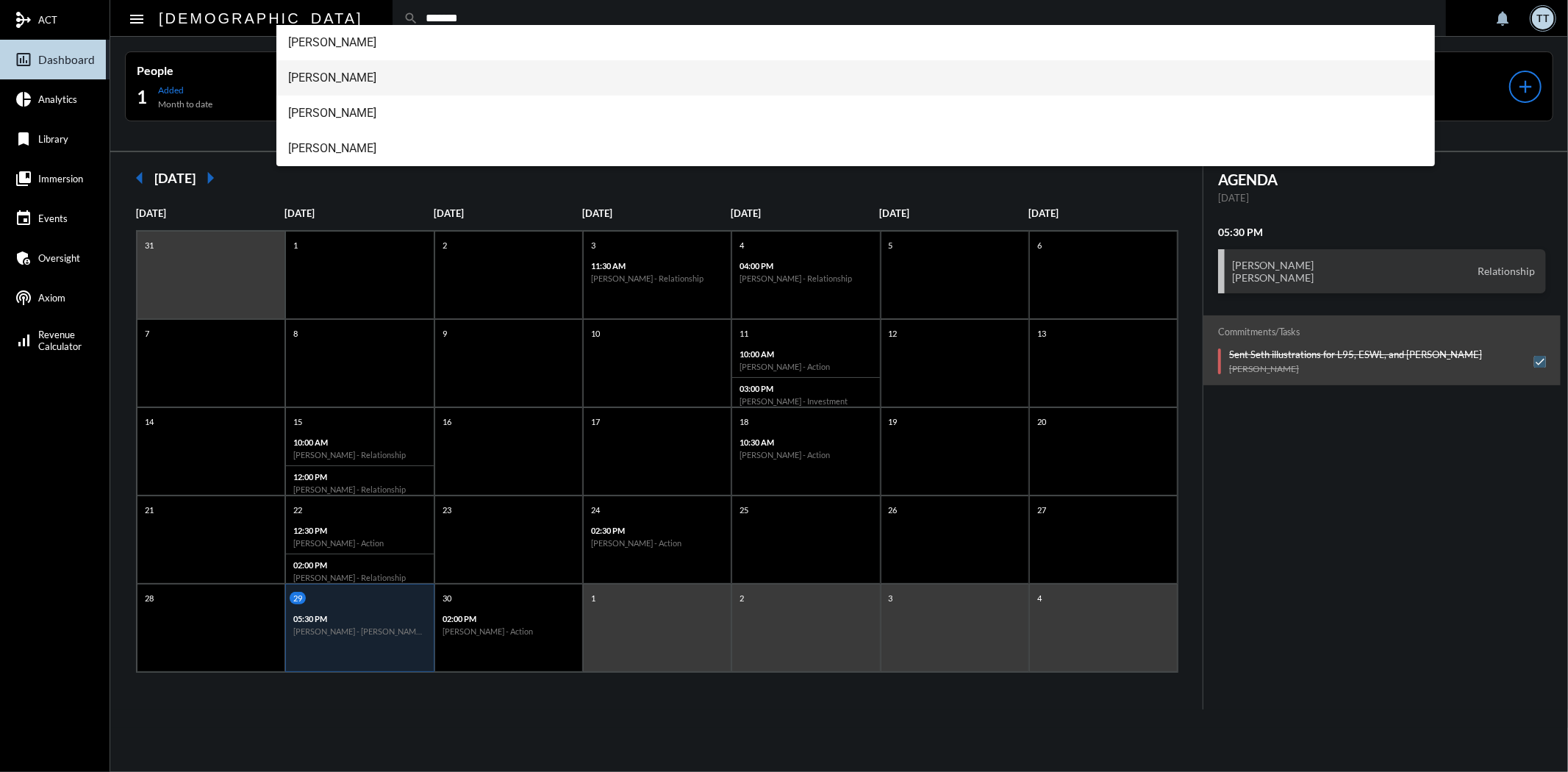
type input "*******"
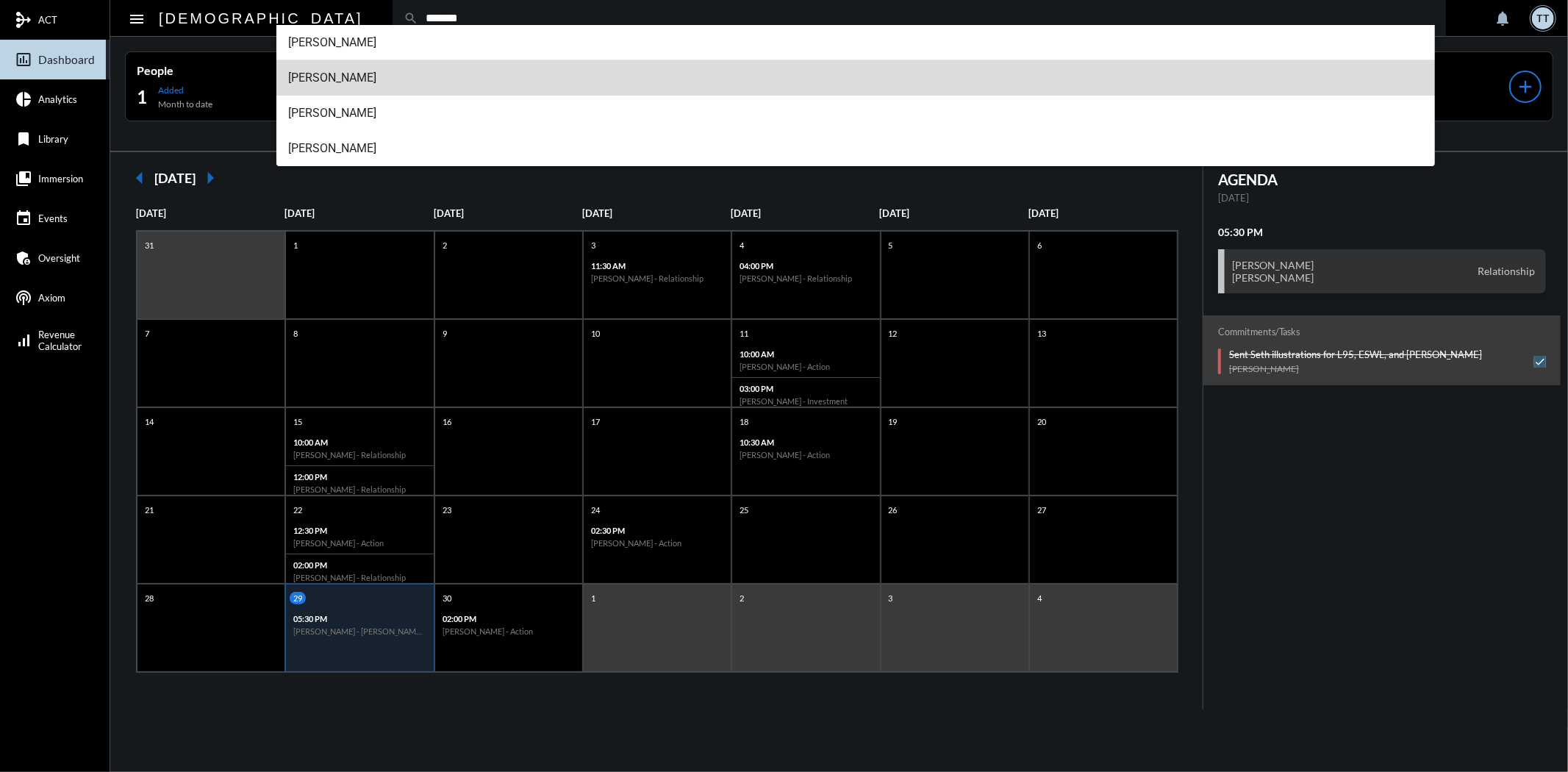
click at [346, 72] on span "[PERSON_NAME]" at bounding box center [855, 77] width 1135 height 35
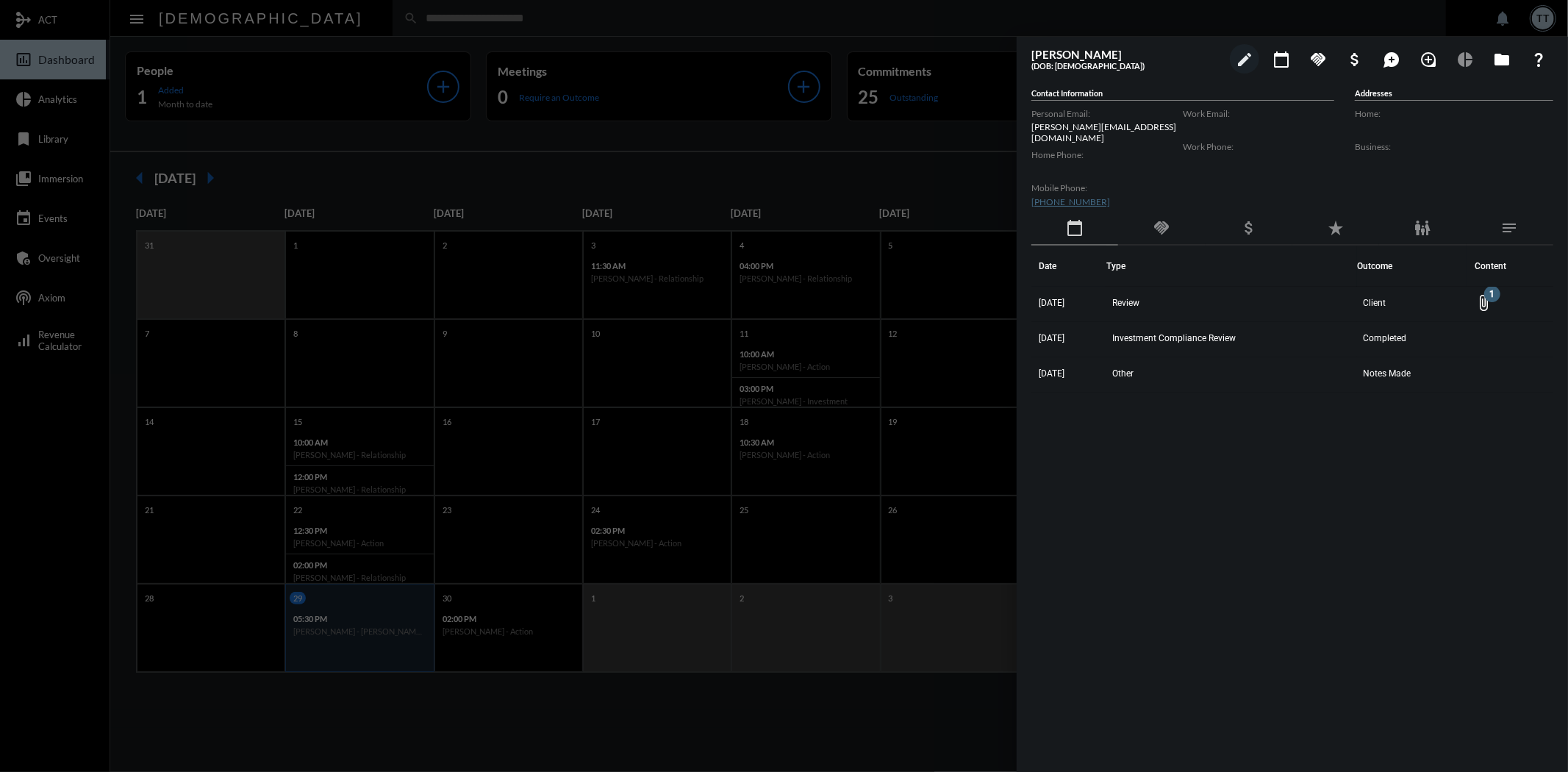
click at [801, 164] on div at bounding box center [784, 386] width 1568 height 772
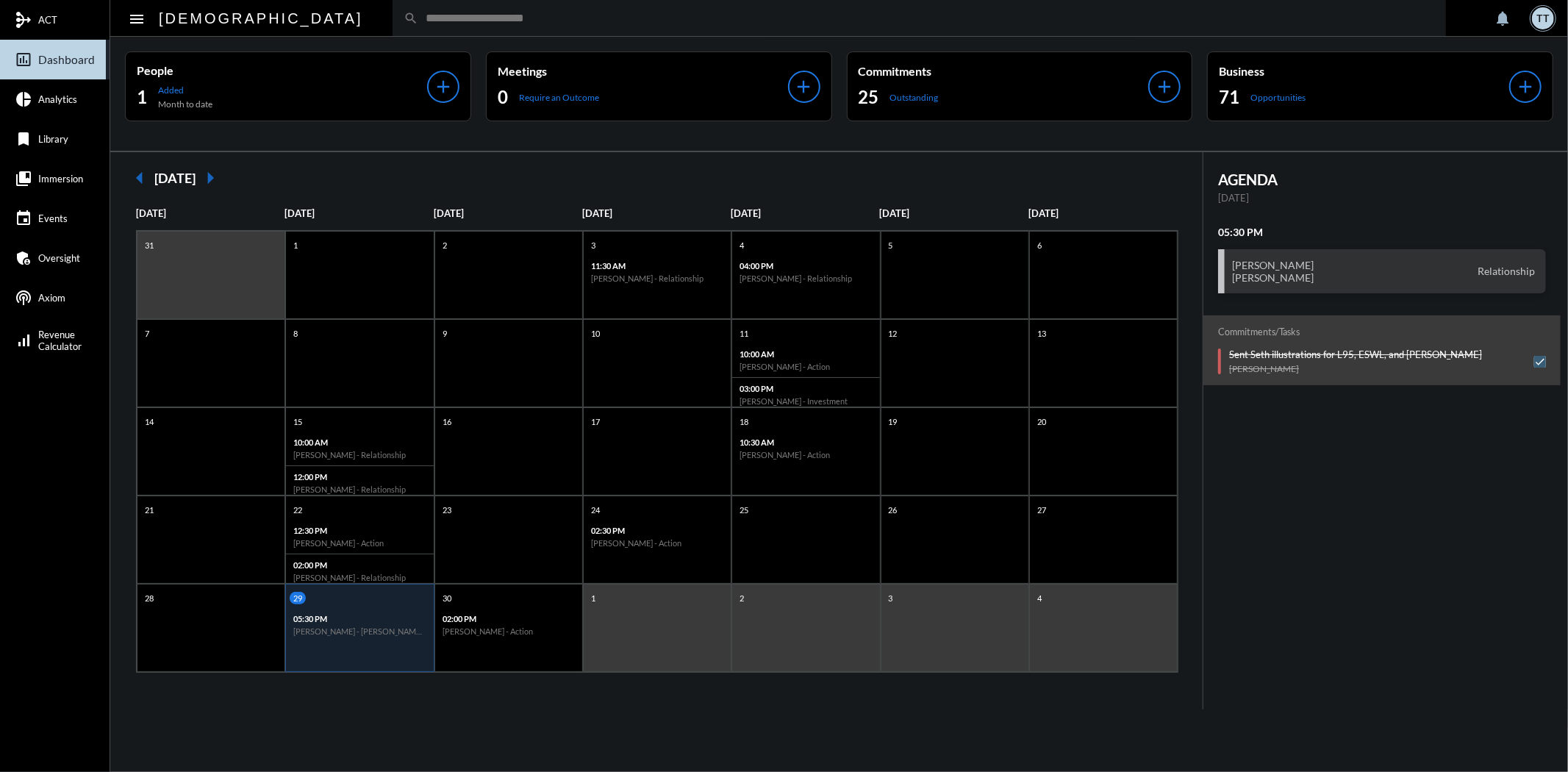
click at [564, 17] on input "text" at bounding box center [926, 17] width 1016 height 12
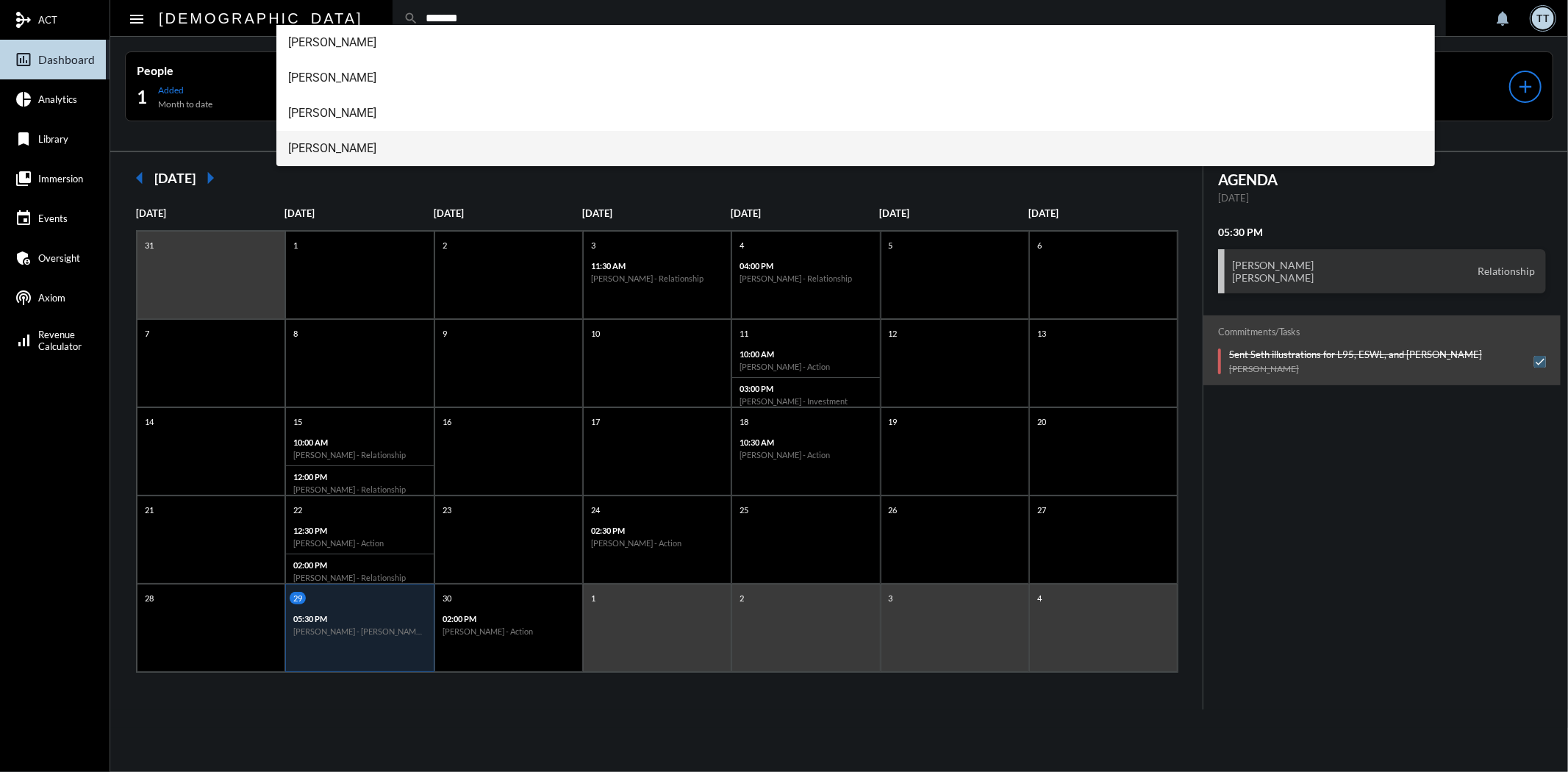
type input "*******"
click at [364, 135] on span "[PERSON_NAME]" at bounding box center [855, 148] width 1135 height 35
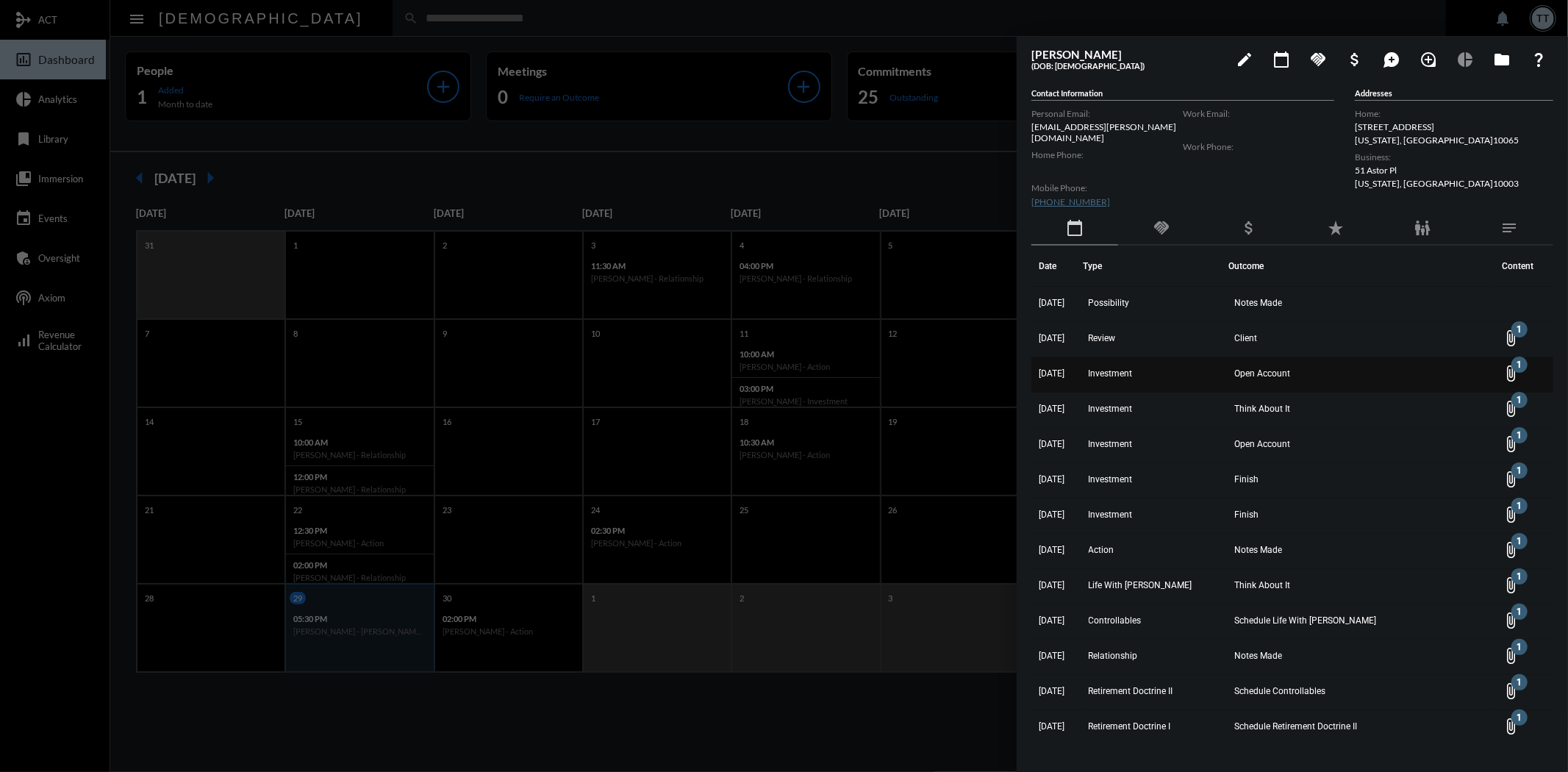
click at [1257, 368] on span "Open Account" at bounding box center [1262, 373] width 56 height 10
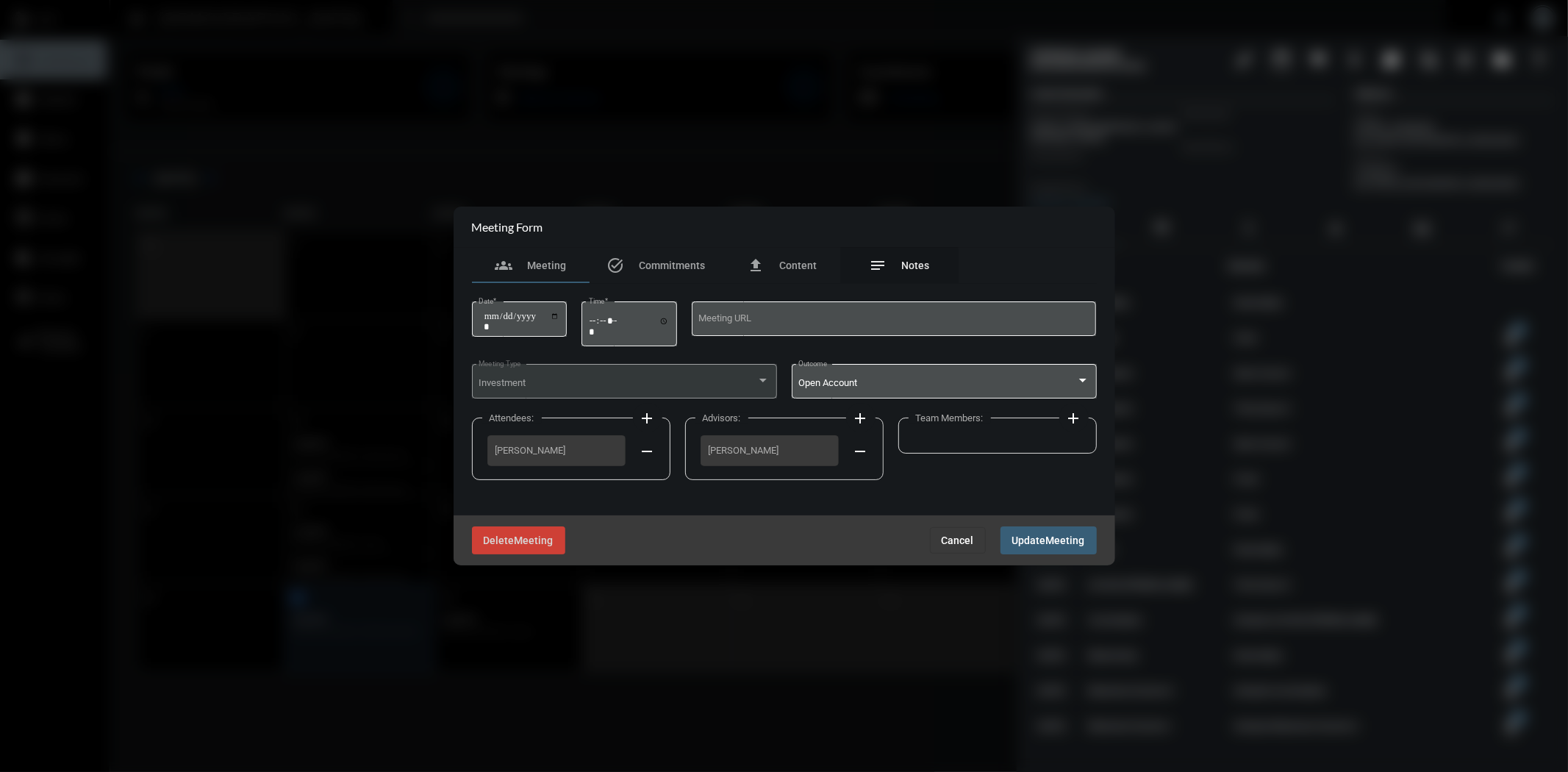
click at [897, 267] on div "notes Notes" at bounding box center [899, 265] width 60 height 17
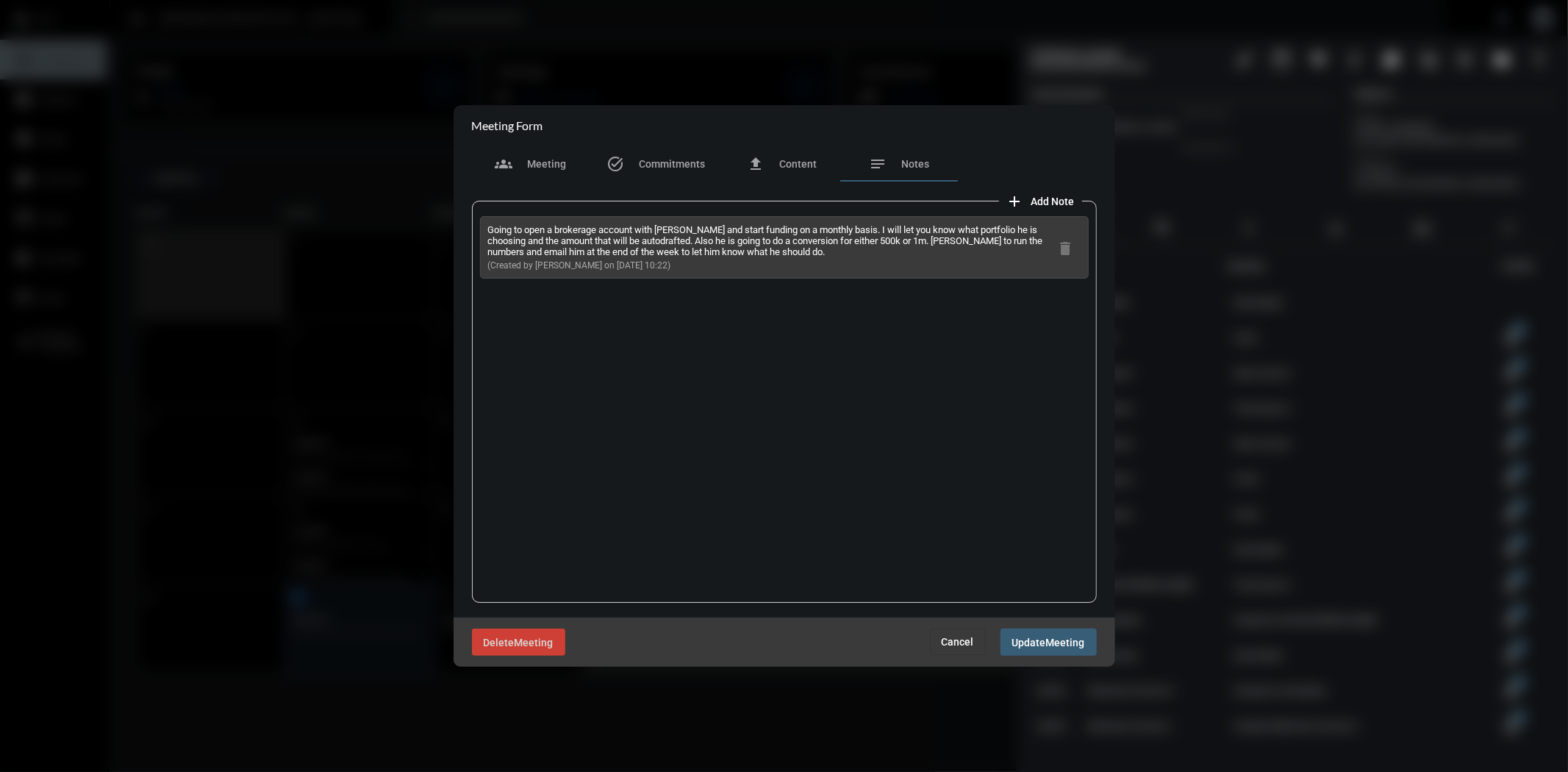
click at [961, 637] on span "Cancel" at bounding box center [958, 641] width 32 height 11
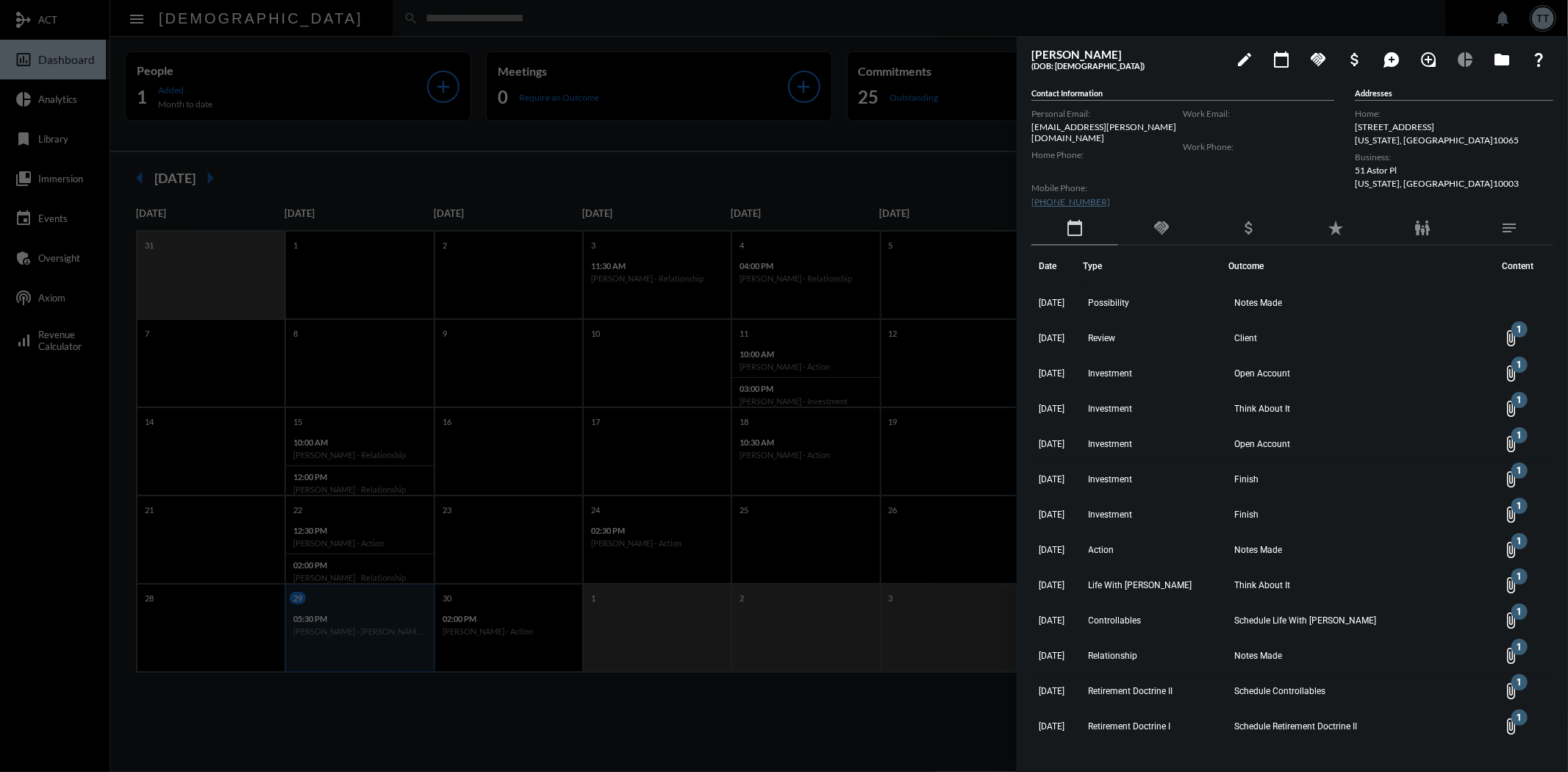
click at [774, 135] on div at bounding box center [784, 386] width 1568 height 772
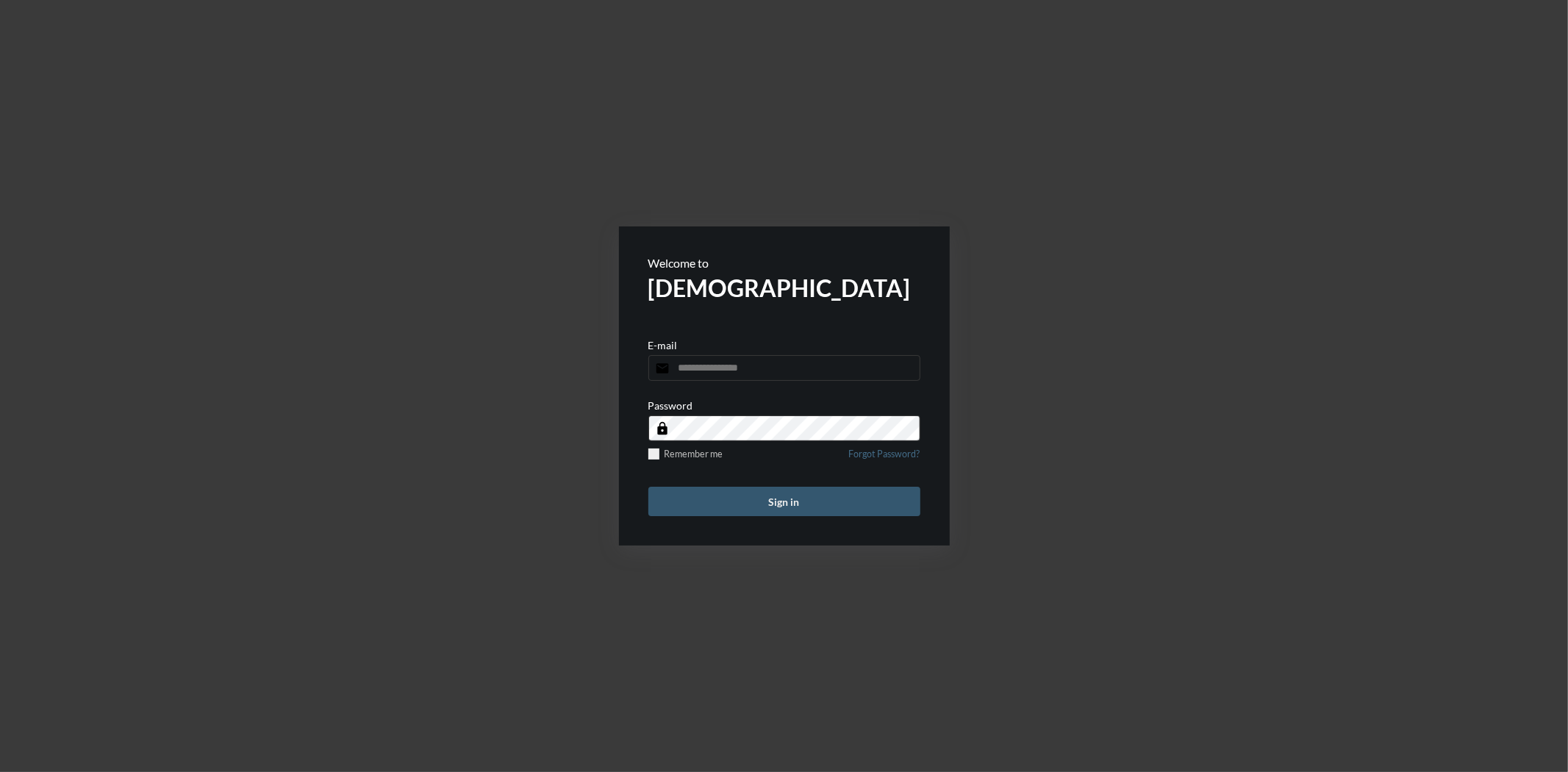
type input "**********"
click at [809, 509] on button "Sign in" at bounding box center [784, 501] width 272 height 30
